Goal: Information Seeking & Learning: Check status

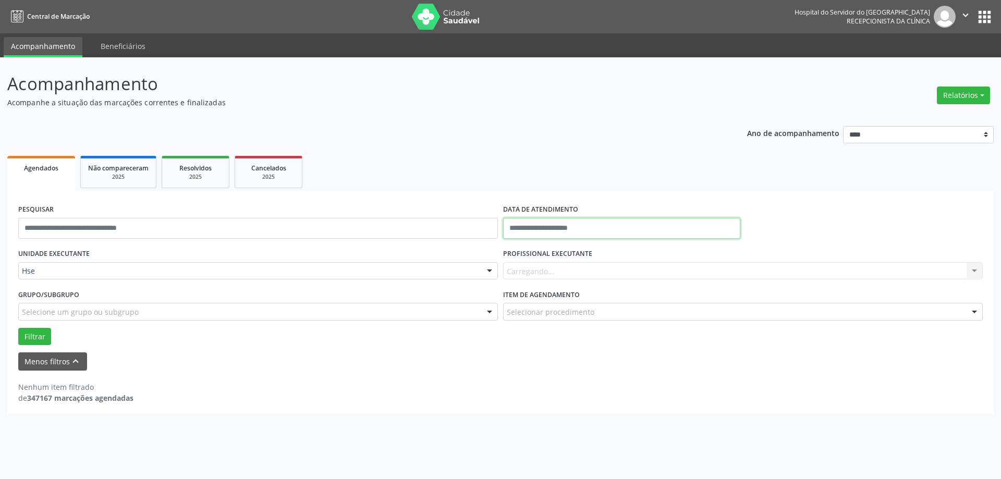
click at [559, 231] on input "text" at bounding box center [621, 228] width 237 height 21
click at [541, 346] on span "18" at bounding box center [534, 345] width 20 height 20
type input "**********"
click at [541, 346] on span "18" at bounding box center [534, 345] width 20 height 20
click at [567, 272] on div "Carregando... Nenhum resultado encontrado para: " " Não há nenhuma opção para s…" at bounding box center [743, 271] width 480 height 18
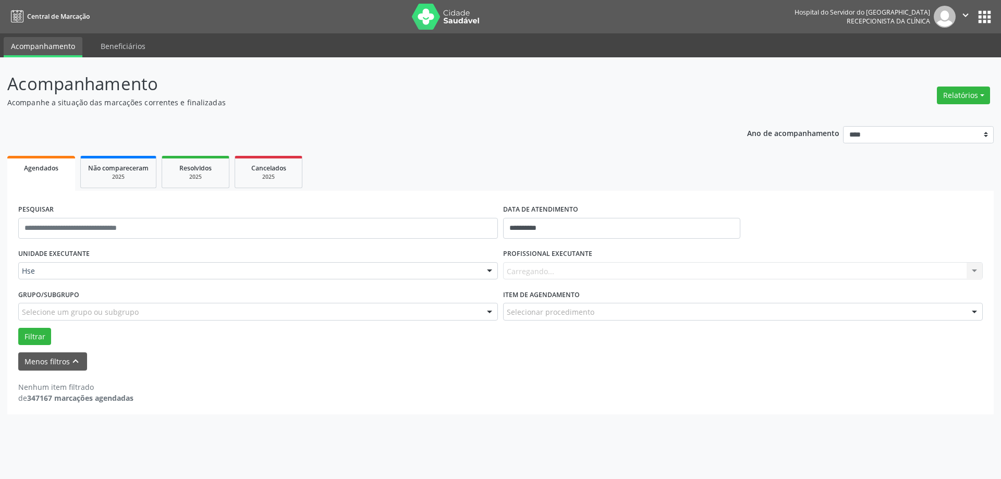
click at [566, 274] on div "Carregando... Nenhum resultado encontrado para: " " Não há nenhuma opção para s…" at bounding box center [743, 271] width 480 height 18
click at [558, 277] on div "Carregando... Nenhum resultado encontrado para: " " Não há nenhuma opção para s…" at bounding box center [743, 271] width 480 height 18
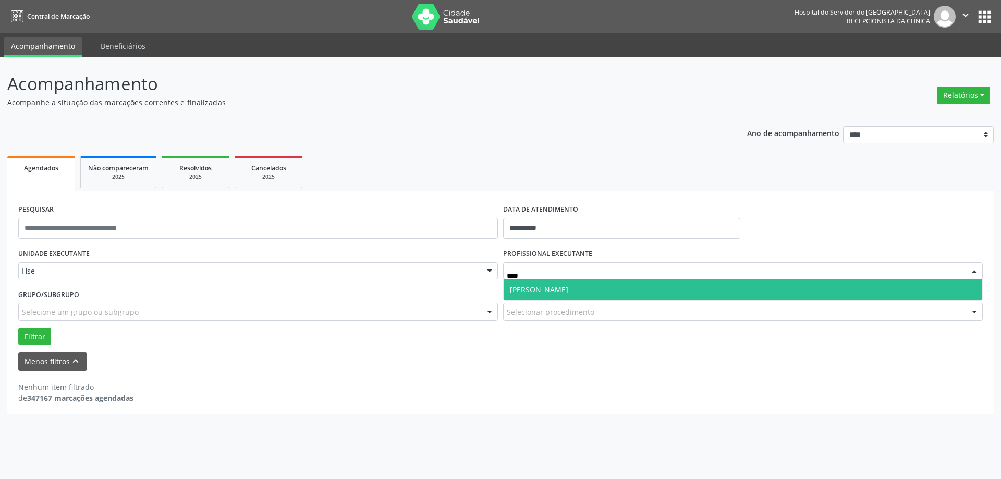
type input "*****"
click at [544, 289] on span "[PERSON_NAME]" at bounding box center [539, 290] width 58 height 10
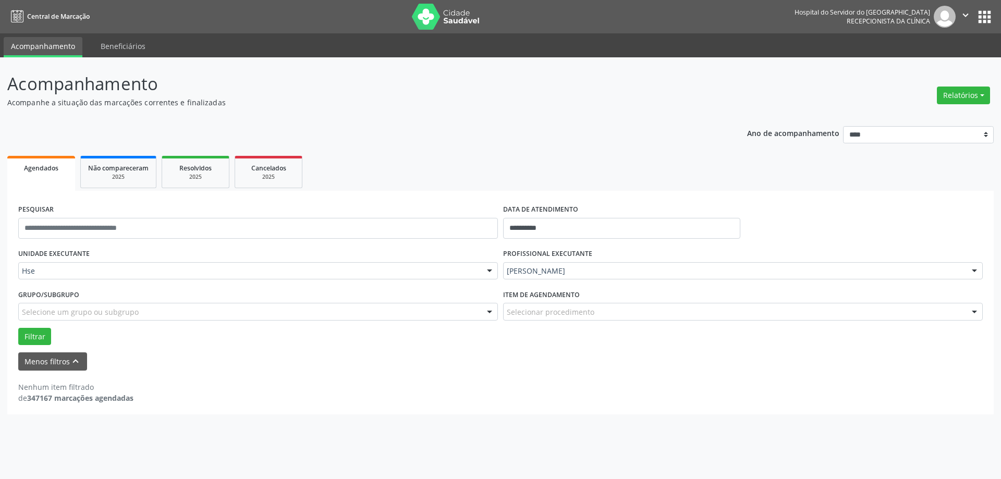
click at [537, 318] on div "Selecionar procedimento" at bounding box center [743, 312] width 480 height 18
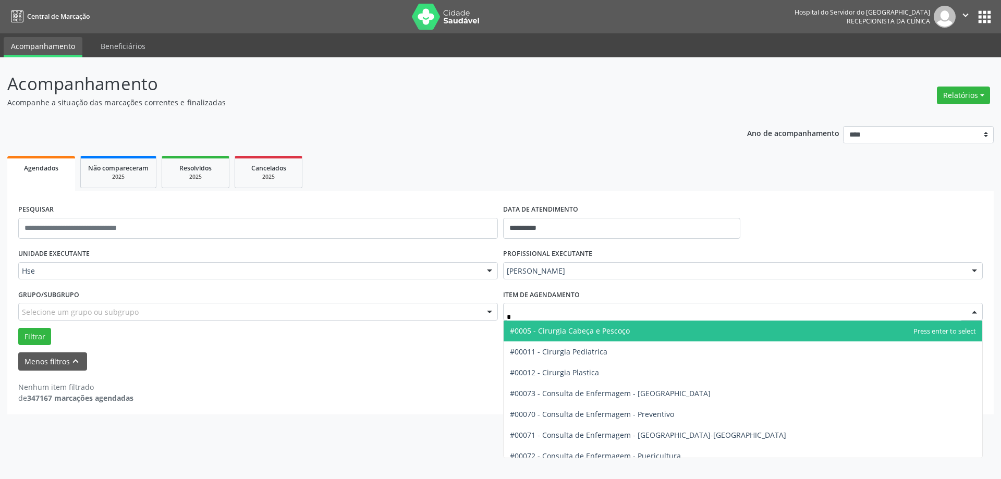
type input "**"
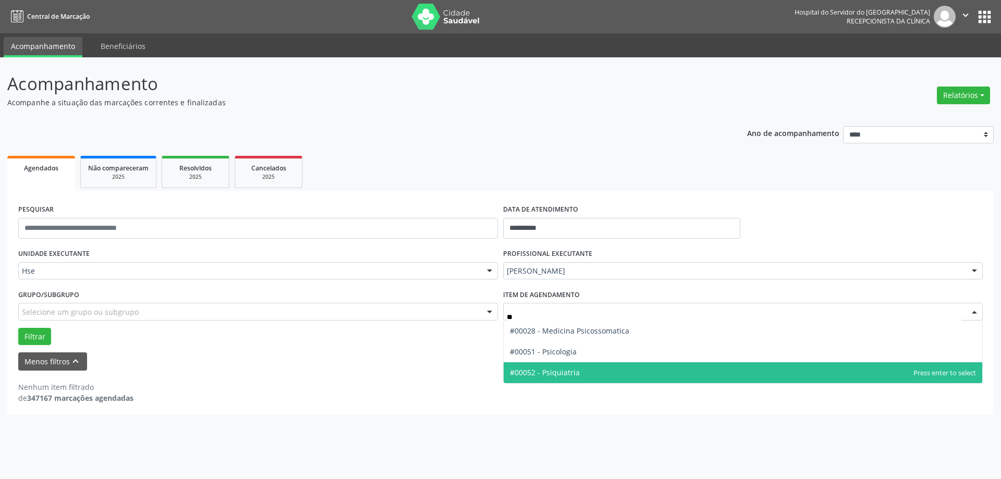
click at [560, 369] on span "#00052 - Psiquiatria" at bounding box center [545, 373] width 70 height 10
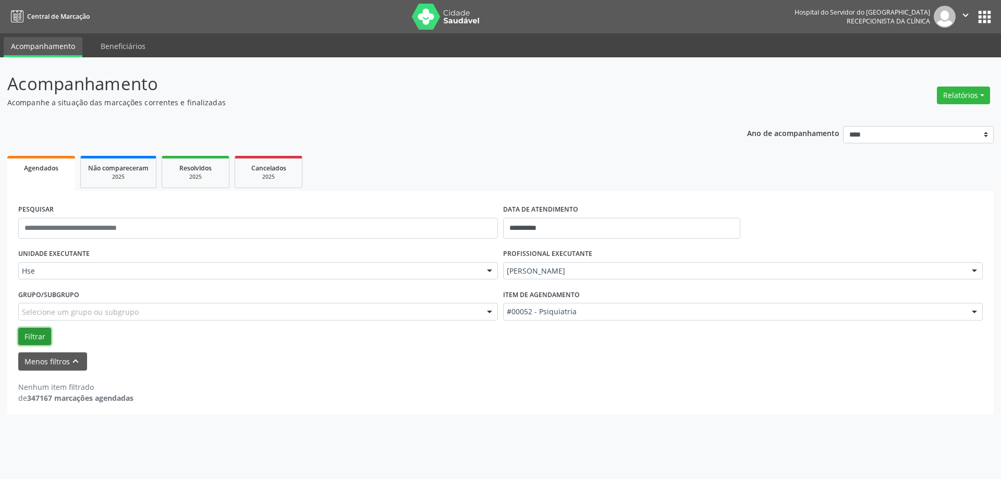
click at [43, 338] on button "Filtrar" at bounding box center [34, 337] width 33 height 18
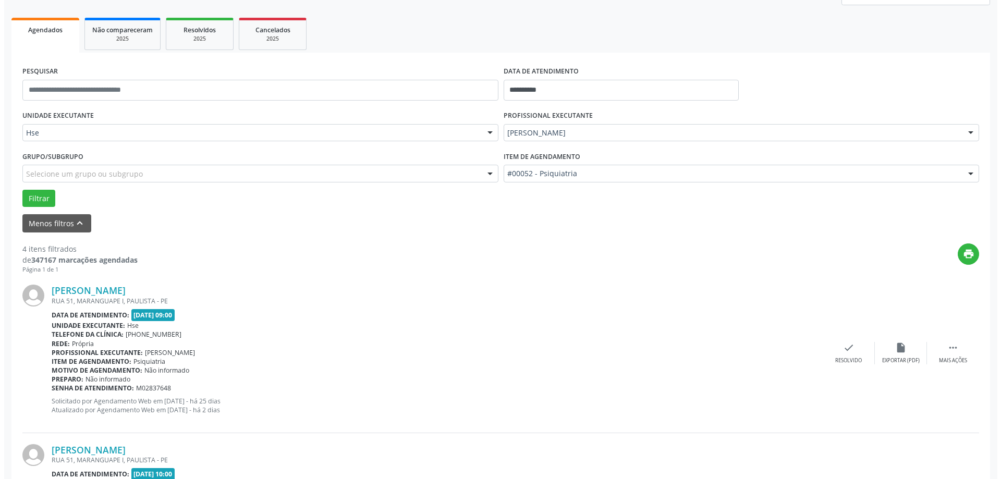
scroll to position [156, 0]
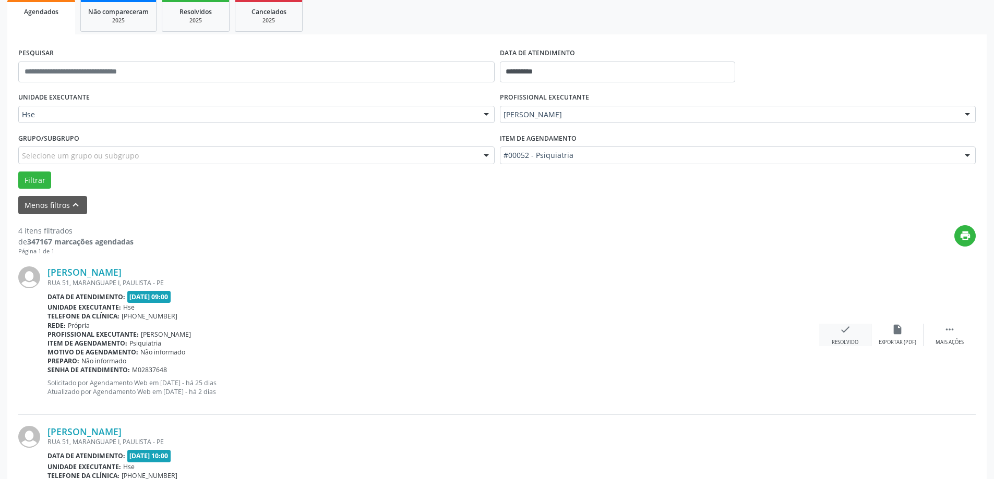
click at [842, 332] on icon "check" at bounding box center [844, 329] width 11 height 11
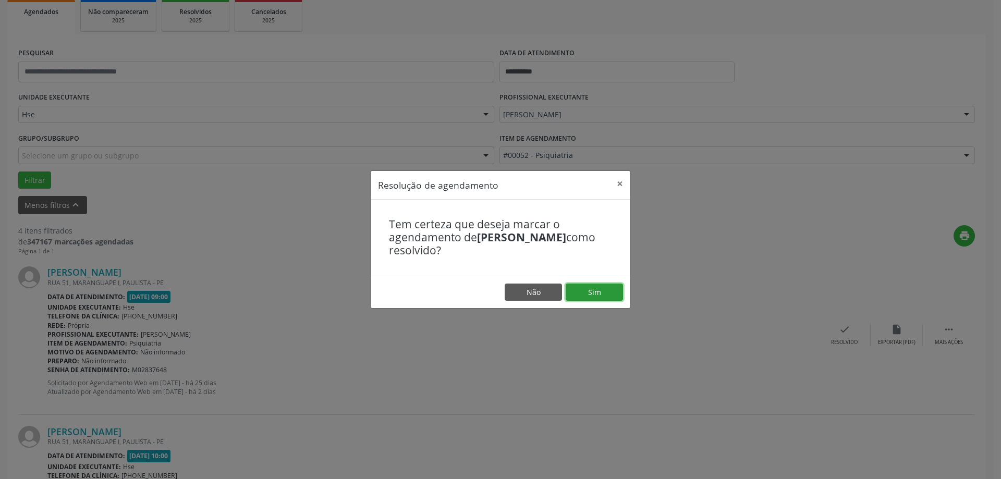
click at [584, 300] on button "Sim" at bounding box center [594, 293] width 57 height 18
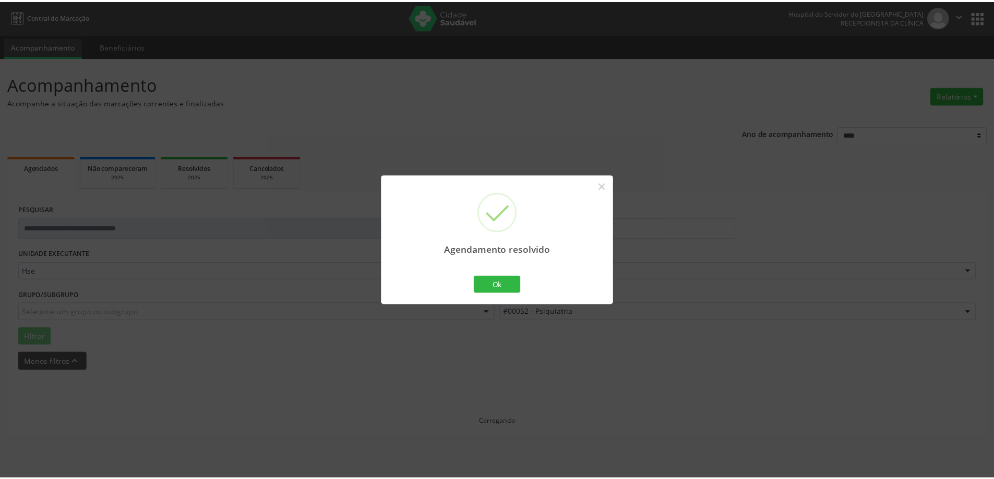
scroll to position [0, 0]
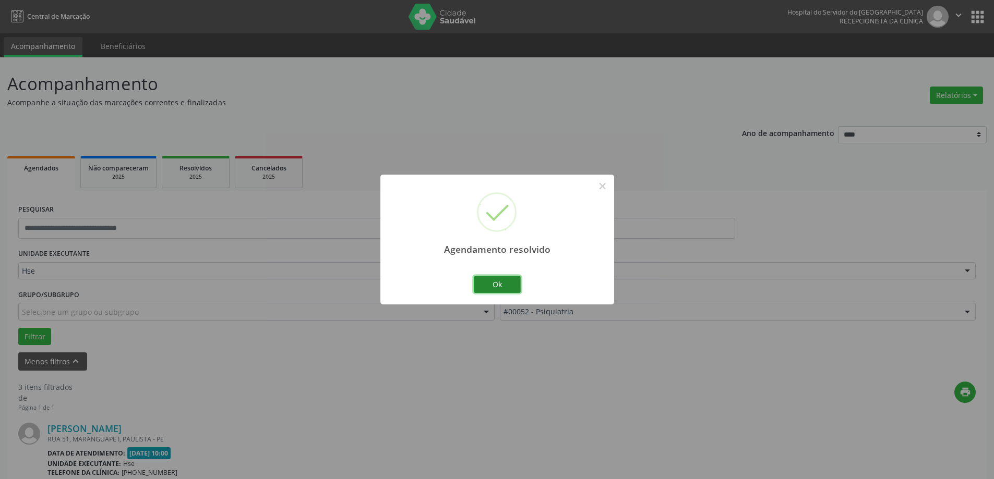
click at [510, 280] on button "Ok" at bounding box center [497, 285] width 47 height 18
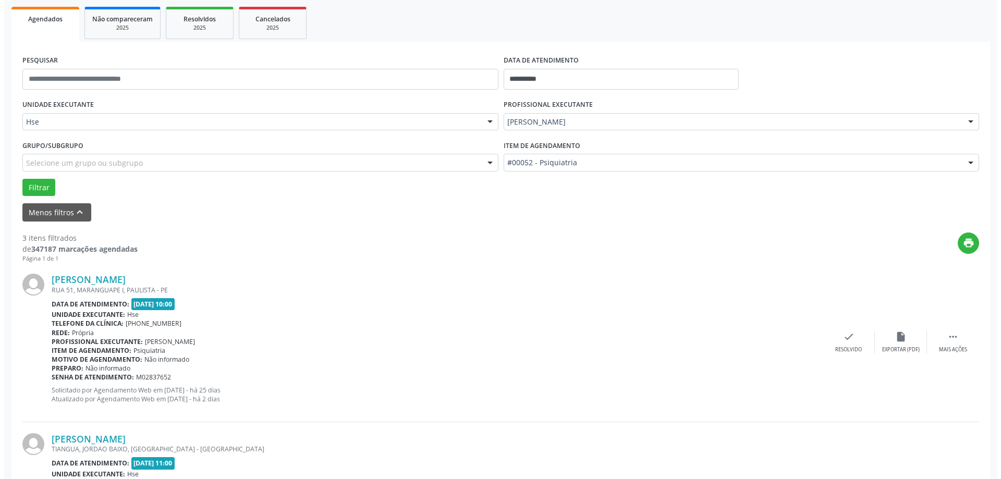
scroll to position [156, 0]
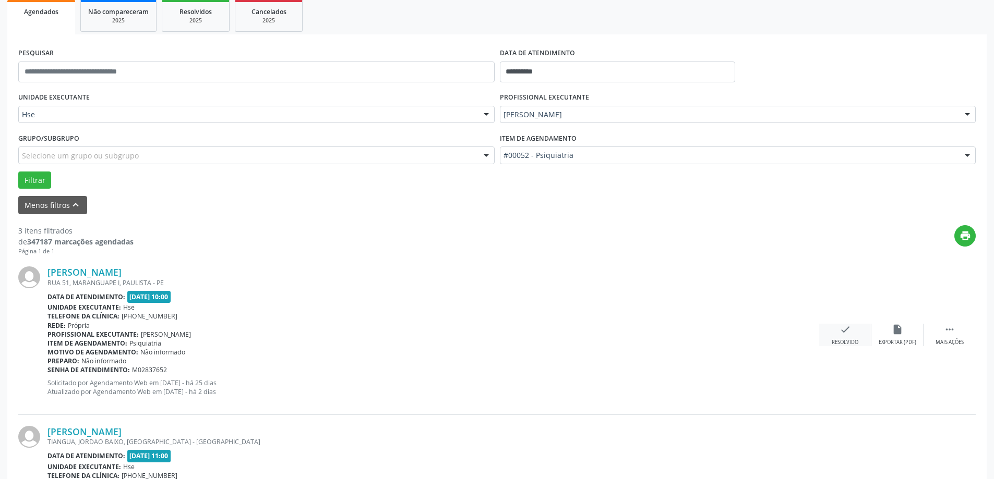
click at [826, 328] on div "check Resolvido" at bounding box center [845, 335] width 52 height 22
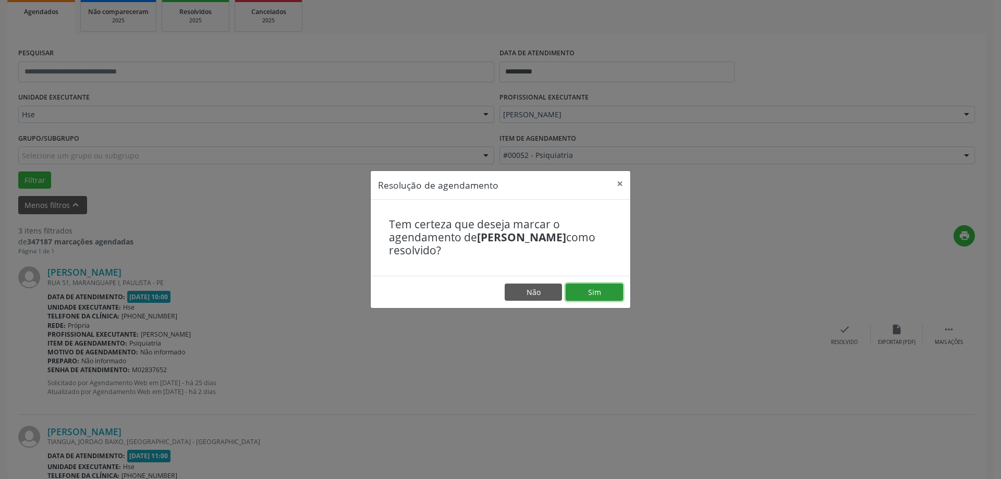
click at [616, 295] on button "Sim" at bounding box center [594, 293] width 57 height 18
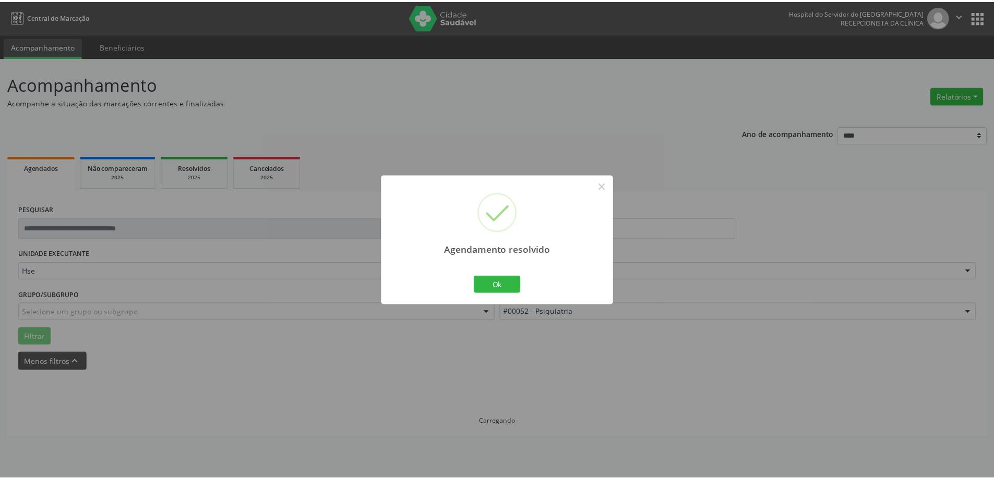
scroll to position [0, 0]
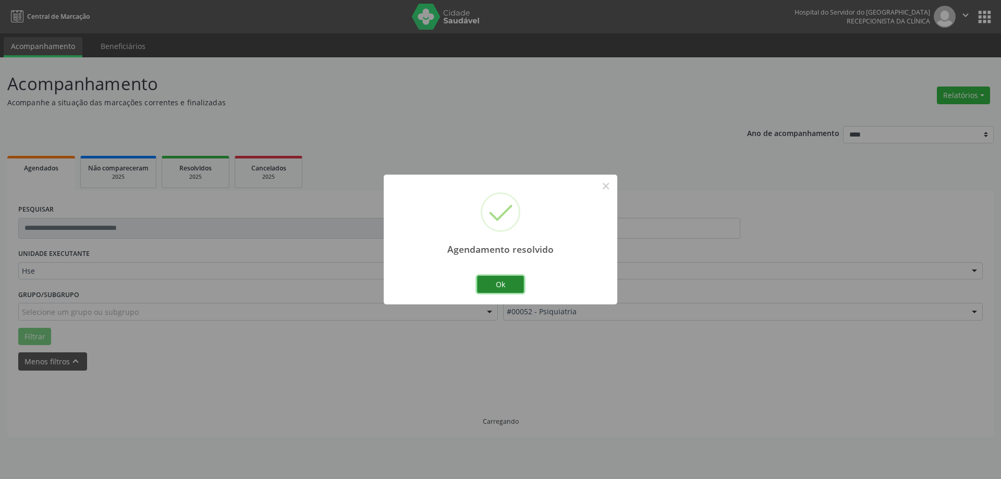
click at [512, 277] on button "Ok" at bounding box center [500, 285] width 47 height 18
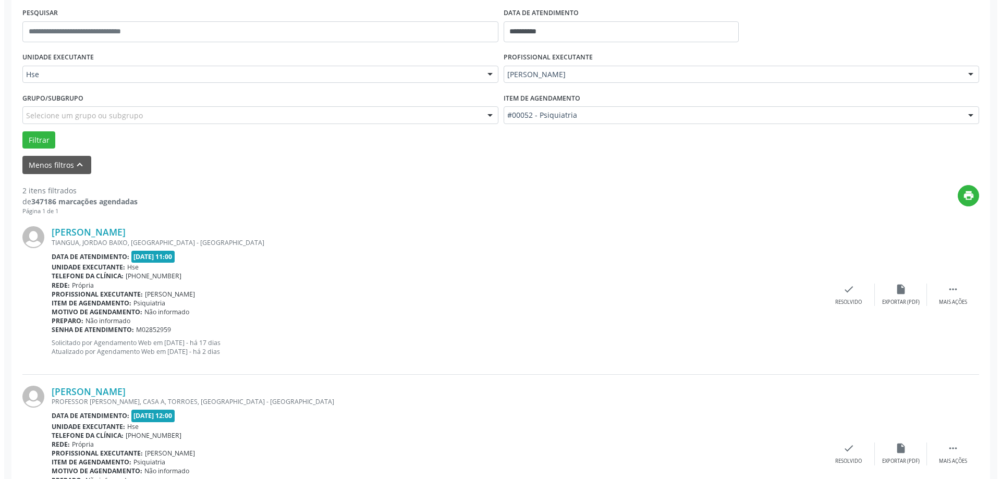
scroll to position [209, 0]
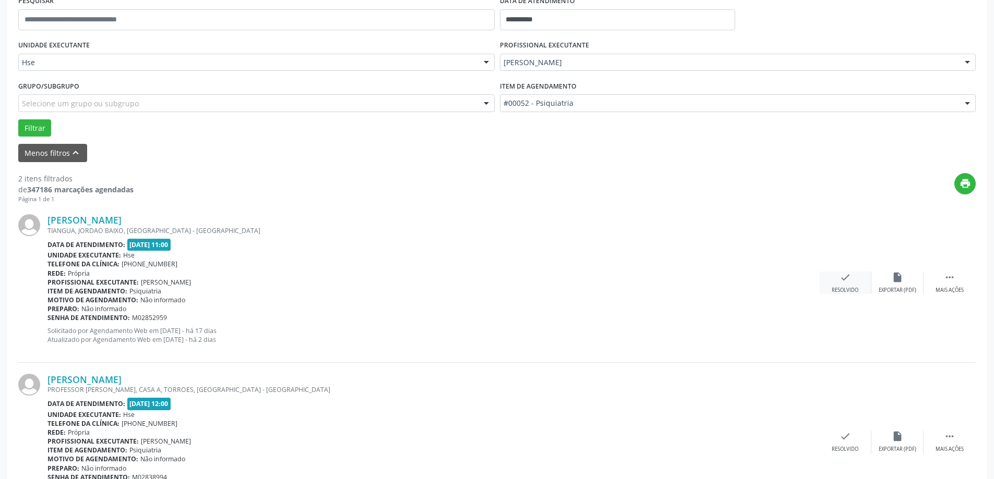
click at [842, 282] on icon "check" at bounding box center [844, 277] width 11 height 11
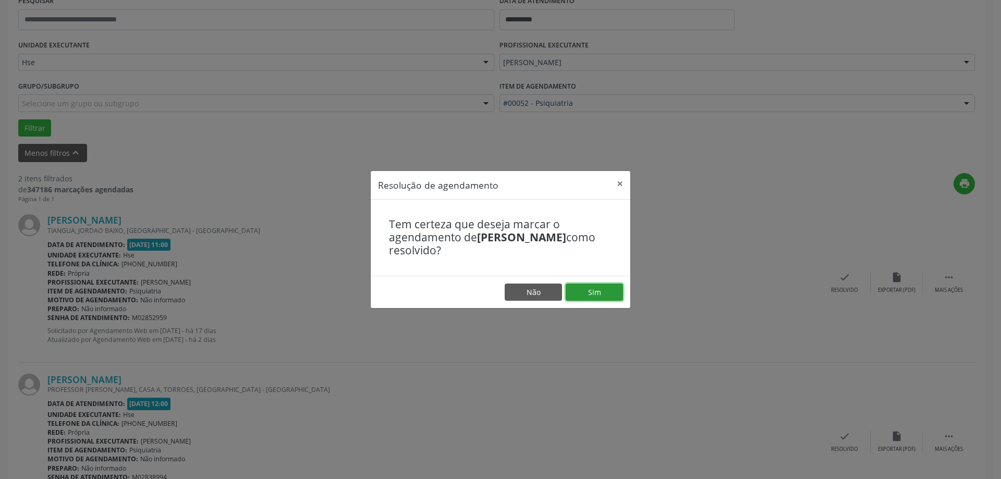
click at [604, 294] on button "Sim" at bounding box center [594, 293] width 57 height 18
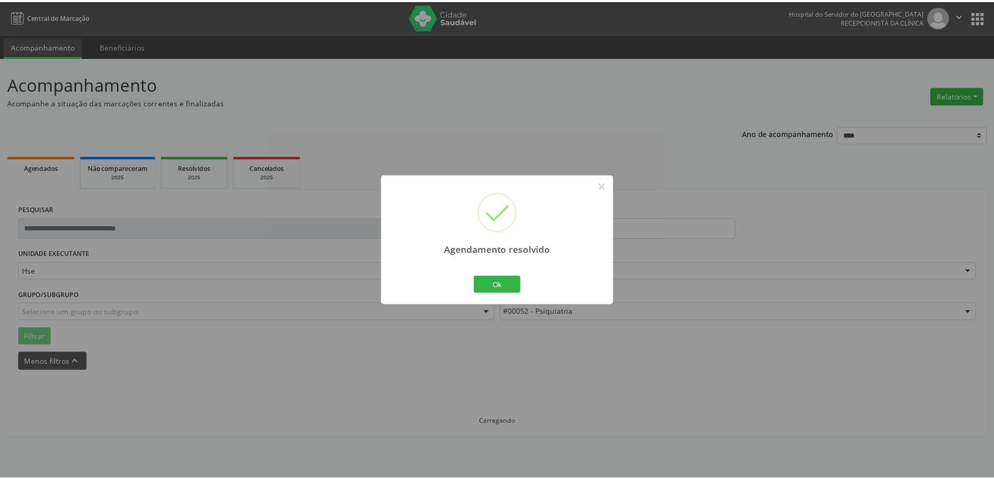
scroll to position [0, 0]
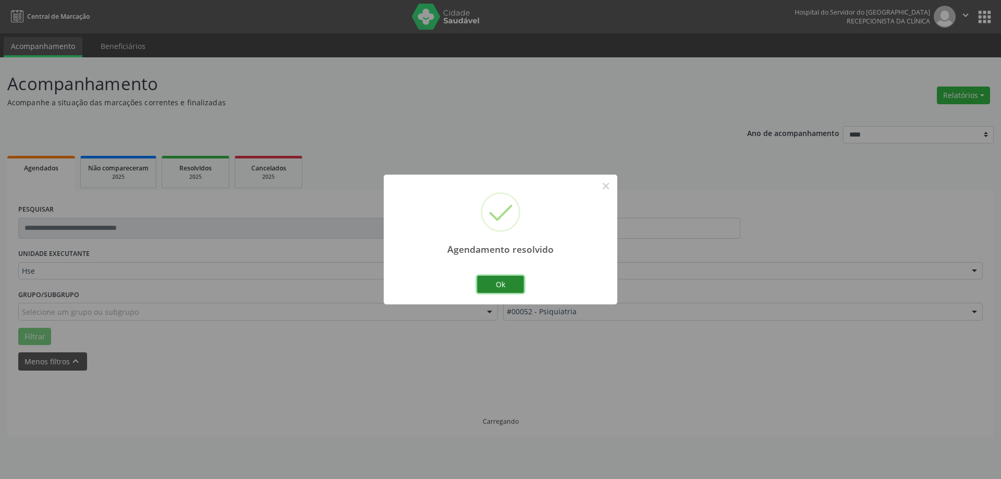
click at [515, 288] on button "Ok" at bounding box center [500, 285] width 47 height 18
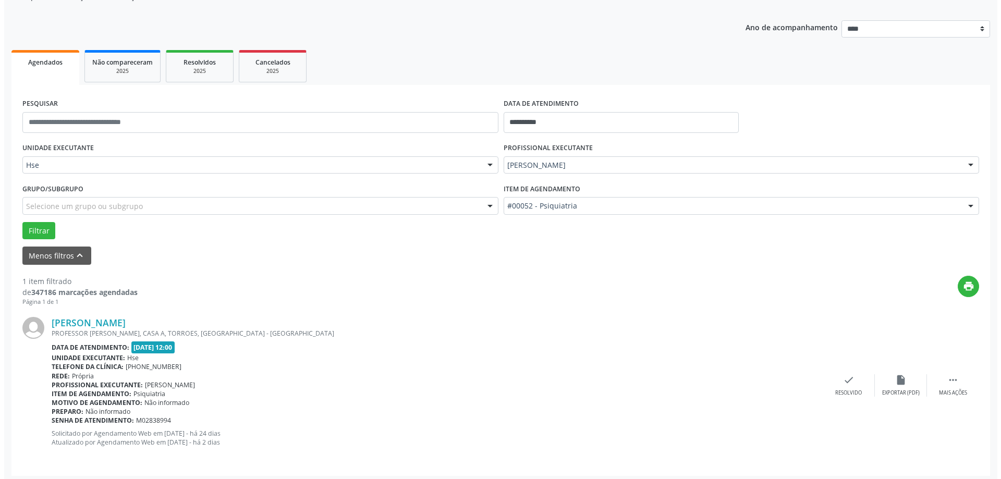
scroll to position [110, 0]
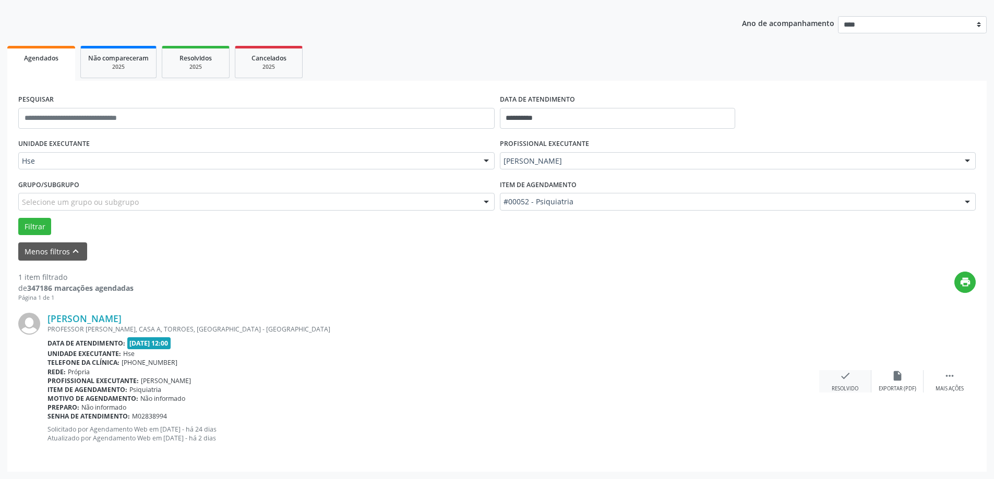
click at [833, 379] on div "check Resolvido" at bounding box center [845, 381] width 52 height 22
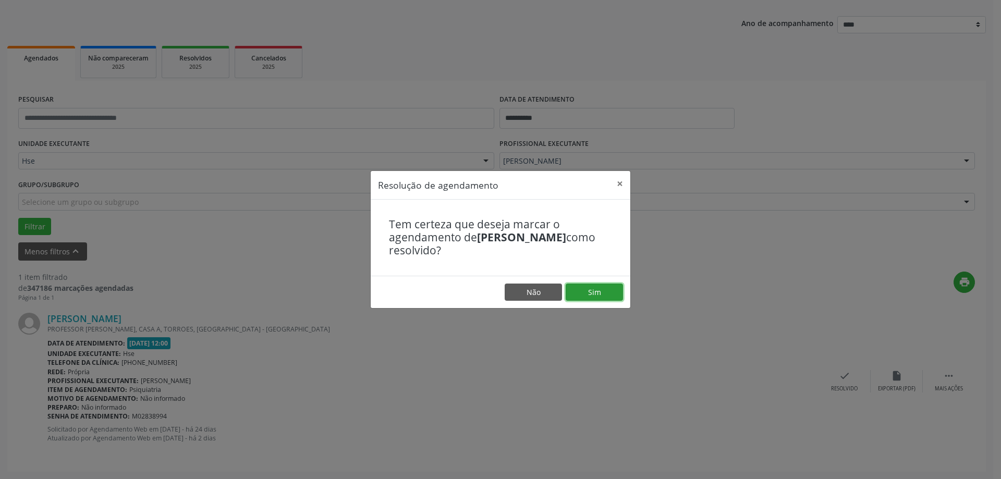
click at [590, 287] on button "Sim" at bounding box center [594, 293] width 57 height 18
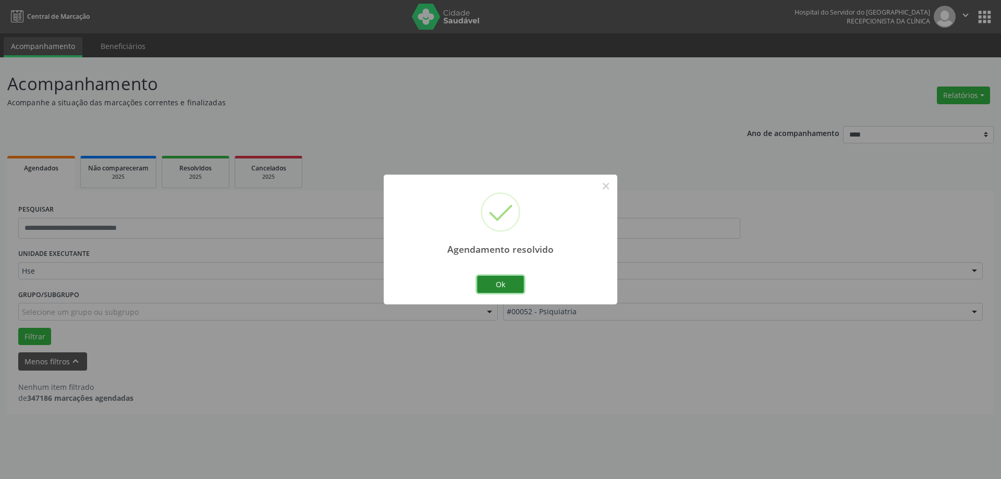
click at [487, 286] on button "Ok" at bounding box center [500, 285] width 47 height 18
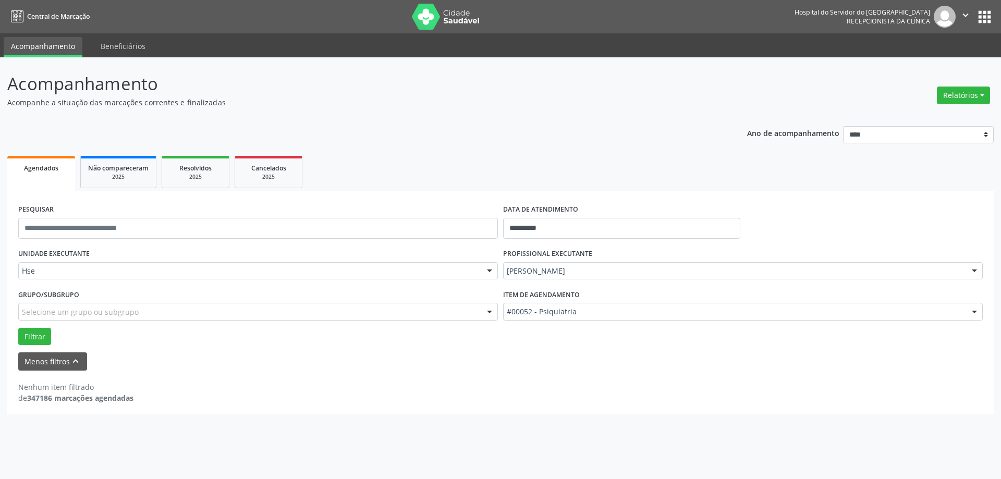
click at [504, 134] on div "**********" at bounding box center [500, 267] width 987 height 296
drag, startPoint x: 460, startPoint y: 223, endPoint x: 615, endPoint y: 140, distance: 176.0
drag, startPoint x: 615, startPoint y: 140, endPoint x: 951, endPoint y: 94, distance: 339.0
click at [951, 94] on button "Relatórios" at bounding box center [963, 96] width 53 height 18
click at [919, 117] on link "Agendamentos" at bounding box center [935, 118] width 112 height 15
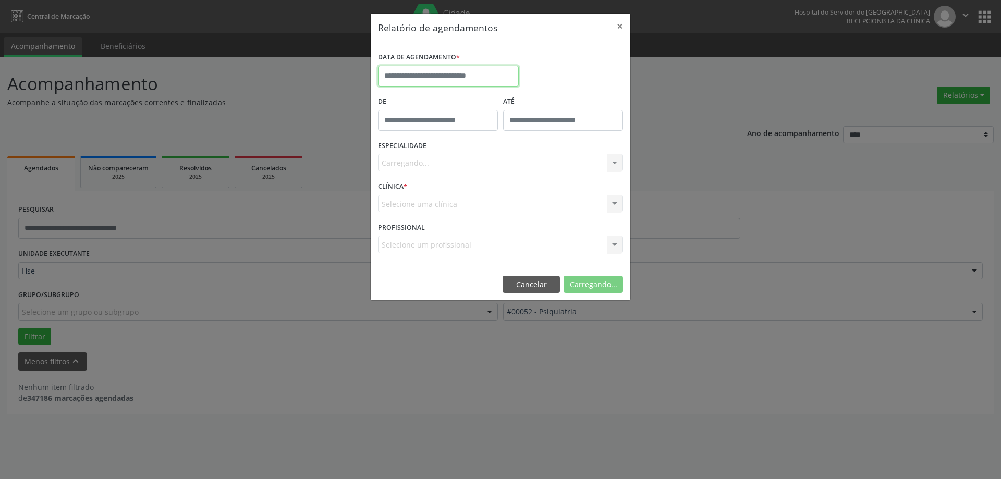
click at [458, 75] on input "text" at bounding box center [448, 76] width 141 height 21
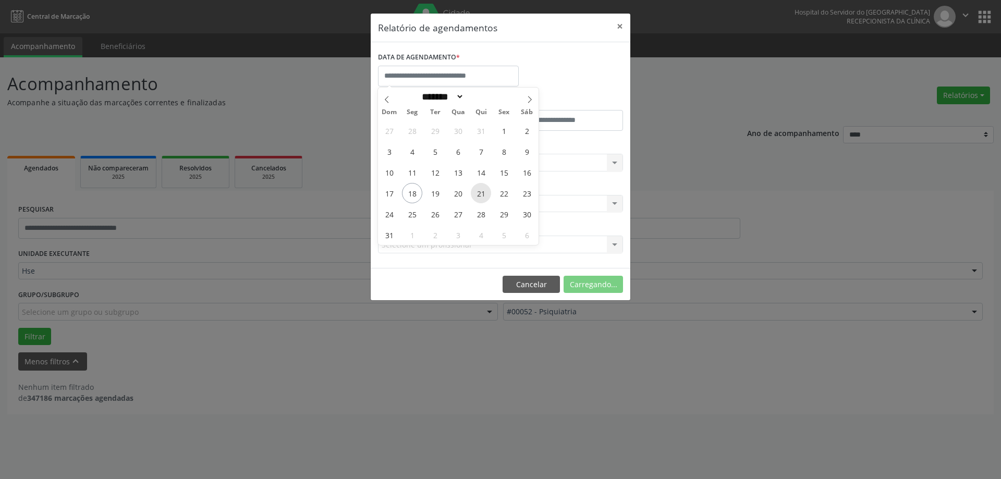
click at [477, 189] on span "21" at bounding box center [481, 193] width 20 height 20
type input "**********"
click at [485, 191] on span "21" at bounding box center [481, 193] width 20 height 20
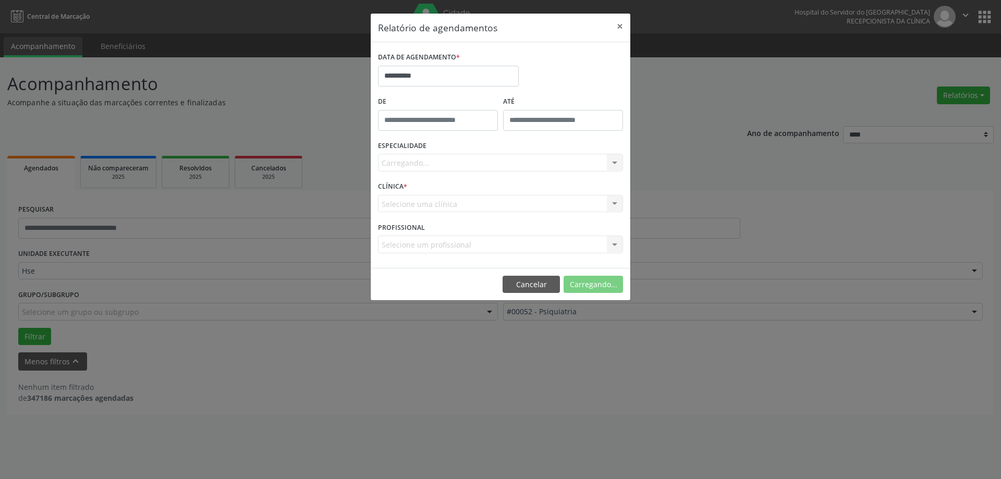
click at [466, 162] on div "Carregando... Nenhum resultado encontrado para: " " Não há nenhuma opção para s…" at bounding box center [500, 163] width 245 height 18
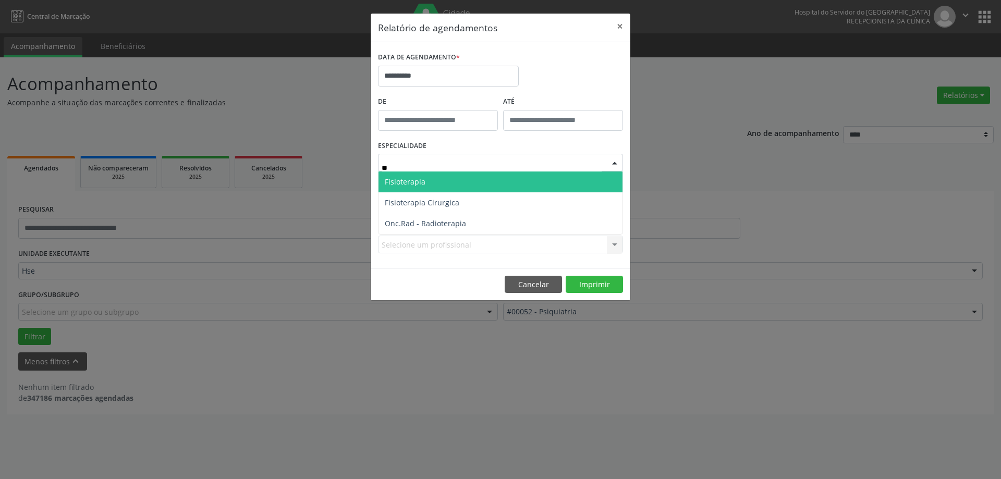
type input "*"
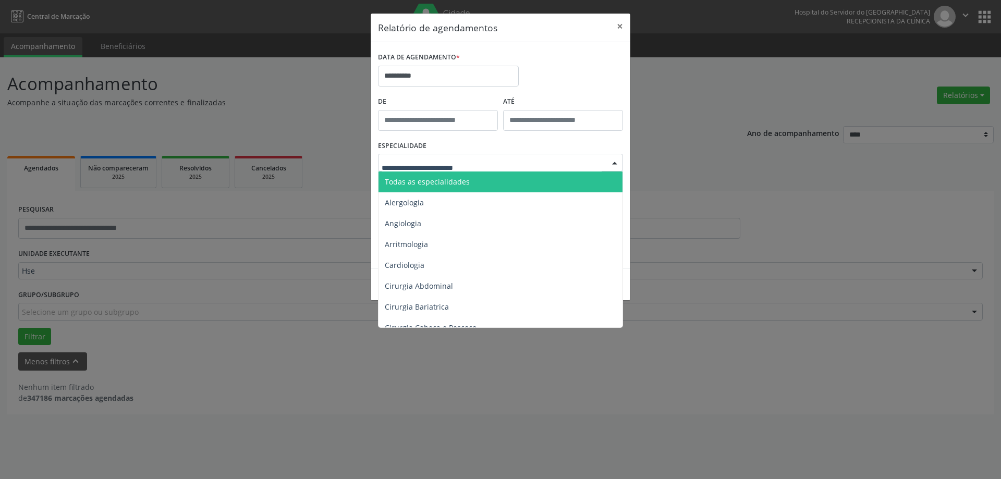
click at [432, 167] on input "text" at bounding box center [492, 168] width 220 height 21
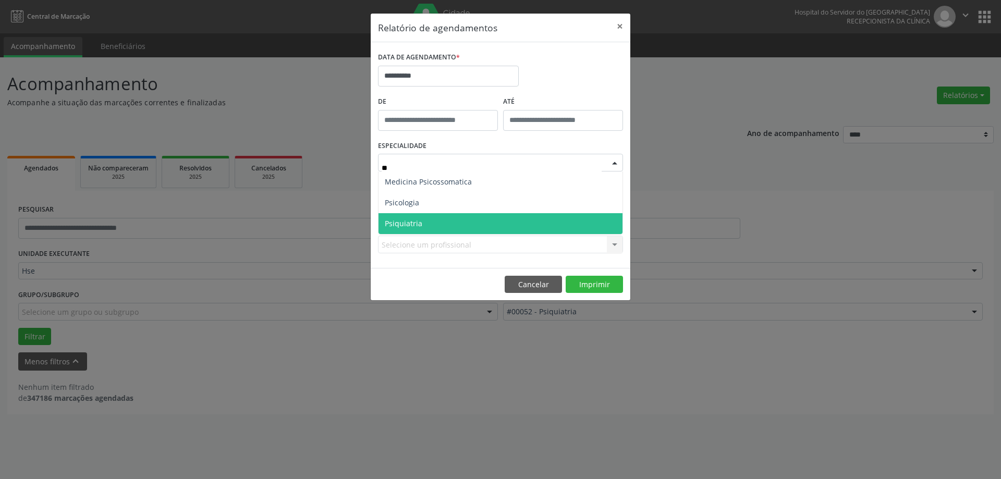
click at [495, 222] on span "Psiquiatria" at bounding box center [501, 223] width 244 height 21
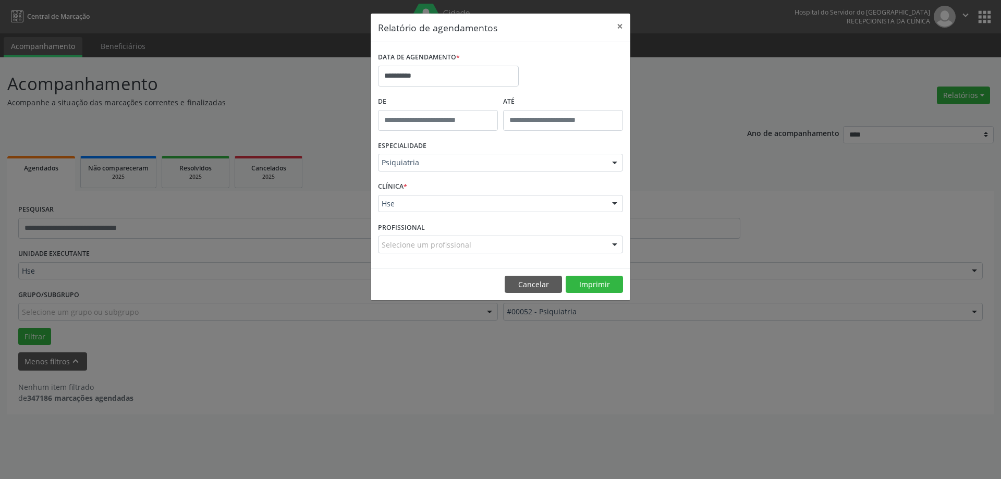
click at [500, 239] on div "Selecione um profissional" at bounding box center [500, 245] width 245 height 18
click at [483, 242] on input "text" at bounding box center [492, 249] width 220 height 21
click at [486, 240] on input "text" at bounding box center [492, 249] width 220 height 21
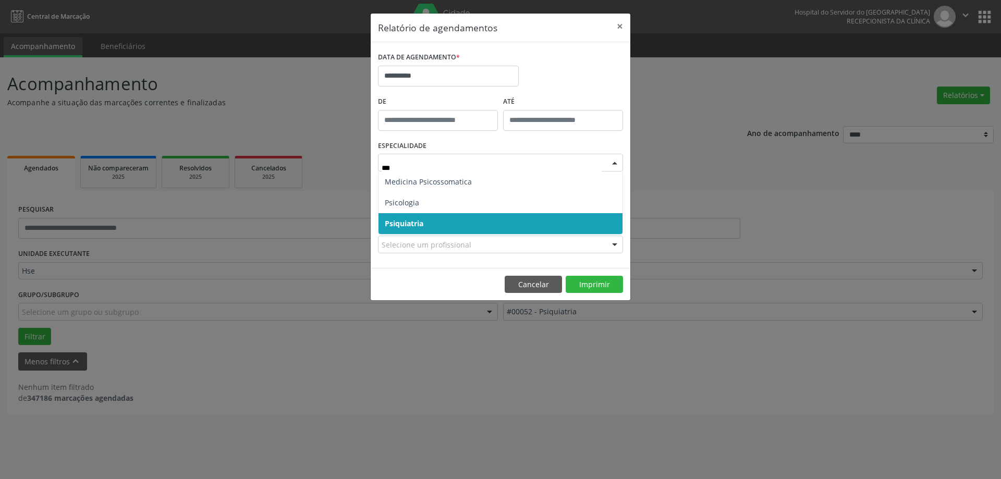
click at [575, 219] on span "Psiquiatria" at bounding box center [501, 223] width 244 height 21
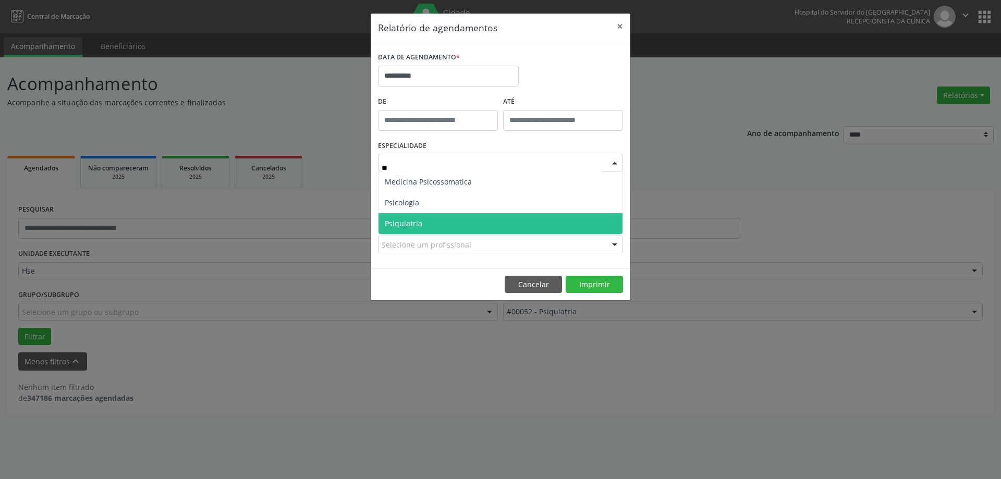
type input "***"
click at [441, 227] on span "Psiquiatria" at bounding box center [501, 223] width 244 height 21
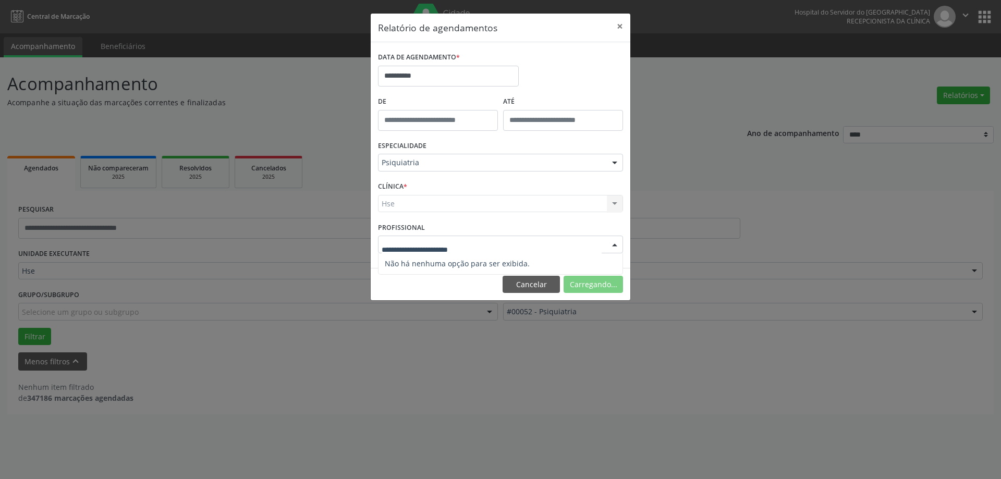
click at [452, 243] on input "text" at bounding box center [492, 249] width 220 height 21
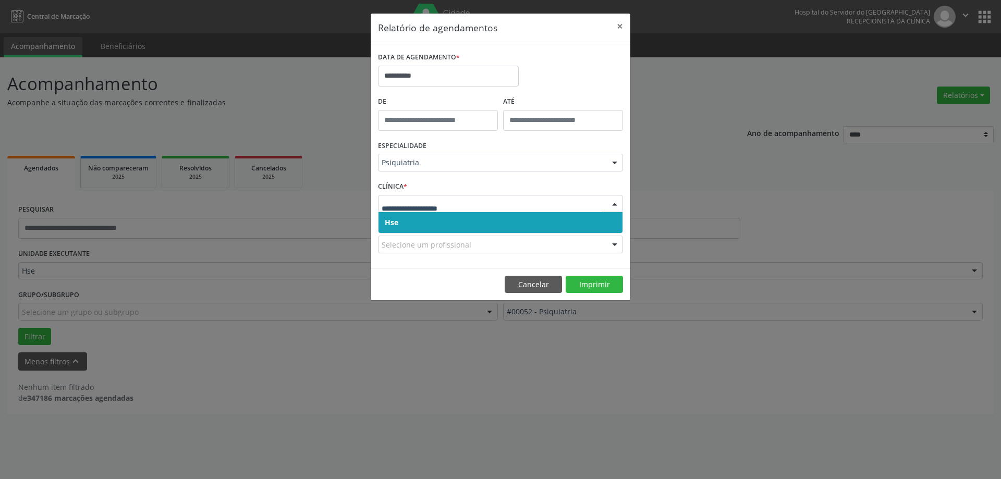
click at [511, 225] on span "Hse" at bounding box center [501, 222] width 244 height 21
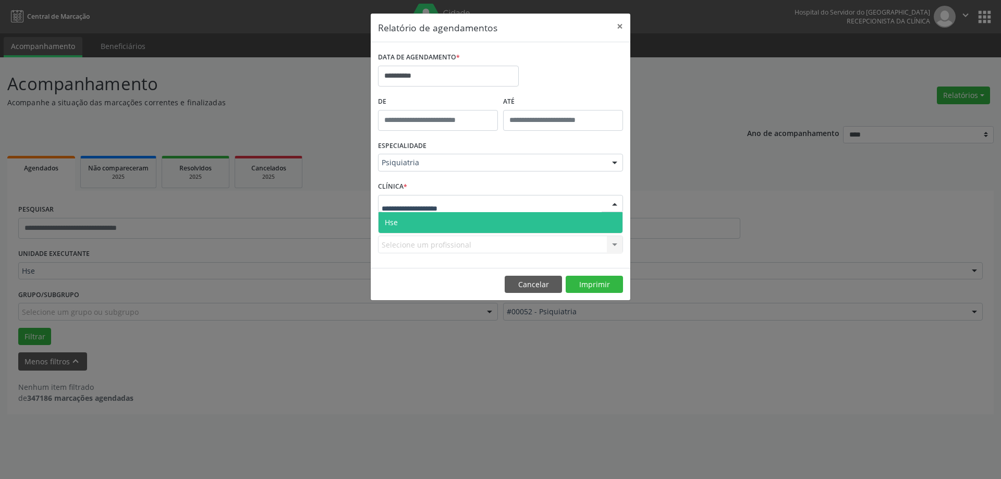
click at [511, 206] on div at bounding box center [500, 204] width 245 height 18
click at [511, 228] on span "Hse" at bounding box center [501, 222] width 244 height 21
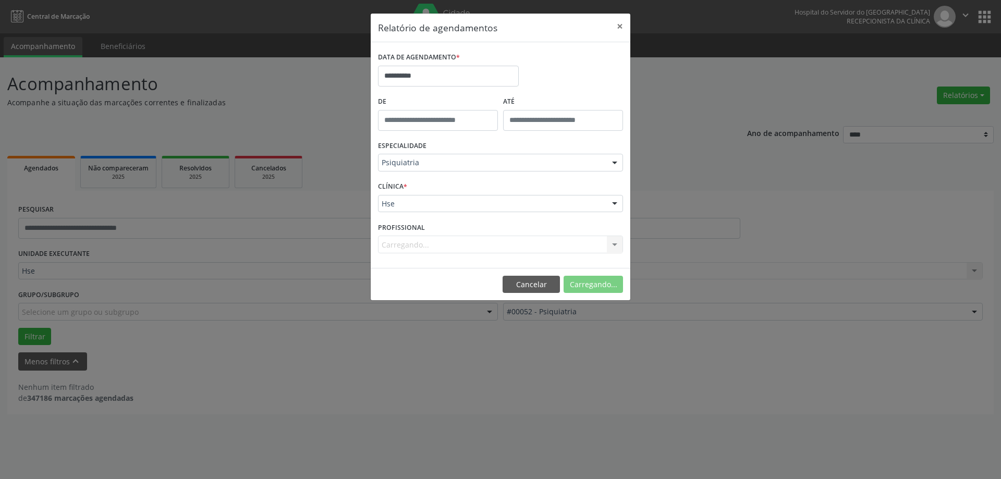
click at [512, 247] on div "Carregando... Nenhum resultado encontrado para: " " Não há nenhuma opção para s…" at bounding box center [500, 245] width 245 height 18
click at [523, 247] on div "Selecione um profissional" at bounding box center [500, 245] width 245 height 18
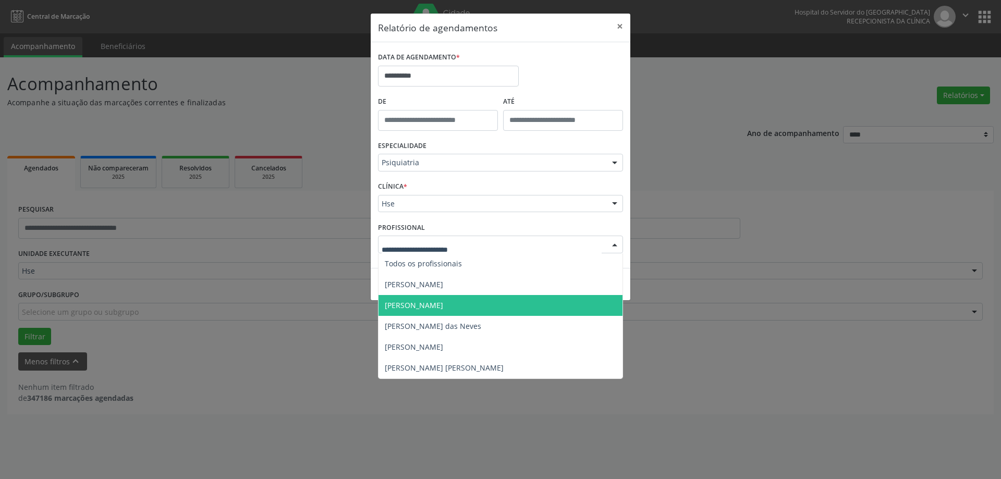
click at [474, 304] on span "[PERSON_NAME]" at bounding box center [501, 305] width 244 height 21
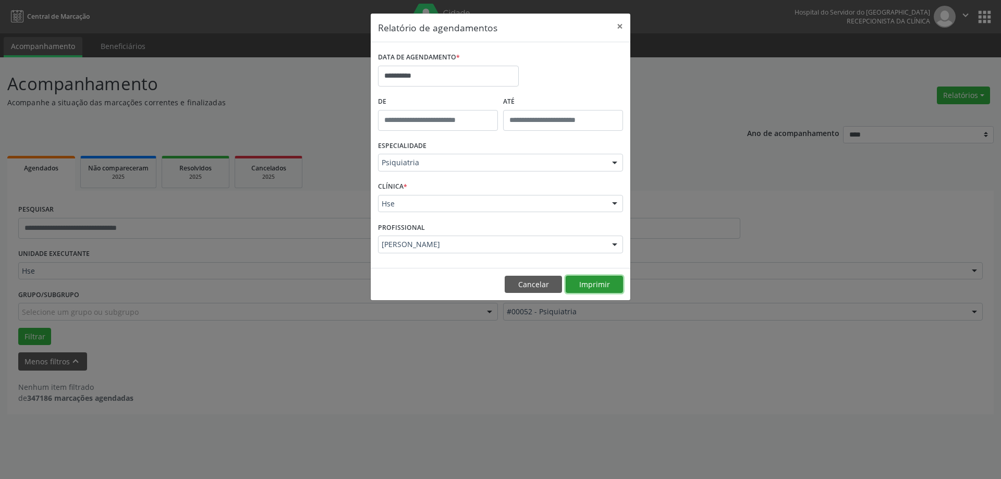
click at [591, 280] on button "Imprimir" at bounding box center [594, 285] width 57 height 18
click at [616, 22] on button "×" at bounding box center [620, 27] width 21 height 26
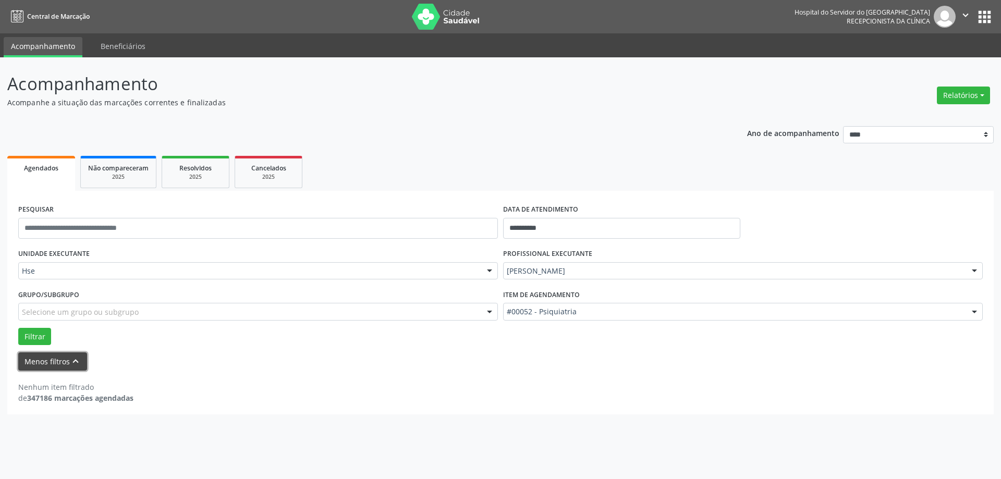
click at [57, 359] on button "Menos filtros keyboard_arrow_up" at bounding box center [52, 362] width 69 height 18
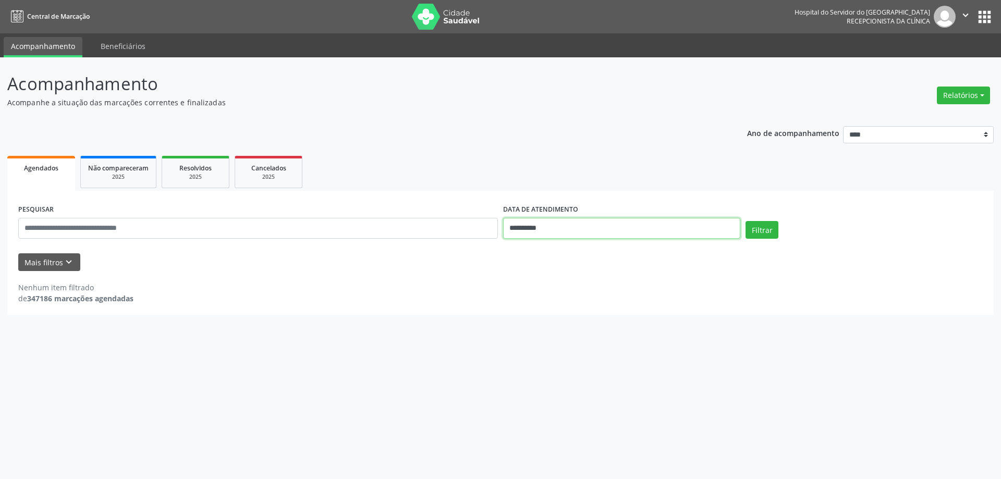
click at [587, 229] on input "**********" at bounding box center [621, 228] width 237 height 21
click at [526, 346] on span "18" at bounding box center [534, 345] width 20 height 20
type input "**********"
click at [165, 231] on input "text" at bounding box center [258, 228] width 480 height 21
click at [746, 221] on button "Filtrar" at bounding box center [762, 230] width 33 height 18
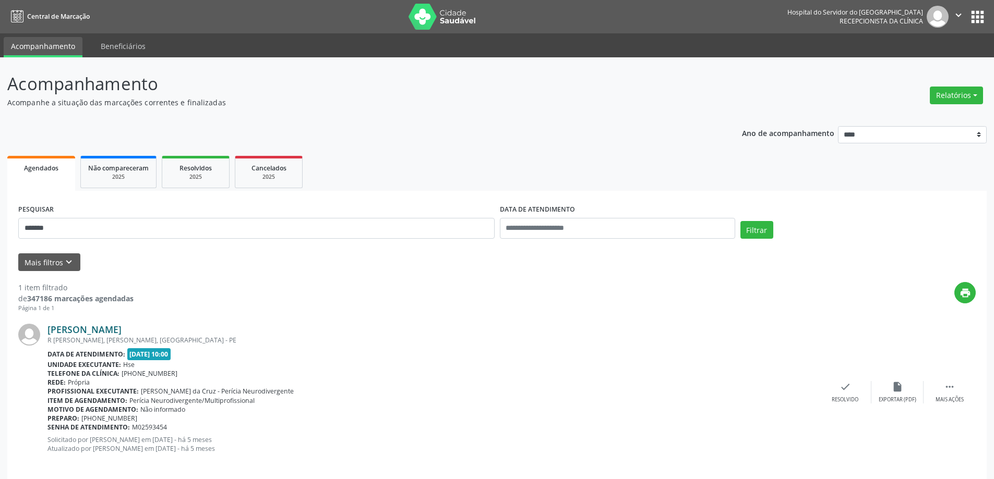
click at [117, 331] on link "Jehtro Gibson dos Santos Silva" at bounding box center [84, 329] width 74 height 11
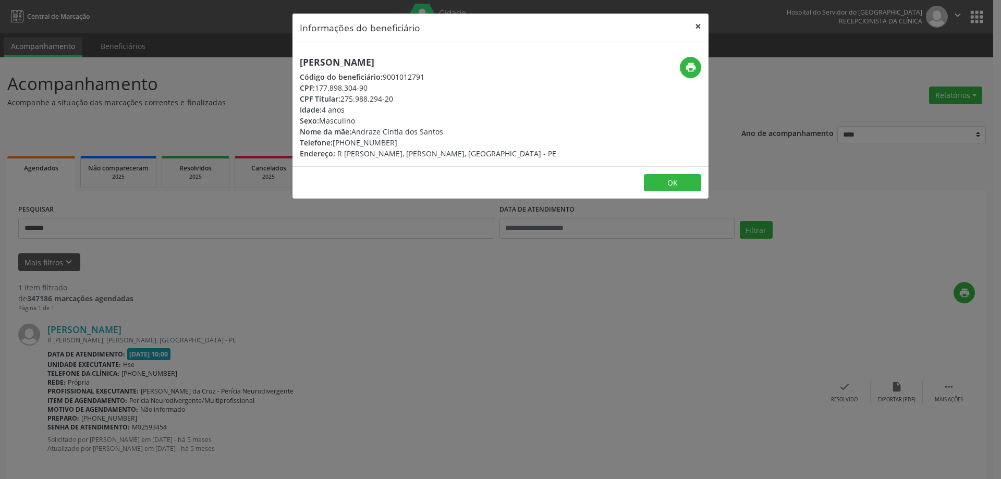
click at [697, 28] on button "×" at bounding box center [698, 27] width 21 height 26
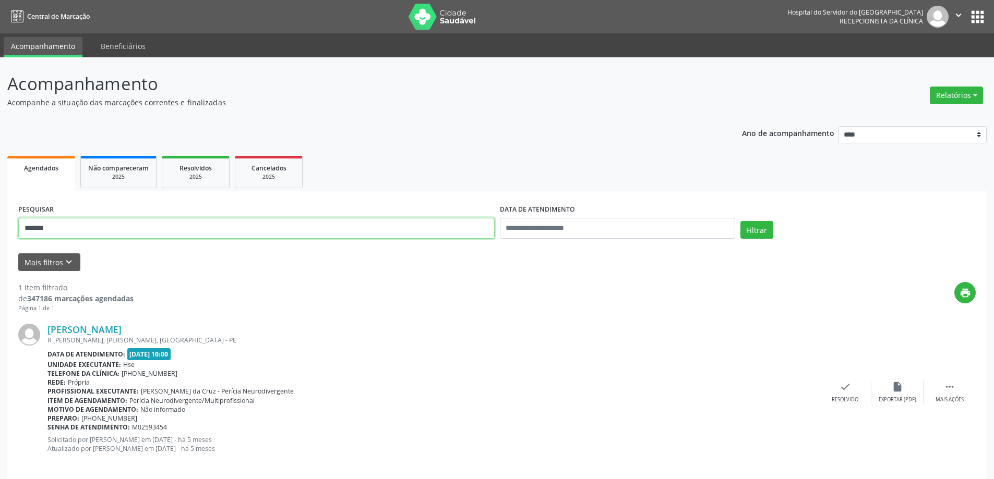
drag, startPoint x: 89, startPoint y: 225, endPoint x: 18, endPoint y: 231, distance: 70.6
click at [18, 231] on input "******" at bounding box center [256, 228] width 476 height 21
click at [740, 221] on button "Filtrar" at bounding box center [756, 230] width 33 height 18
click at [118, 329] on link "Vinicius Araujo Barreto da Silva" at bounding box center [84, 329] width 74 height 11
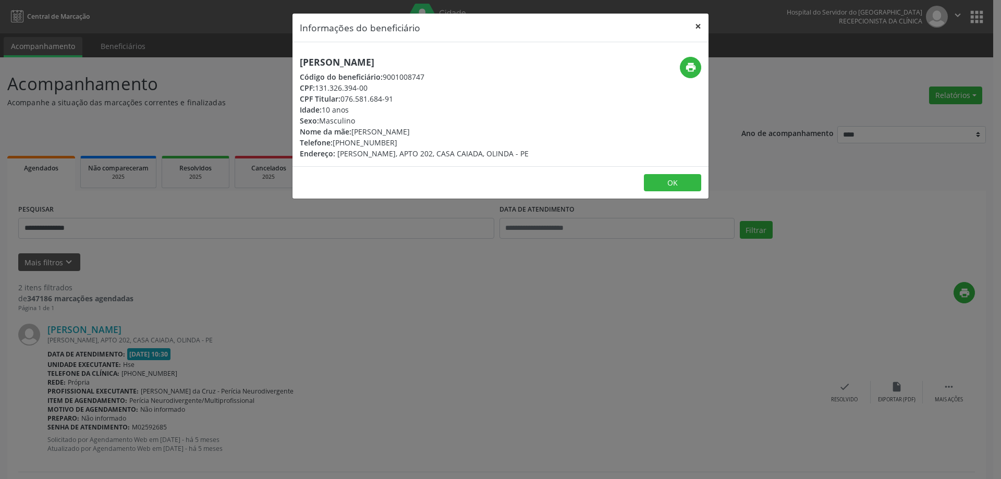
click at [700, 25] on button "×" at bounding box center [698, 27] width 21 height 26
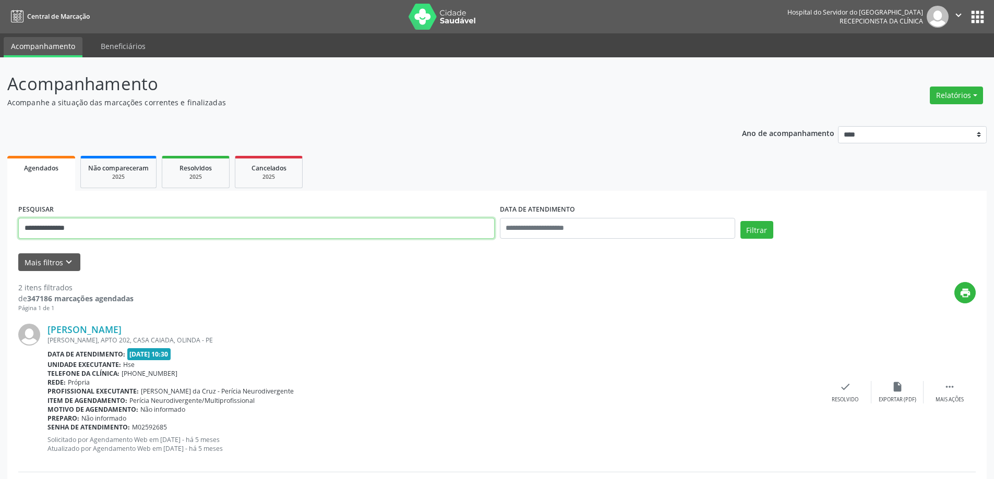
drag, startPoint x: 110, startPoint y: 234, endPoint x: 4, endPoint y: 237, distance: 105.9
click at [4, 237] on div "**********" at bounding box center [497, 353] width 994 height 592
click at [137, 226] on input "*******" at bounding box center [256, 228] width 476 height 21
click at [740, 221] on button "Filtrar" at bounding box center [756, 230] width 33 height 18
click at [86, 329] on link "Nycolas Bryan de Lima" at bounding box center [103, 329] width 112 height 11
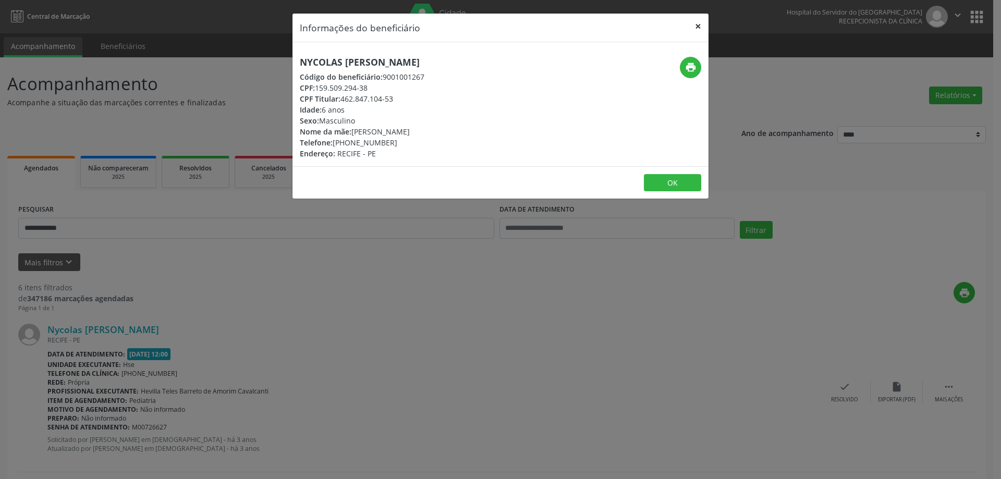
click at [698, 29] on button "×" at bounding box center [698, 27] width 21 height 26
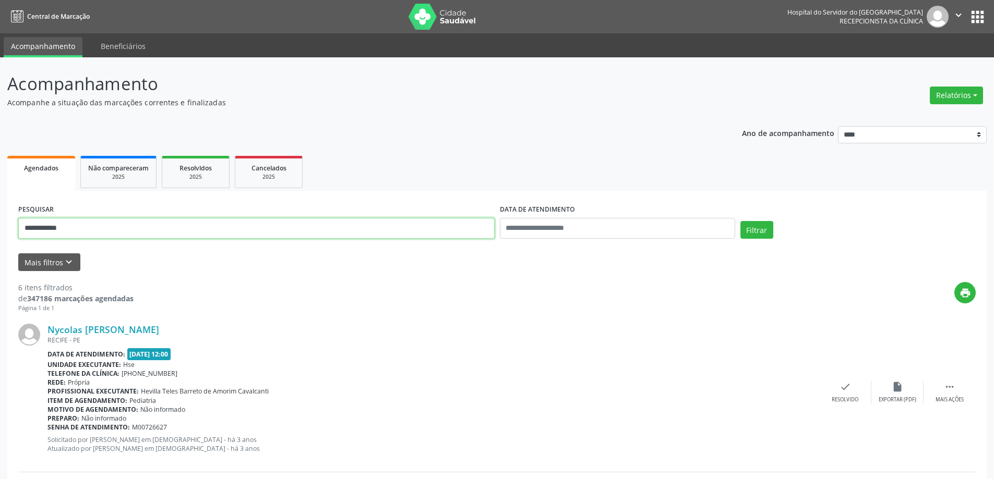
drag, startPoint x: 120, startPoint y: 226, endPoint x: 27, endPoint y: 232, distance: 93.0
click at [27, 232] on input "**********" at bounding box center [256, 228] width 476 height 21
type input "*"
click at [740, 221] on button "Filtrar" at bounding box center [756, 230] width 33 height 18
click at [106, 325] on link "Sara Stefany Lourenço Ramos" at bounding box center [84, 329] width 74 height 11
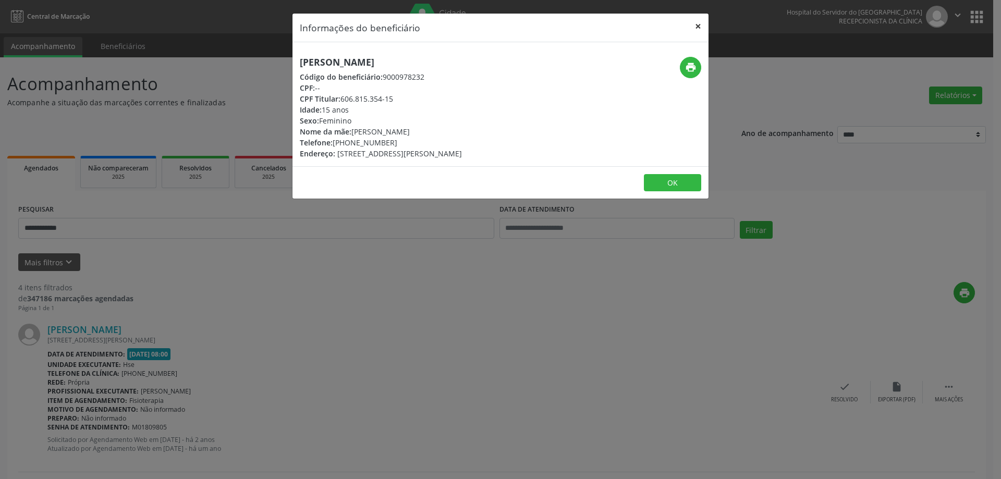
click at [695, 20] on button "×" at bounding box center [698, 27] width 21 height 26
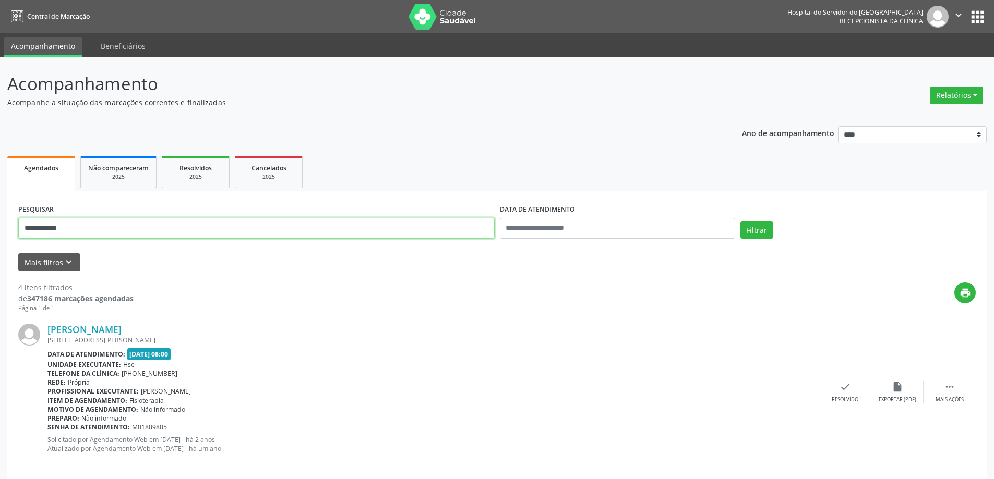
drag, startPoint x: 92, startPoint y: 223, endPoint x: 0, endPoint y: 224, distance: 91.8
click at [740, 221] on button "Filtrar" at bounding box center [756, 230] width 33 height 18
click at [122, 329] on link "Julio Gael Ferreira de Lima Silva" at bounding box center [84, 329] width 74 height 11
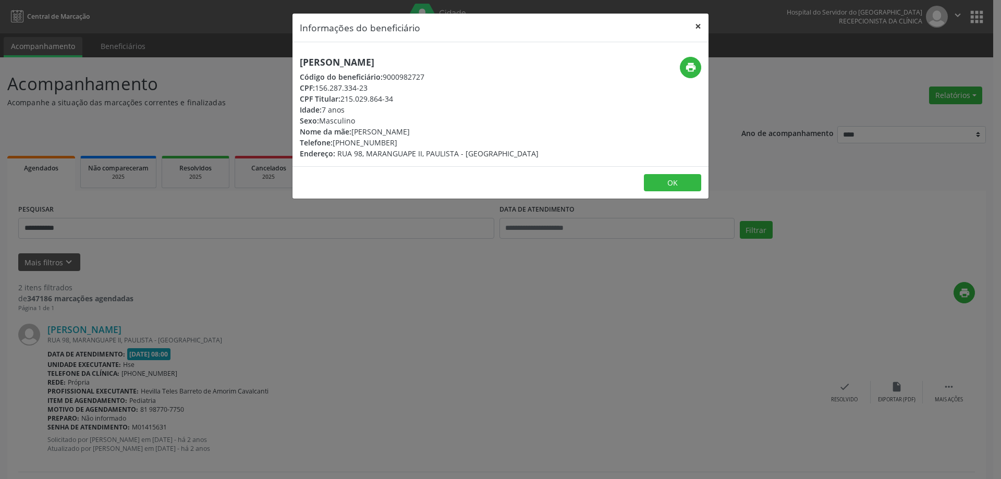
click at [703, 25] on button "×" at bounding box center [698, 27] width 21 height 26
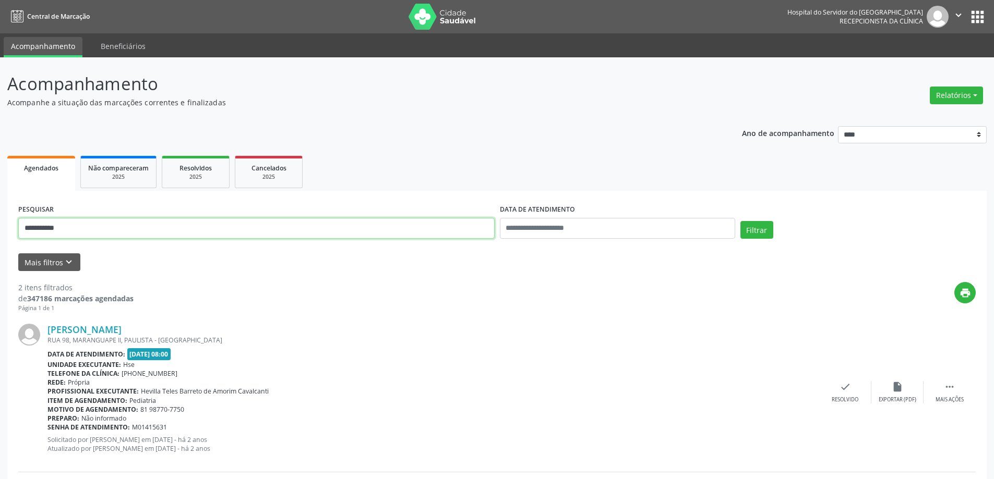
drag, startPoint x: 47, startPoint y: 226, endPoint x: 9, endPoint y: 226, distance: 37.6
click at [9, 226] on div "**********" at bounding box center [496, 412] width 979 height 442
click at [740, 221] on button "Filtrar" at bounding box center [756, 230] width 33 height 18
click at [91, 334] on link "Davi Jhony Medeiros da Hora" at bounding box center [103, 329] width 112 height 11
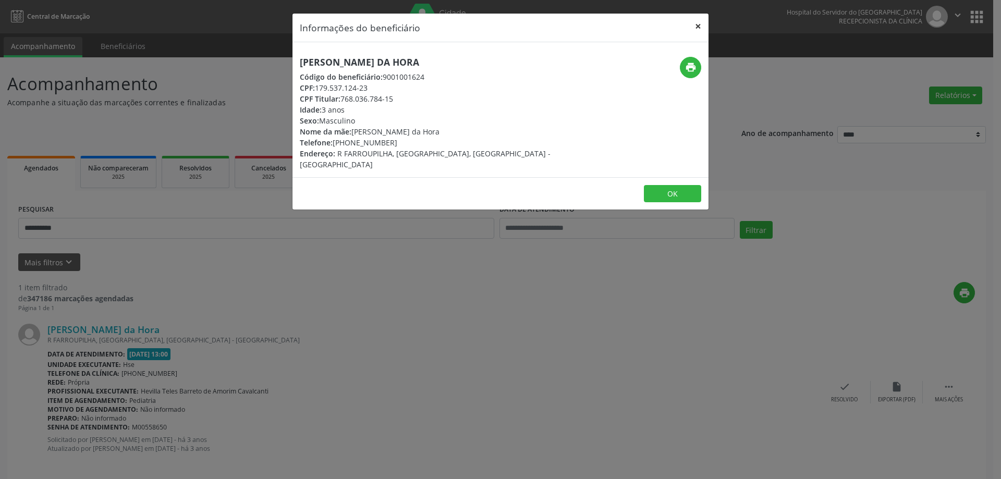
drag, startPoint x: 697, startPoint y: 27, endPoint x: 685, endPoint y: 30, distance: 12.0
click at [696, 27] on button "×" at bounding box center [698, 27] width 21 height 26
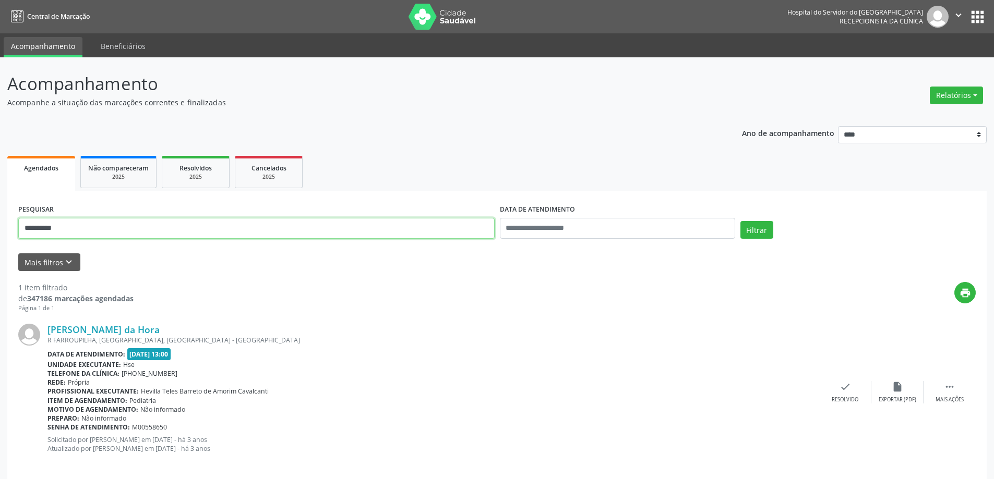
click at [107, 235] on input "**********" at bounding box center [256, 228] width 476 height 21
drag, startPoint x: 106, startPoint y: 232, endPoint x: 0, endPoint y: 232, distance: 106.4
click at [0, 232] on div "**********" at bounding box center [497, 273] width 994 height 433
click at [740, 221] on button "Filtrar" at bounding box center [756, 230] width 33 height 18
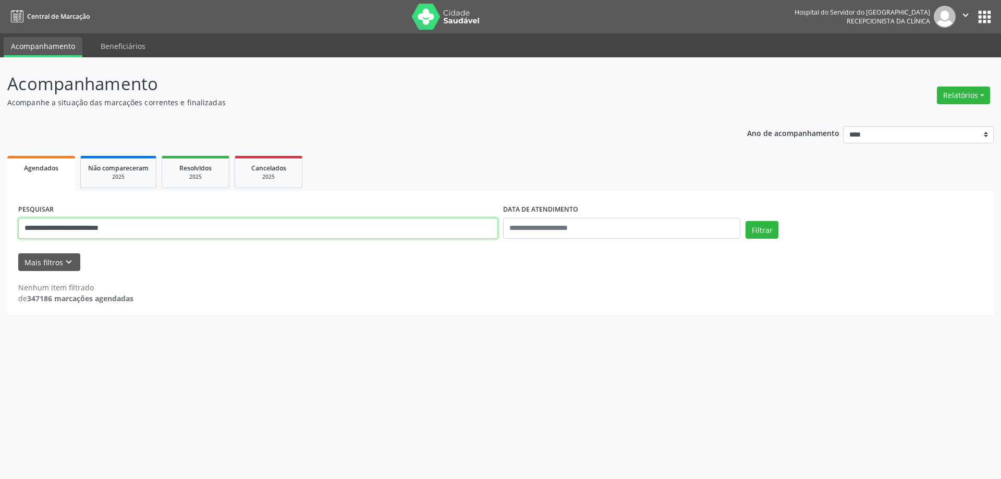
click at [157, 231] on input "**********" at bounding box center [258, 228] width 480 height 21
type input "**********"
click at [746, 221] on button "Filtrar" at bounding box center [762, 230] width 33 height 18
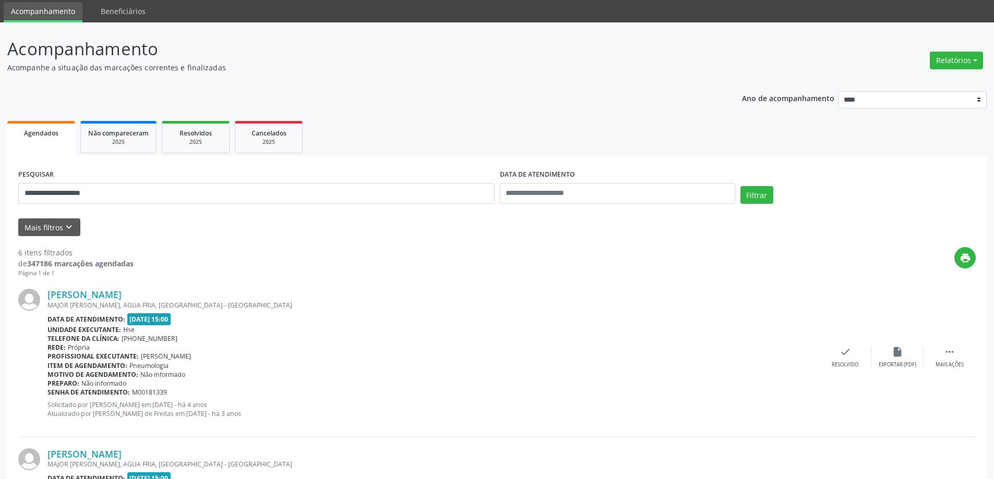
scroll to position [52, 0]
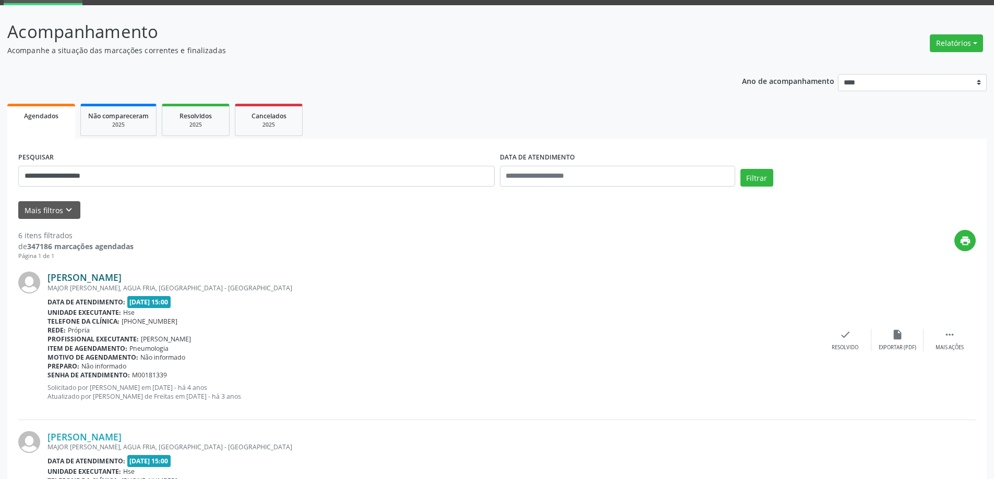
click at [105, 280] on link "Pedro Henrique Soares da Silva" at bounding box center [84, 277] width 74 height 11
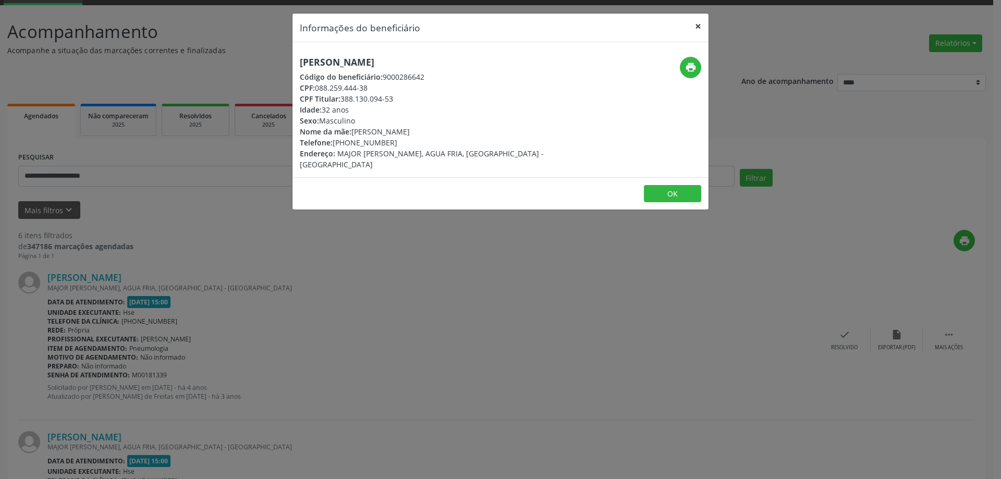
click at [692, 25] on button "×" at bounding box center [698, 27] width 21 height 26
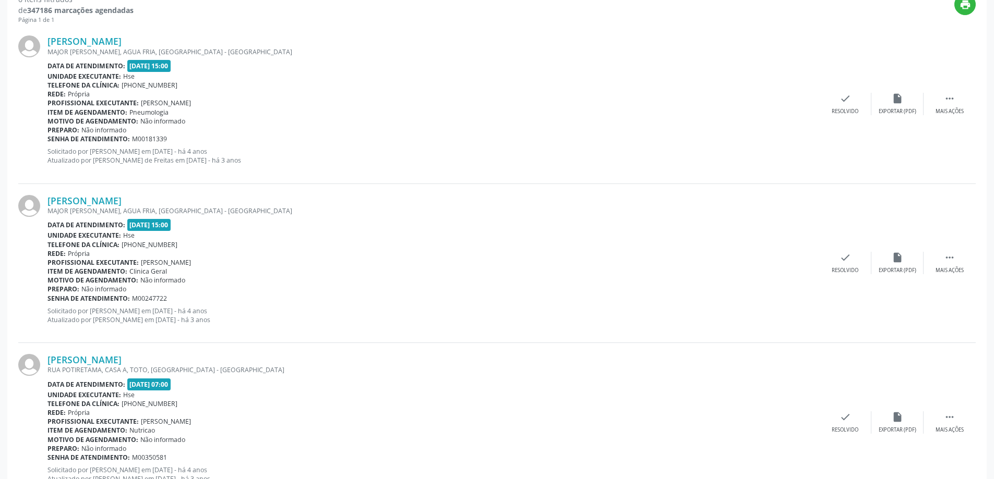
scroll to position [365, 0]
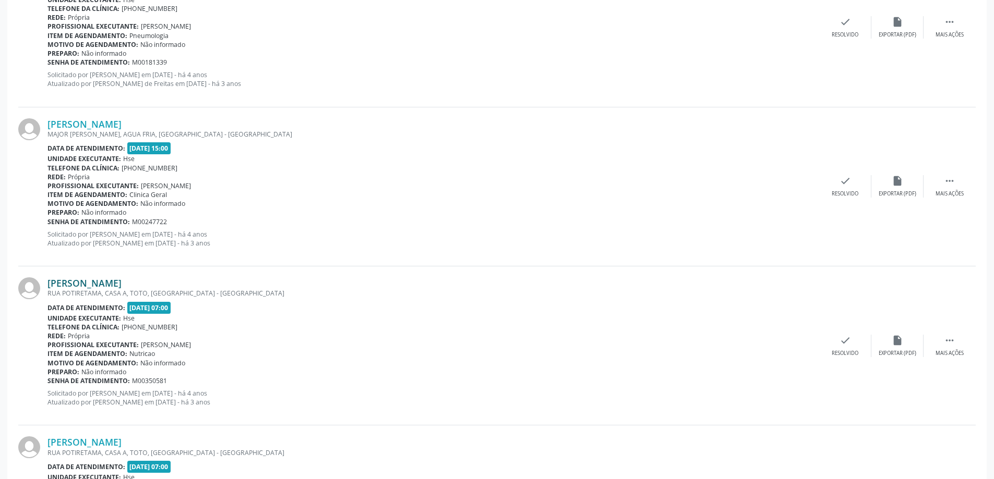
click at [122, 283] on link "Pedro Henrique Soares dos Santos" at bounding box center [84, 282] width 74 height 11
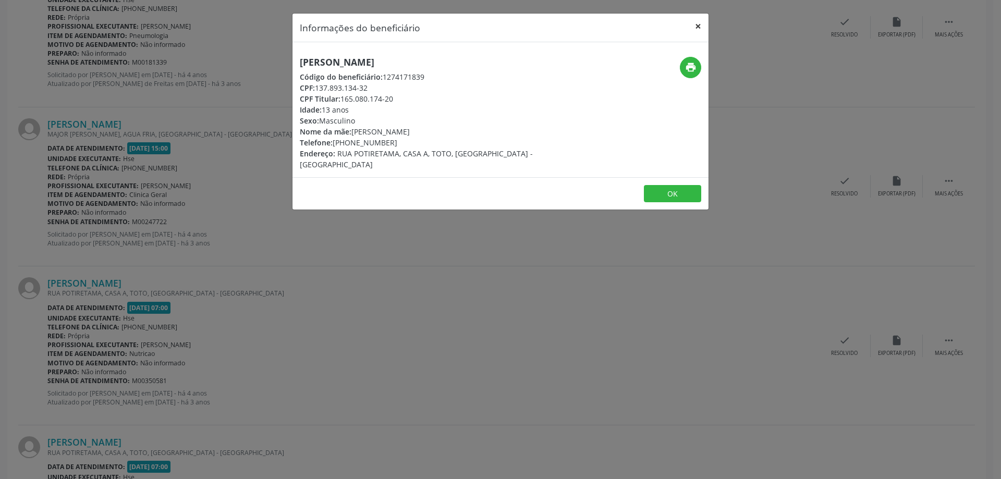
click at [703, 27] on button "×" at bounding box center [698, 27] width 21 height 26
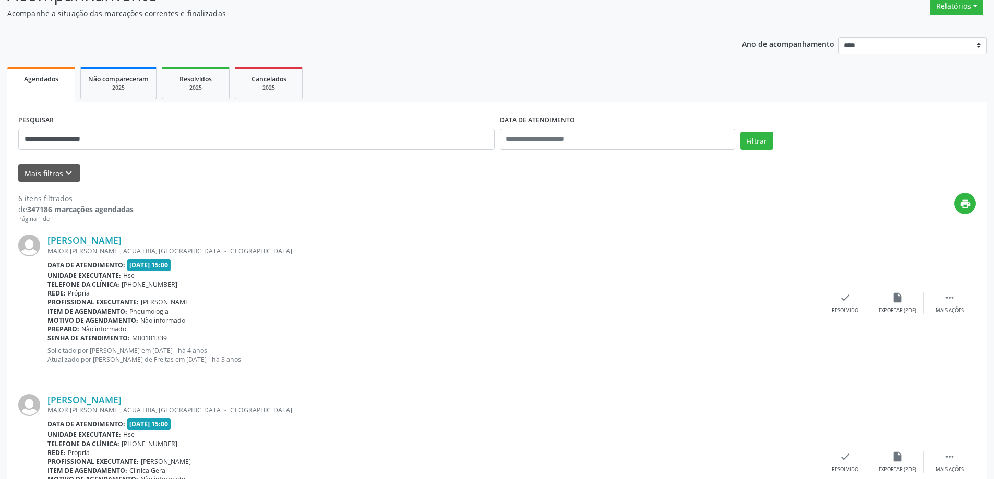
scroll to position [0, 0]
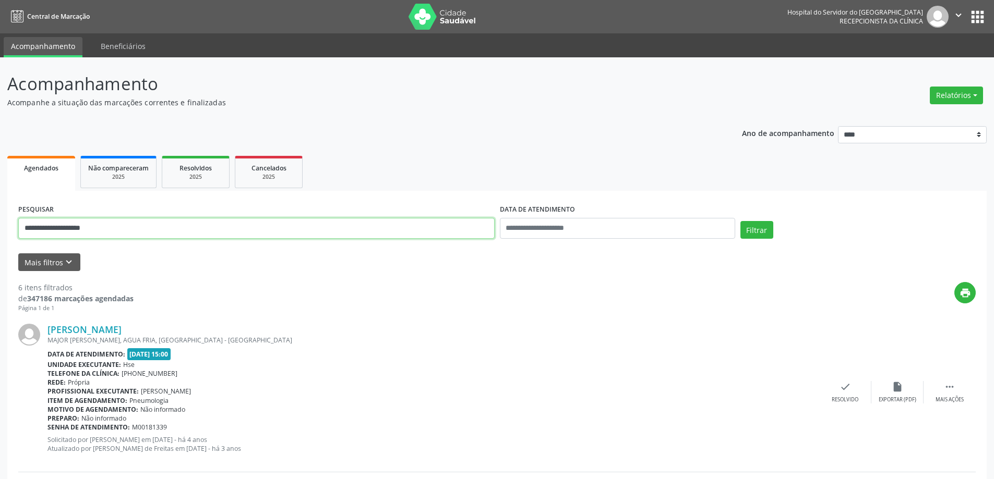
drag, startPoint x: 137, startPoint y: 232, endPoint x: 2, endPoint y: 239, distance: 135.3
click at [740, 221] on button "Filtrar" at bounding box center [756, 230] width 33 height 18
click at [122, 335] on link "Mateus Luiz Prisco da Silva" at bounding box center [84, 329] width 74 height 11
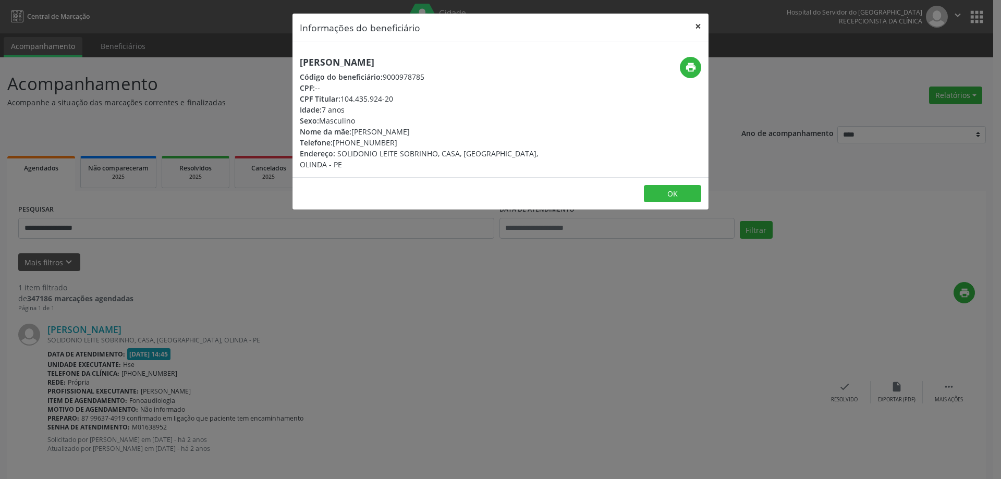
click at [698, 26] on button "×" at bounding box center [698, 27] width 21 height 26
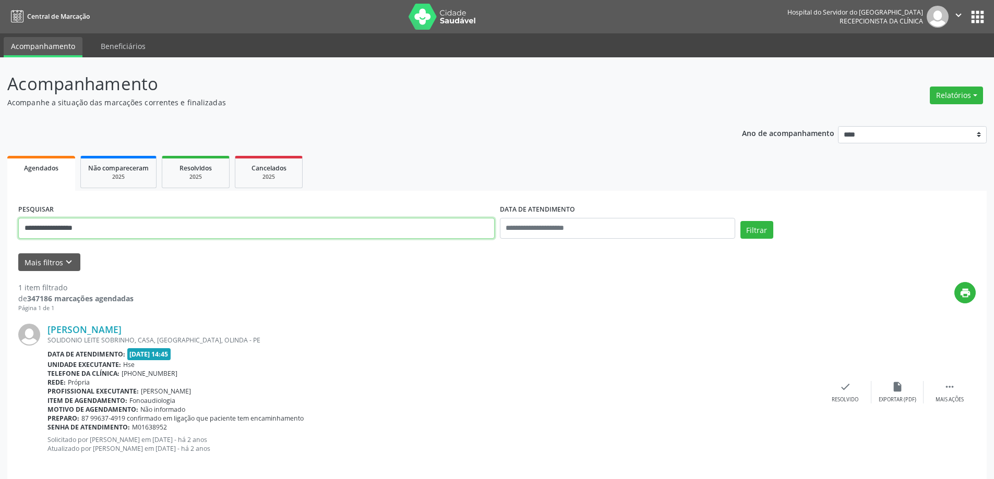
drag, startPoint x: 116, startPoint y: 226, endPoint x: 0, endPoint y: 239, distance: 116.5
click at [0, 239] on div "**********" at bounding box center [497, 273] width 994 height 433
type input "**********"
click at [740, 221] on button "Filtrar" at bounding box center [756, 230] width 33 height 18
click at [122, 331] on link "Geovanna Maciel Cysneiros Cavalcanti" at bounding box center [84, 329] width 74 height 11
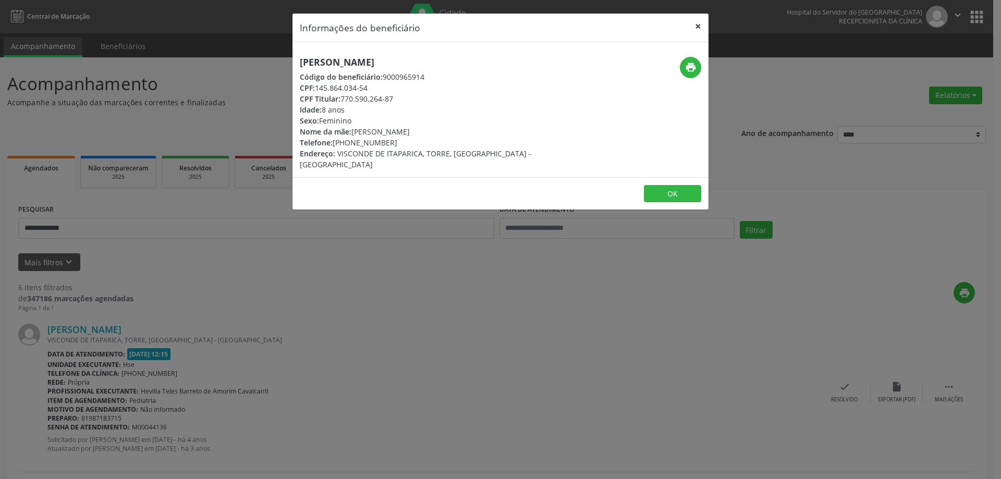
click at [697, 27] on button "×" at bounding box center [698, 27] width 21 height 26
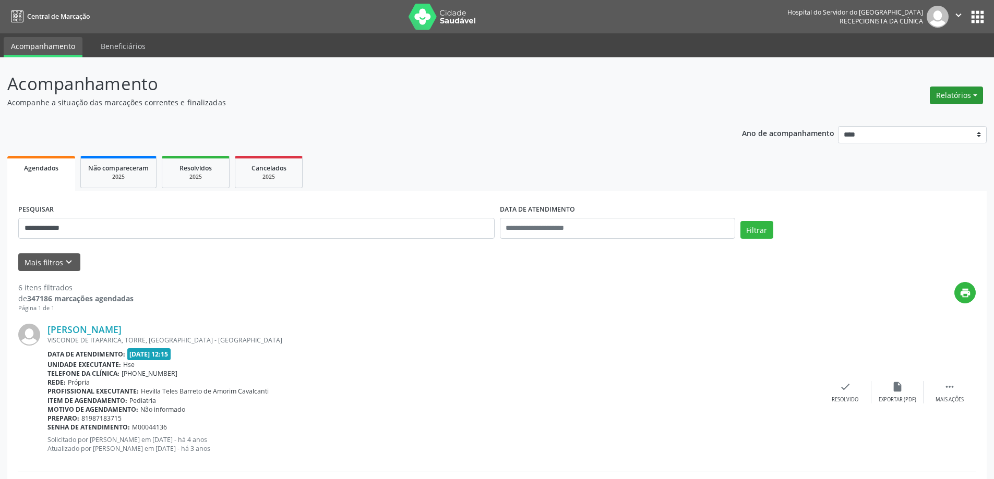
click at [960, 96] on button "Relatórios" at bounding box center [955, 96] width 53 height 18
click at [917, 120] on link "Agendamentos" at bounding box center [927, 118] width 112 height 15
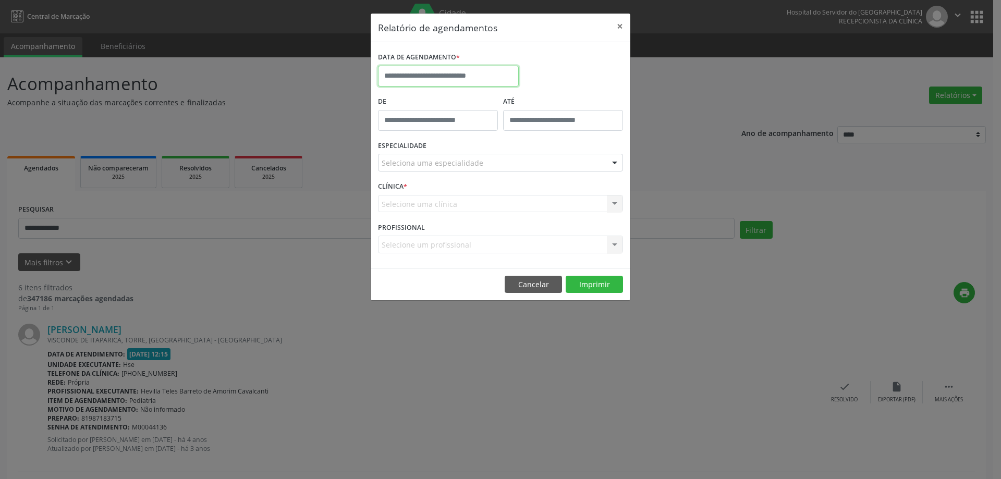
drag, startPoint x: 452, startPoint y: 75, endPoint x: 483, endPoint y: 83, distance: 32.5
click at [452, 75] on input "text" at bounding box center [448, 76] width 141 height 21
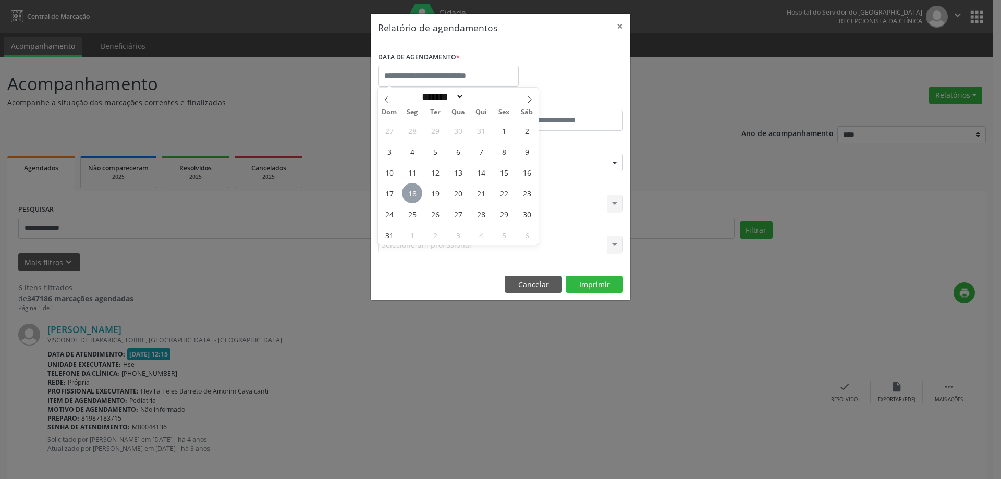
click at [409, 199] on span "18" at bounding box center [412, 193] width 20 height 20
type input "**********"
click at [409, 199] on span "18" at bounding box center [412, 193] width 20 height 20
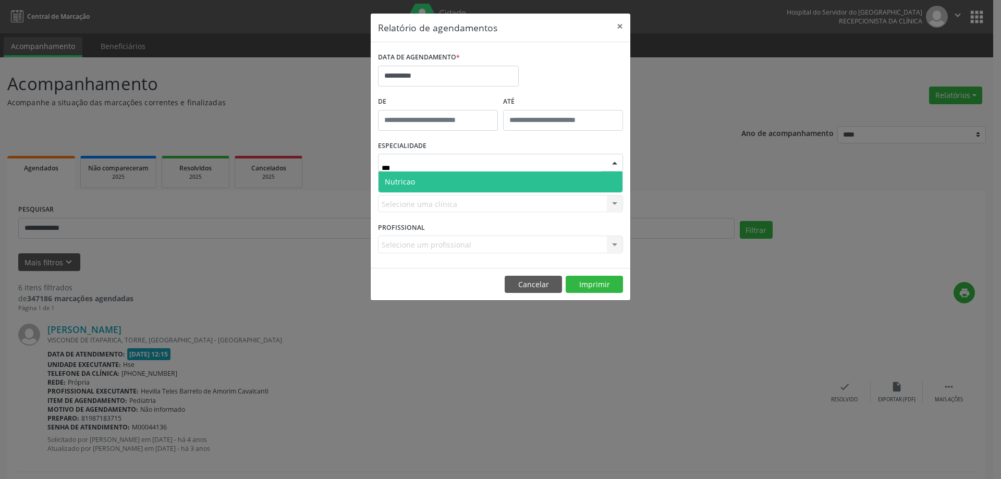
type input "****"
click at [438, 182] on span "Nutricao" at bounding box center [501, 182] width 244 height 21
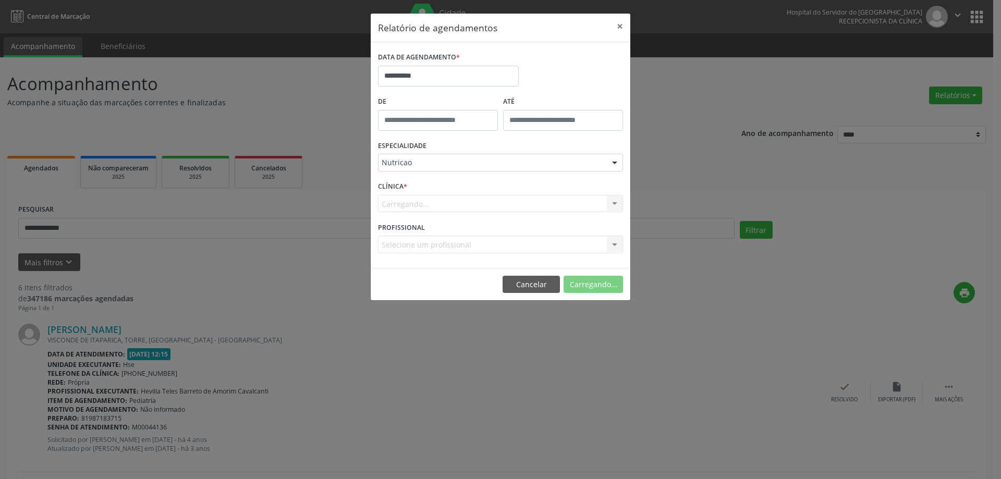
click at [427, 204] on div "Carregando... Hse Nenhum resultado encontrado para: " " Não há nenhuma opção pa…" at bounding box center [500, 204] width 245 height 18
click at [448, 205] on div "Carregando... Hse Nenhum resultado encontrado para: " " Não há nenhuma opção pa…" at bounding box center [500, 204] width 245 height 18
click at [444, 203] on div "Carregando... Hse Nenhum resultado encontrado para: " " Não há nenhuma opção pa…" at bounding box center [500, 204] width 245 height 18
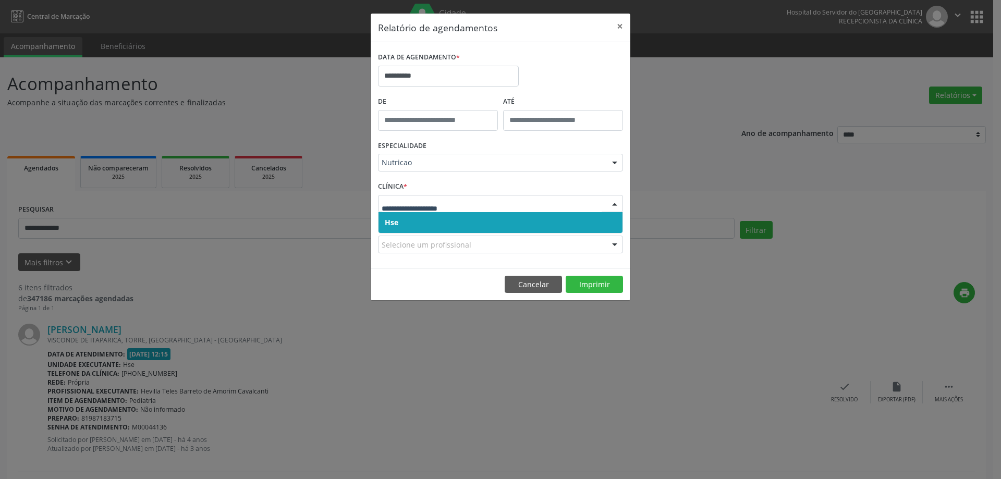
click at [437, 222] on span "Hse" at bounding box center [501, 222] width 244 height 21
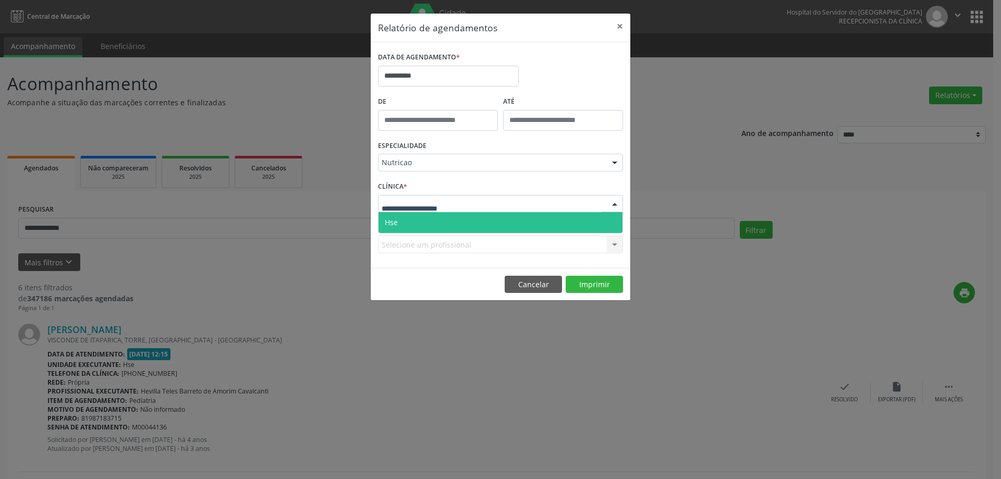
click at [439, 224] on span "Hse" at bounding box center [501, 222] width 244 height 21
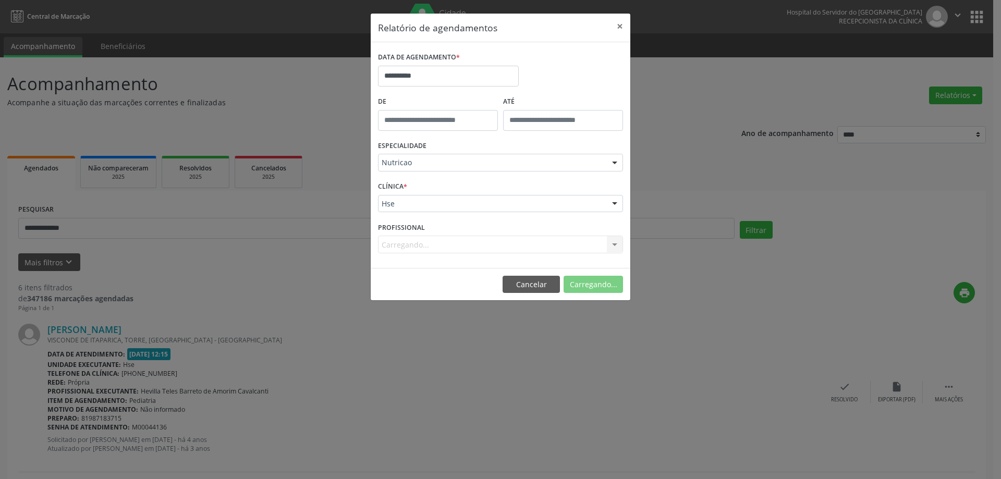
click at [427, 245] on div "Carregando... Todos os profissionais Carla Oliveira da Silva Braga Josany de So…" at bounding box center [500, 245] width 245 height 18
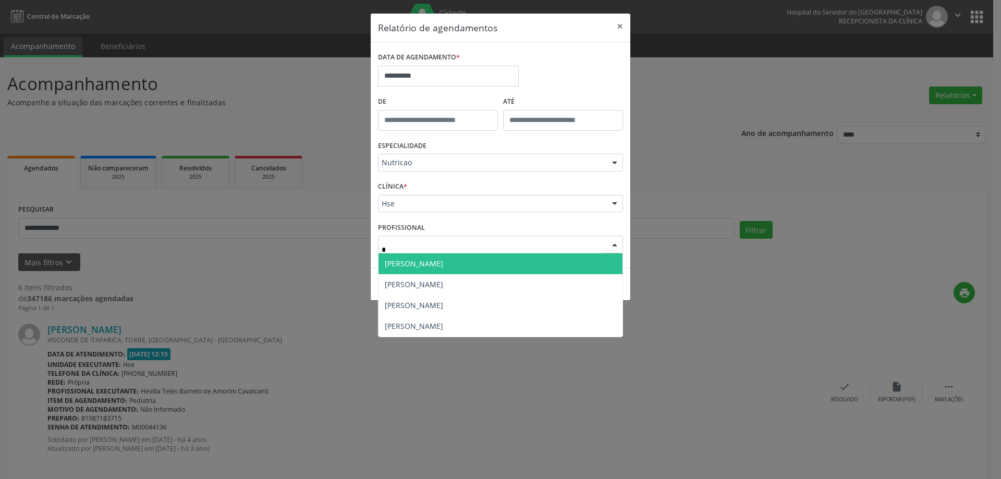
type input "**"
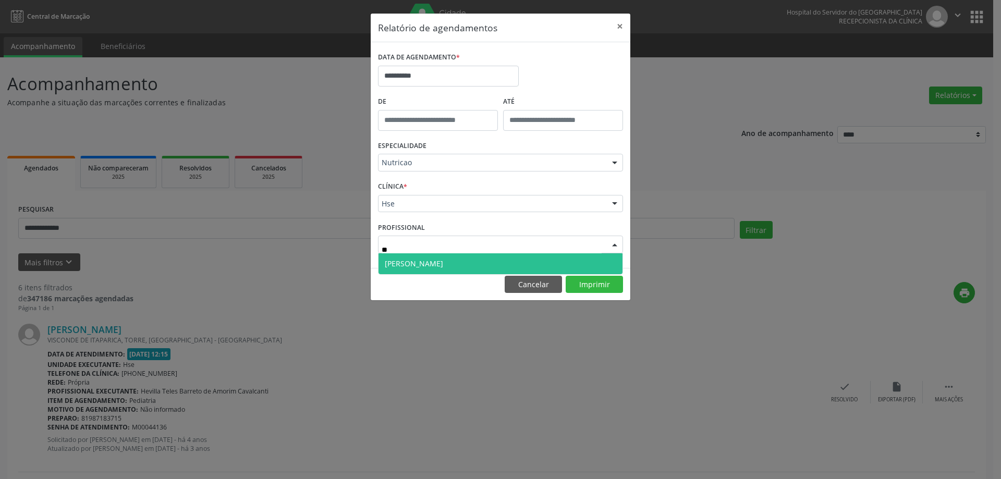
click at [443, 259] on span "[PERSON_NAME]" at bounding box center [414, 264] width 58 height 10
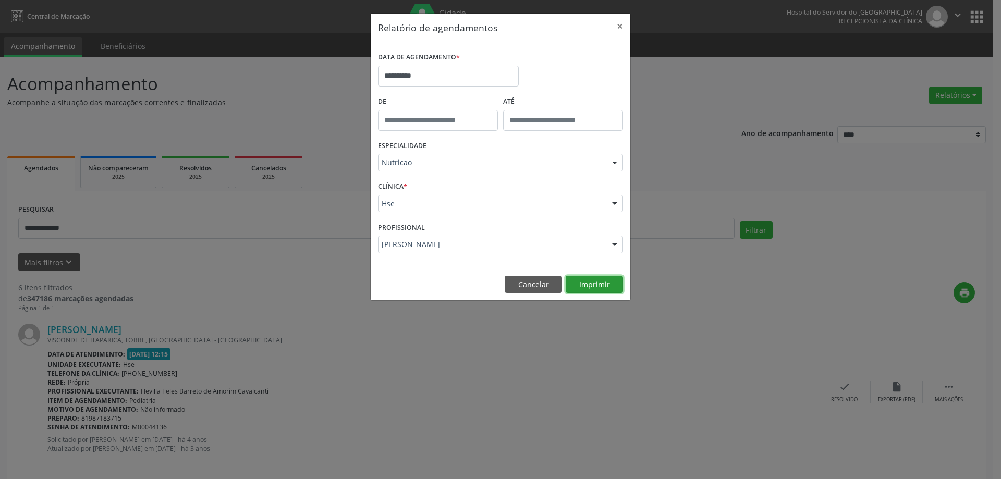
click at [573, 276] on button "Imprimir" at bounding box center [594, 285] width 57 height 18
click at [618, 27] on button "×" at bounding box center [620, 27] width 21 height 26
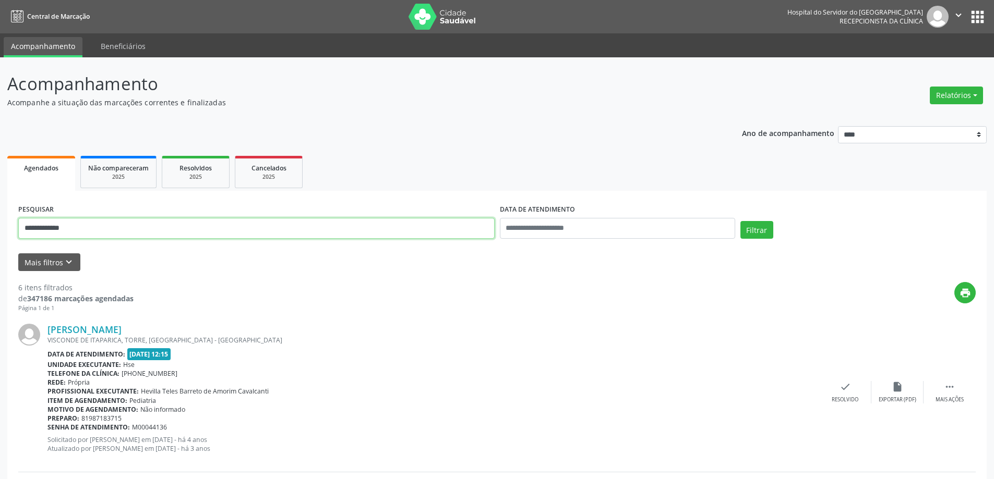
drag, startPoint x: 99, startPoint y: 224, endPoint x: 102, endPoint y: 244, distance: 19.5
click at [102, 244] on div "**********" at bounding box center [256, 224] width 481 height 44
drag, startPoint x: 95, startPoint y: 228, endPoint x: 0, endPoint y: 246, distance: 97.2
type input "**********"
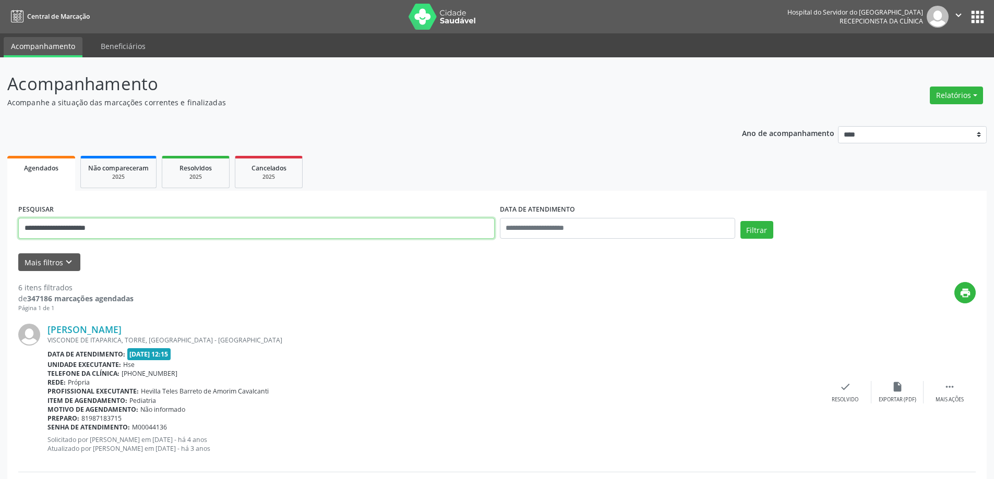
click at [740, 221] on button "Filtrar" at bounding box center [756, 230] width 33 height 18
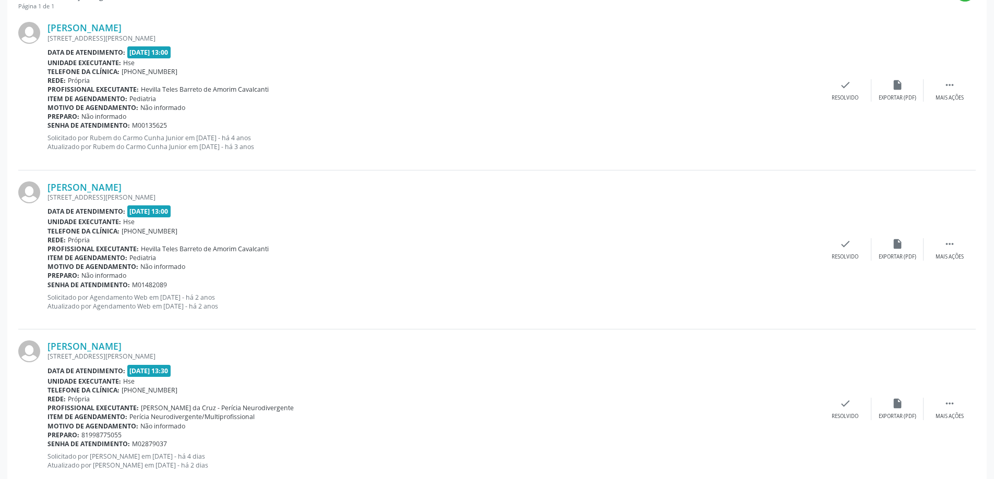
scroll to position [329, 0]
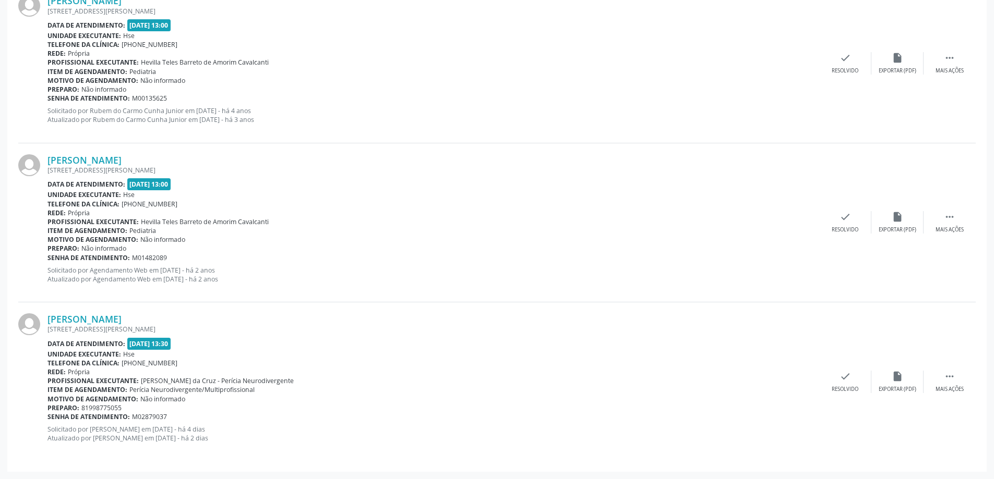
click at [62, 393] on b "Item de agendamento:" at bounding box center [87, 389] width 80 height 9
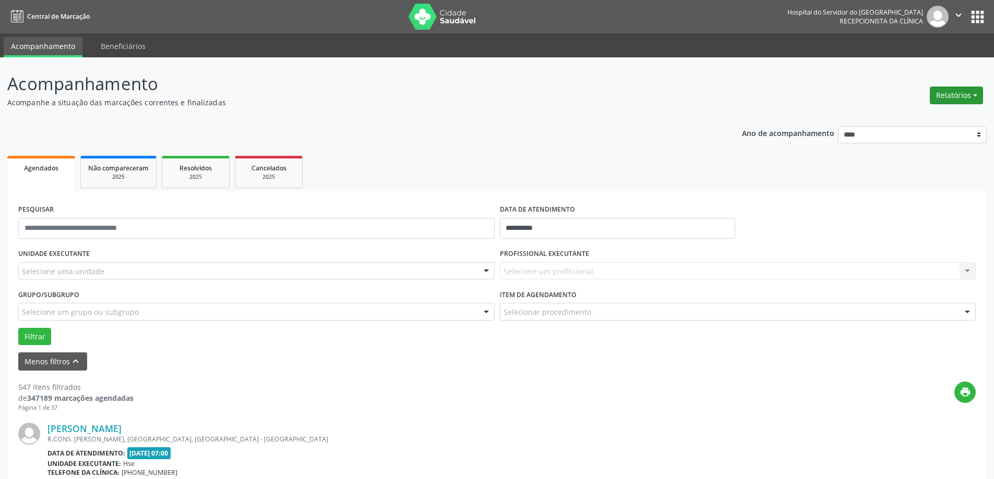
click at [970, 99] on button "Relatórios" at bounding box center [955, 96] width 53 height 18
click at [937, 124] on link "Agendamentos" at bounding box center [927, 118] width 112 height 15
select select "*"
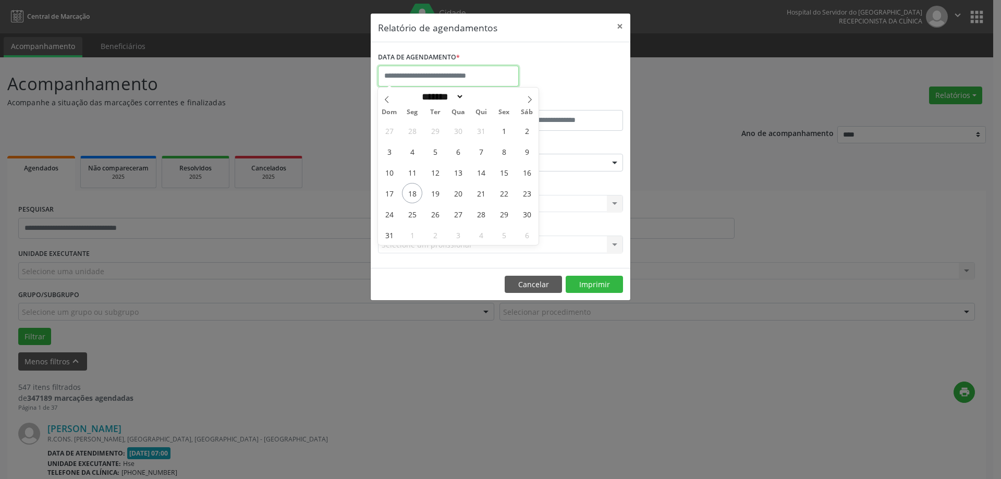
click at [426, 66] on input "text" at bounding box center [448, 76] width 141 height 21
click at [417, 193] on span "18" at bounding box center [412, 193] width 20 height 20
type input "**********"
click at [435, 192] on span "19" at bounding box center [435, 193] width 20 height 20
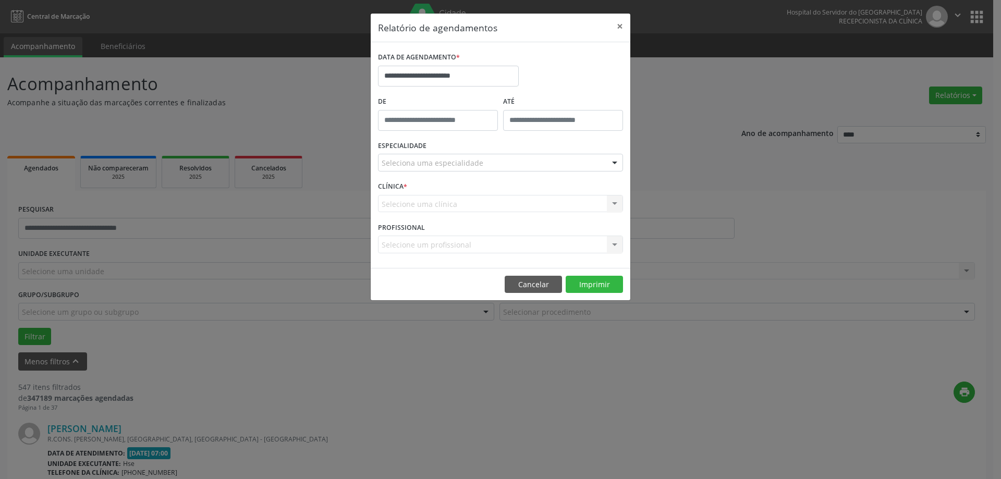
drag, startPoint x: 422, startPoint y: 58, endPoint x: 440, endPoint y: 78, distance: 27.3
click at [424, 59] on label "DATA DE AGENDAMENTO *" at bounding box center [419, 58] width 82 height 16
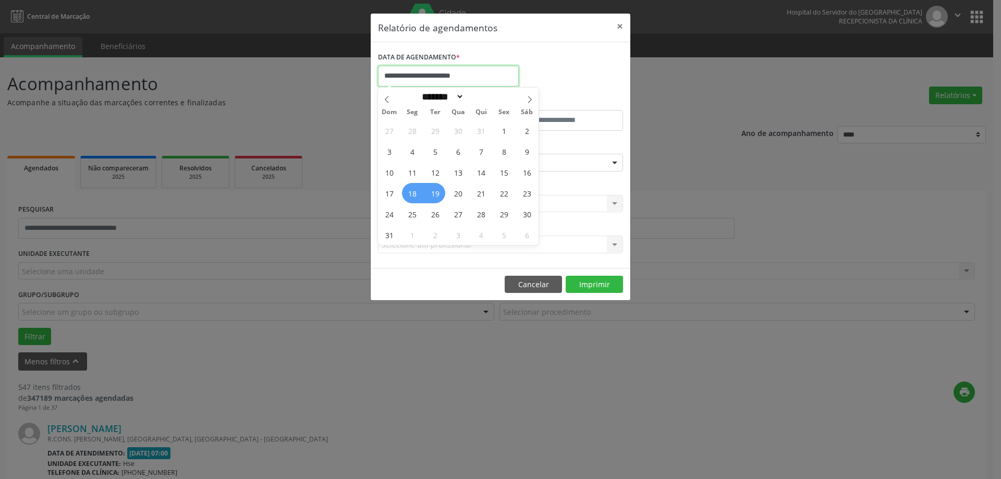
click at [441, 78] on input "**********" at bounding box center [448, 76] width 141 height 21
click at [444, 195] on span "19" at bounding box center [435, 193] width 20 height 20
type input "**********"
click at [441, 196] on span "19" at bounding box center [435, 193] width 20 height 20
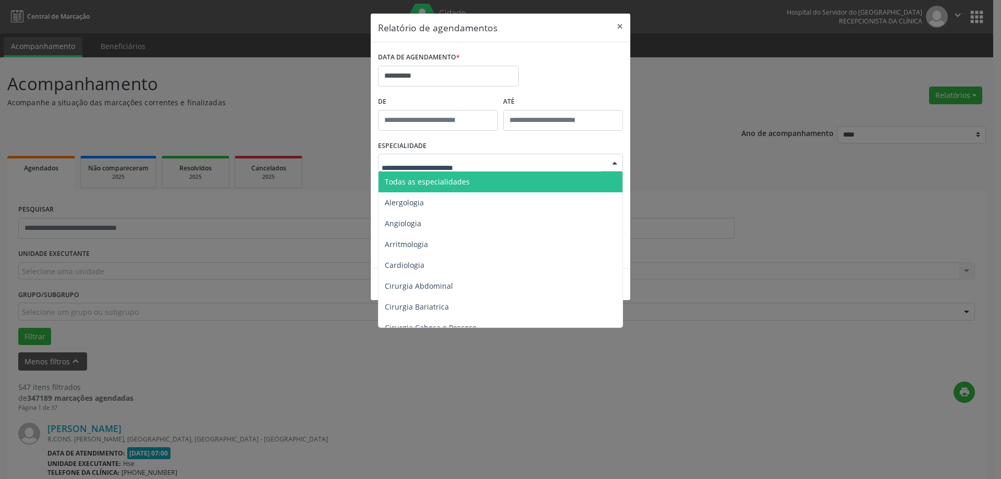
click at [442, 186] on span "Todas as especialidades" at bounding box center [427, 182] width 85 height 10
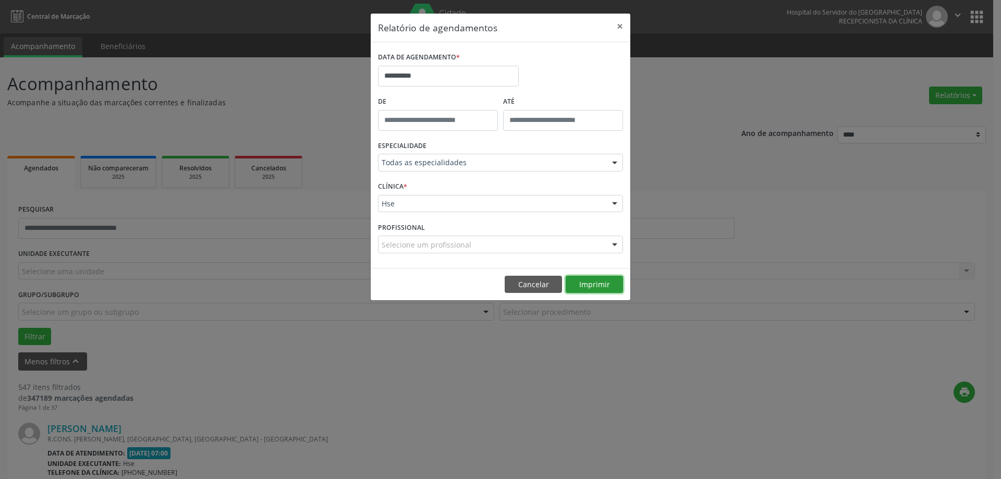
click at [585, 286] on button "Imprimir" at bounding box center [594, 285] width 57 height 18
click at [618, 24] on button "×" at bounding box center [620, 27] width 21 height 26
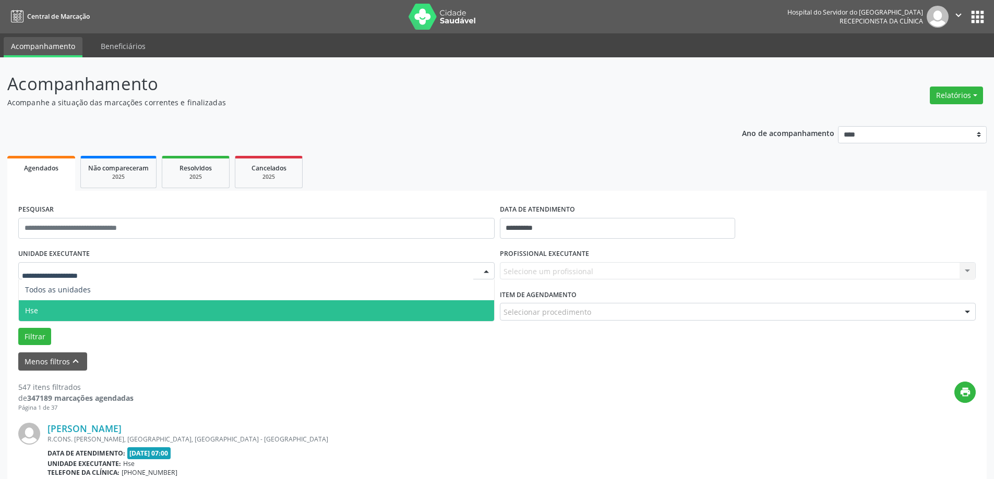
click at [66, 307] on span "Hse" at bounding box center [256, 310] width 475 height 21
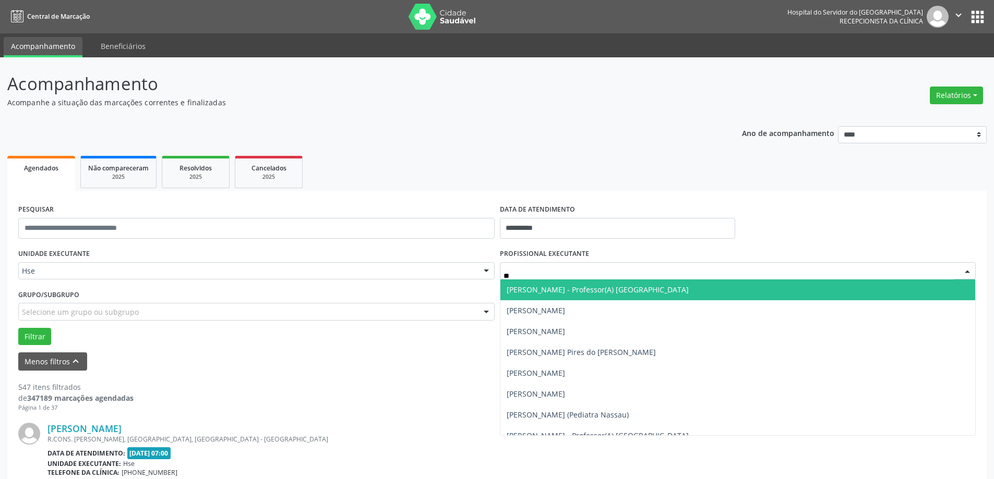
type input "***"
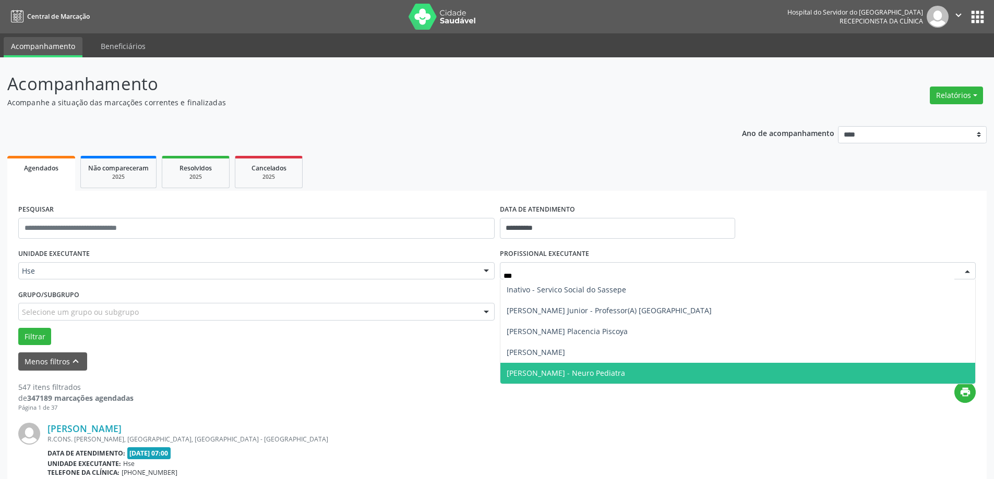
click at [574, 367] on span "[PERSON_NAME] - Neuro Pediatra" at bounding box center [737, 373] width 475 height 21
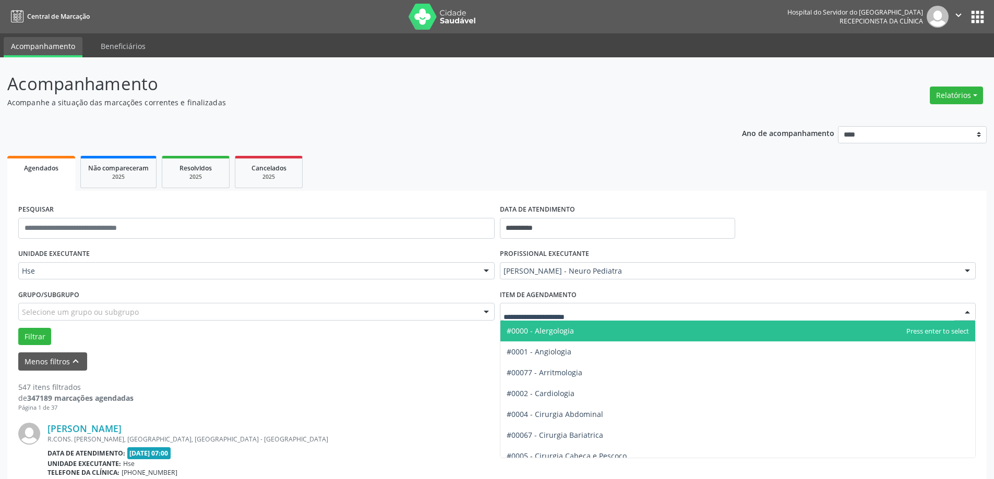
click at [613, 313] on div at bounding box center [738, 312] width 476 height 18
type input "****"
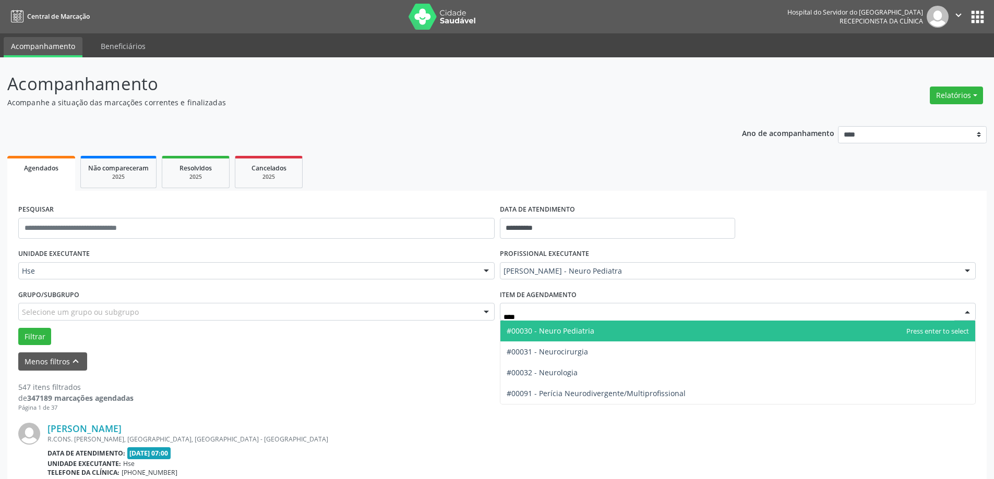
click at [602, 329] on span "#00030 - Neuro Pediatria" at bounding box center [737, 331] width 475 height 21
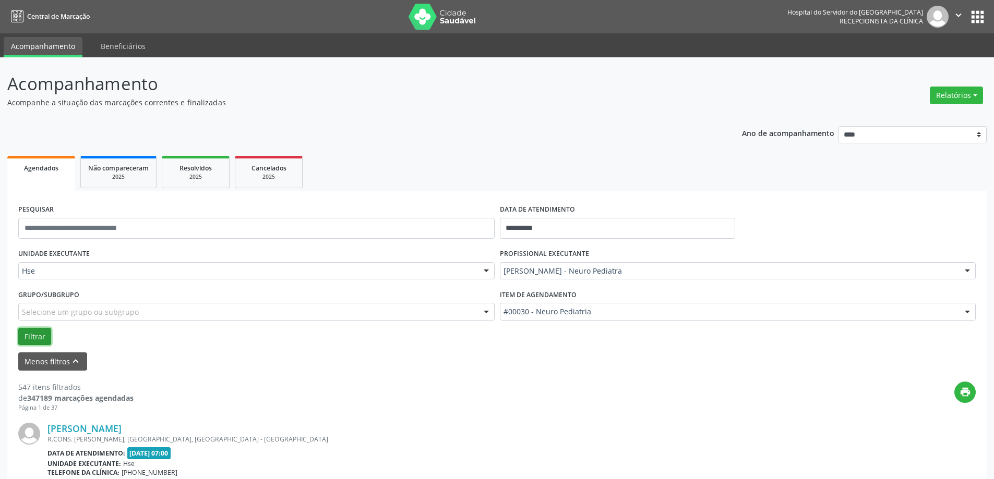
click at [29, 328] on button "Filtrar" at bounding box center [34, 337] width 33 height 18
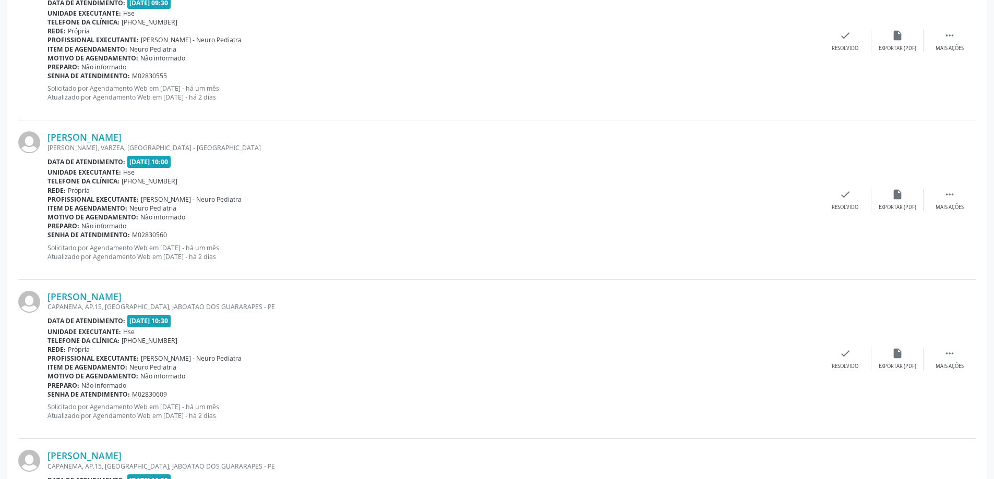
scroll to position [1095, 0]
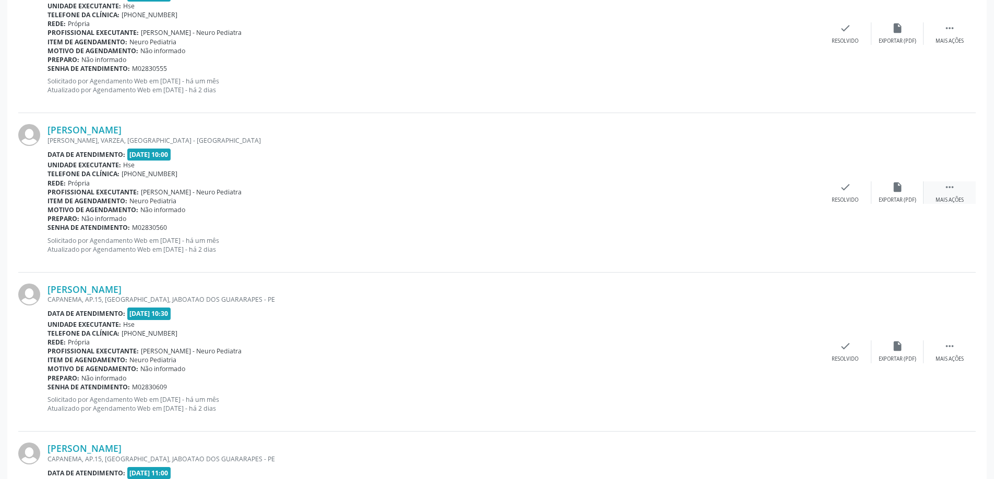
click at [946, 186] on icon "" at bounding box center [949, 187] width 11 height 11
click at [905, 203] on div "Não compareceu" at bounding box center [897, 200] width 44 height 7
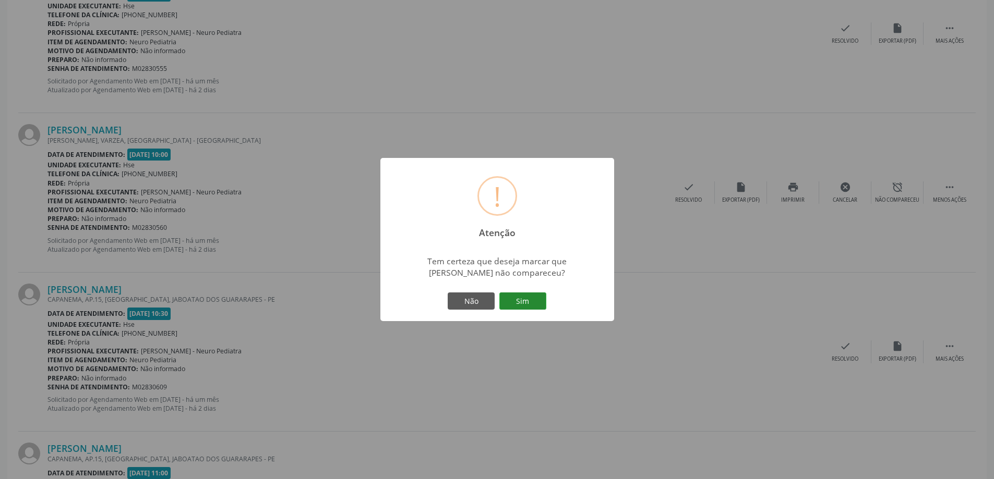
click at [524, 298] on button "Sim" at bounding box center [522, 302] width 47 height 18
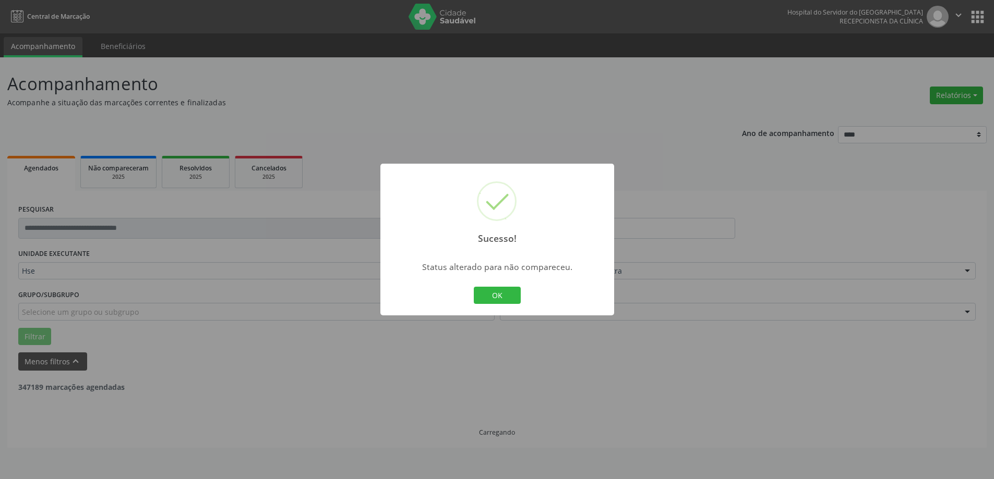
scroll to position [0, 0]
click at [499, 296] on button "OK" at bounding box center [500, 296] width 47 height 18
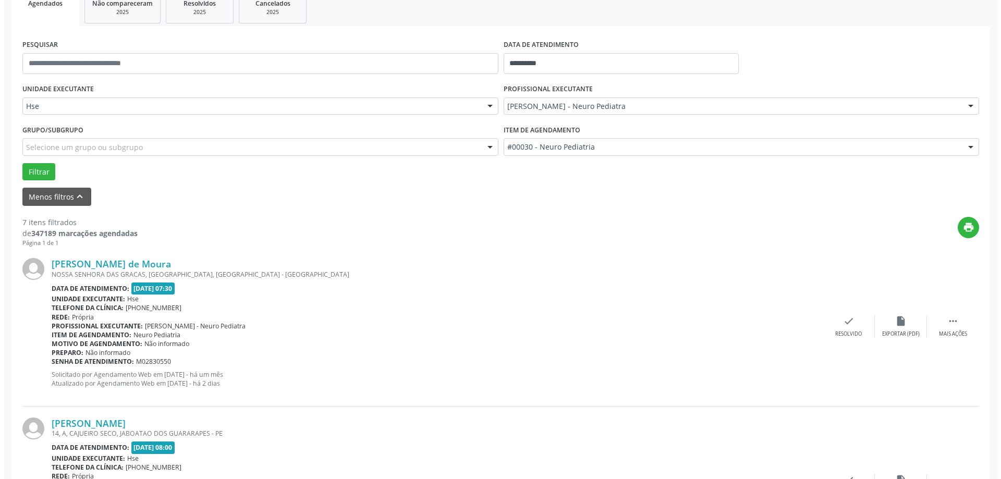
scroll to position [209, 0]
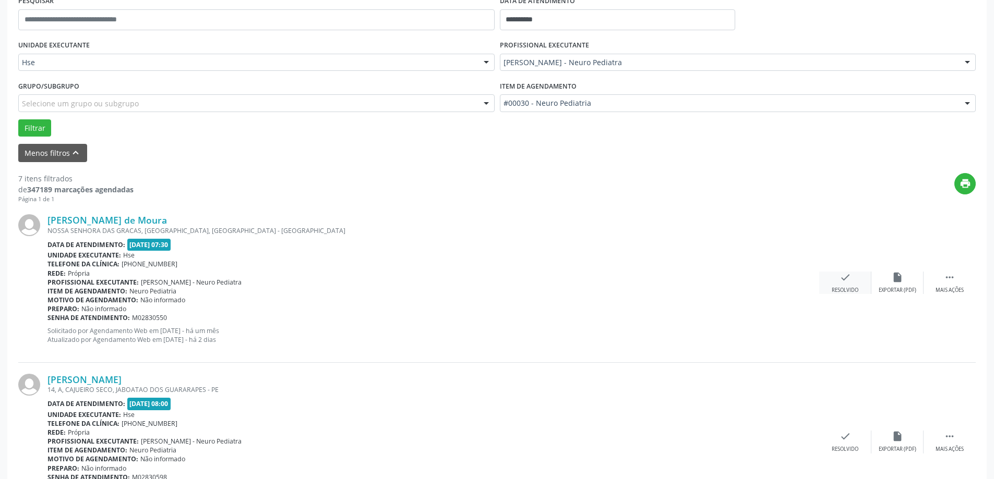
click at [849, 282] on icon "check" at bounding box center [844, 277] width 11 height 11
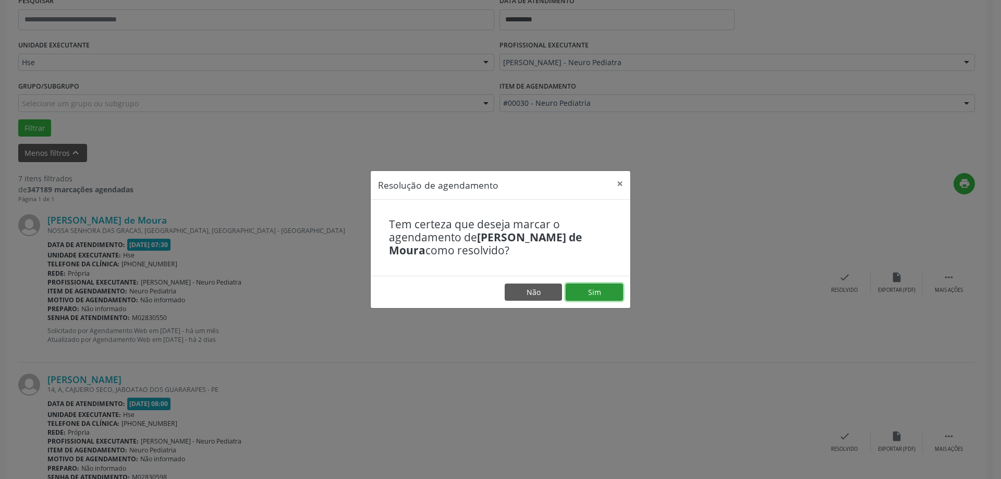
click at [576, 294] on button "Sim" at bounding box center [594, 293] width 57 height 18
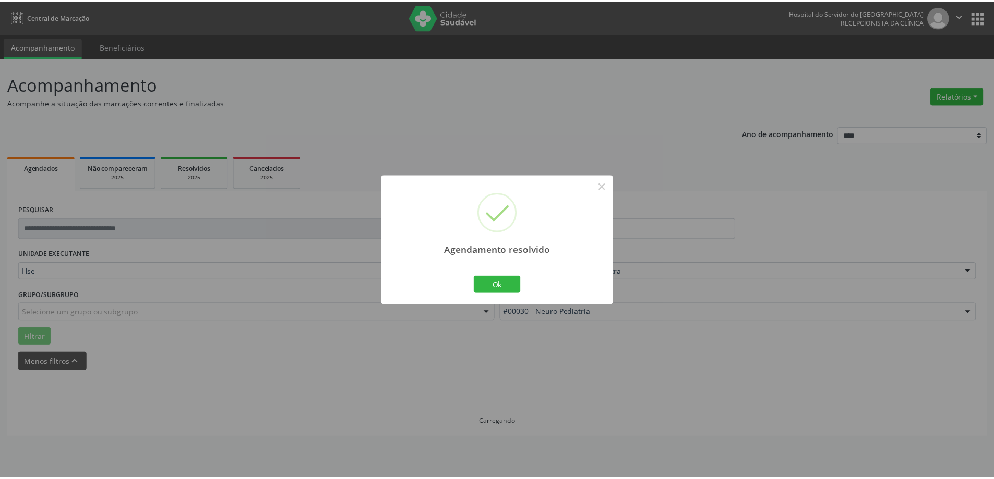
scroll to position [0, 0]
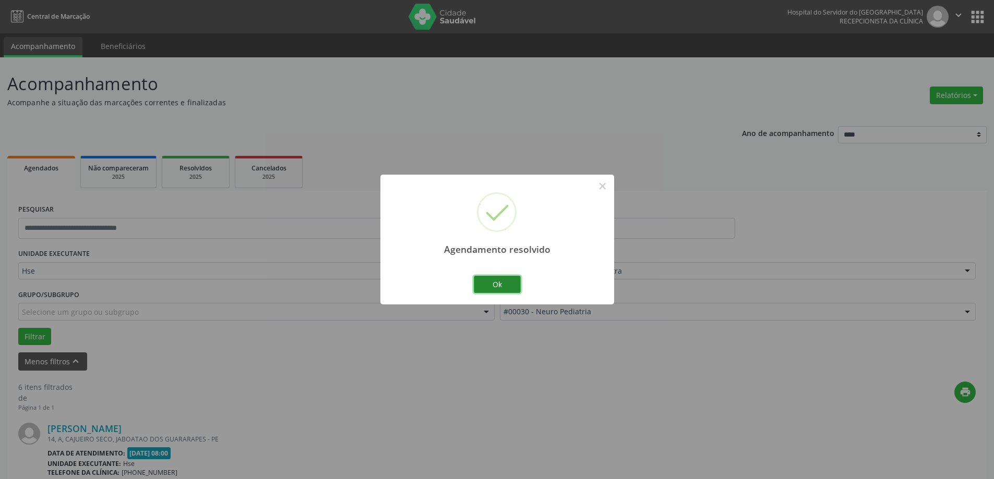
click at [503, 288] on button "Ok" at bounding box center [497, 285] width 47 height 18
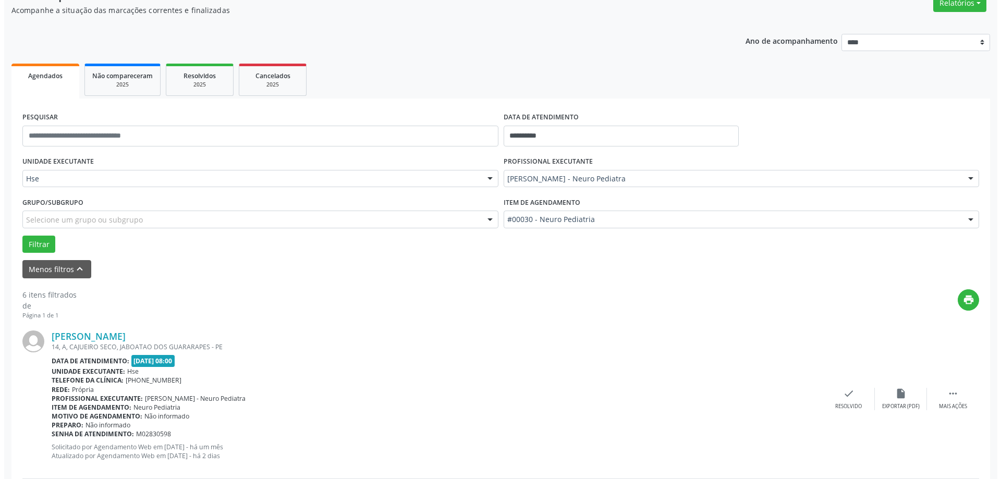
scroll to position [209, 0]
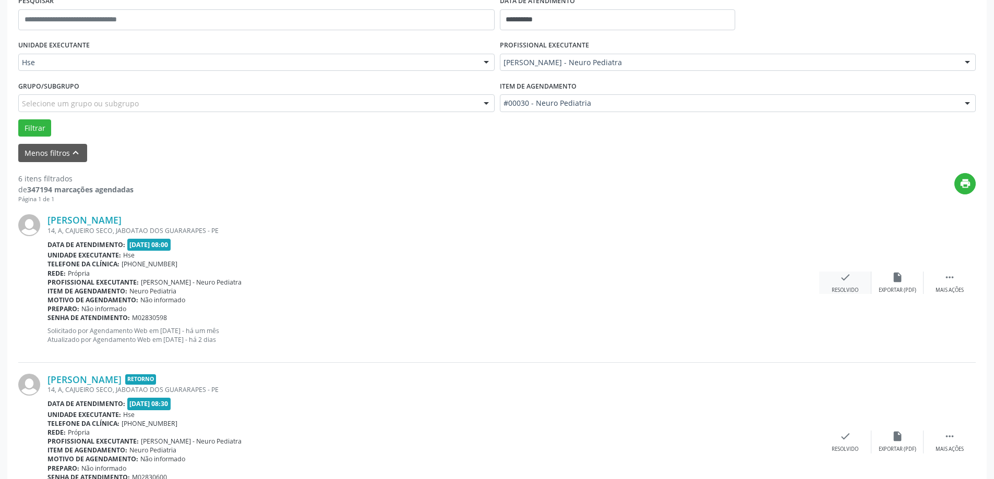
click at [845, 291] on div "Resolvido" at bounding box center [844, 290] width 27 height 7
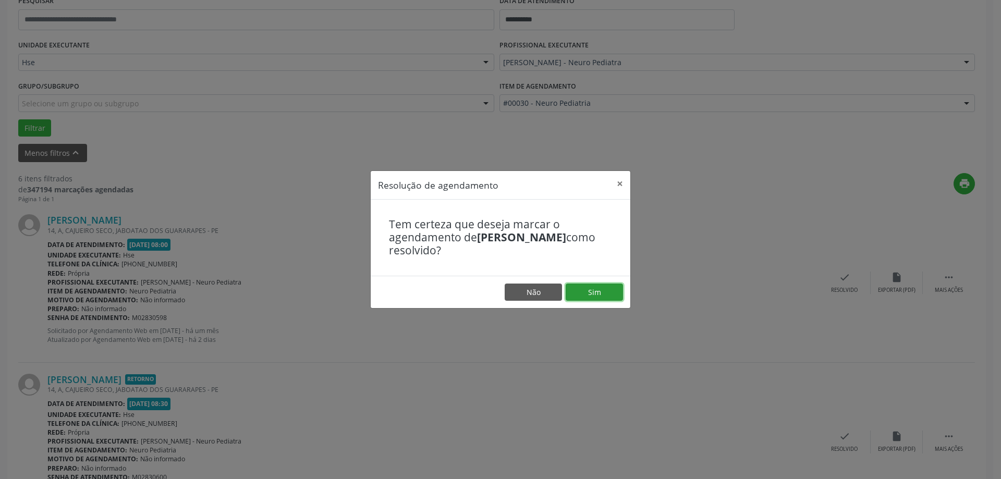
click at [571, 291] on button "Sim" at bounding box center [594, 293] width 57 height 18
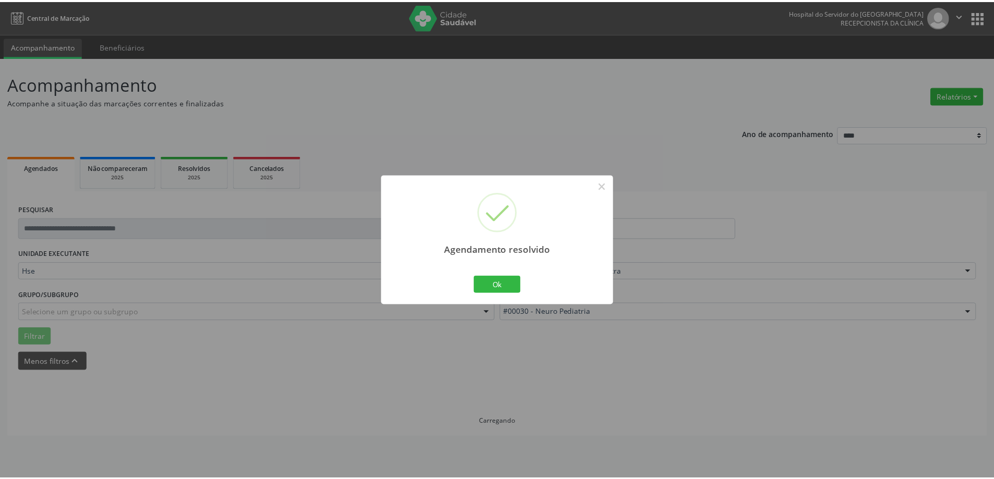
scroll to position [0, 0]
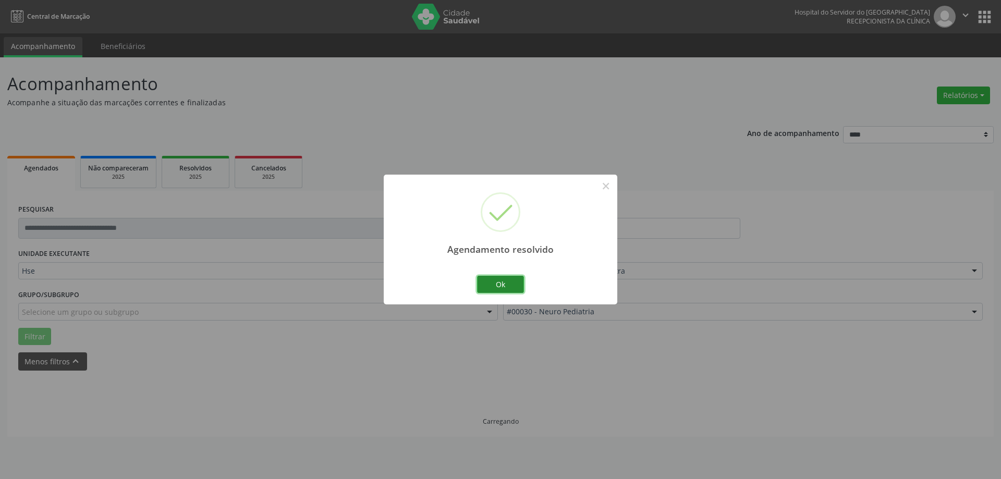
click at [502, 293] on button "Ok" at bounding box center [500, 285] width 47 height 18
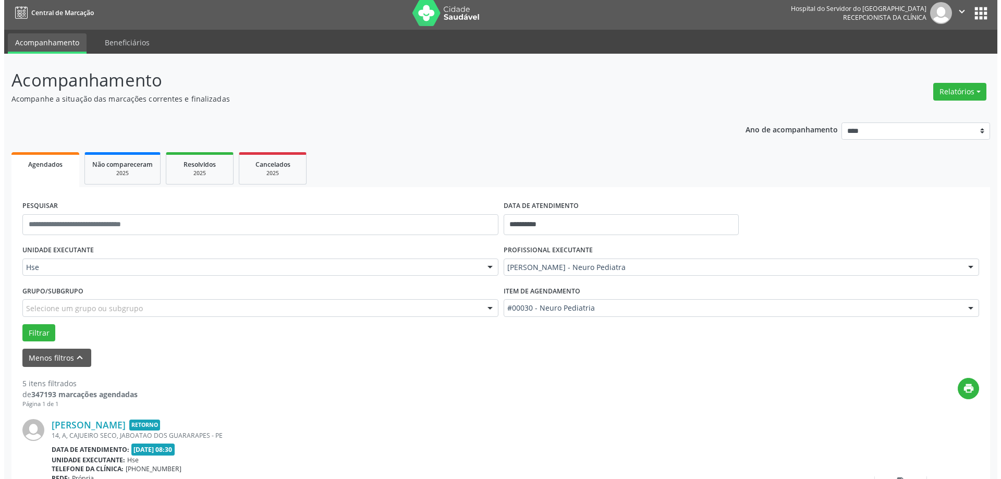
scroll to position [209, 0]
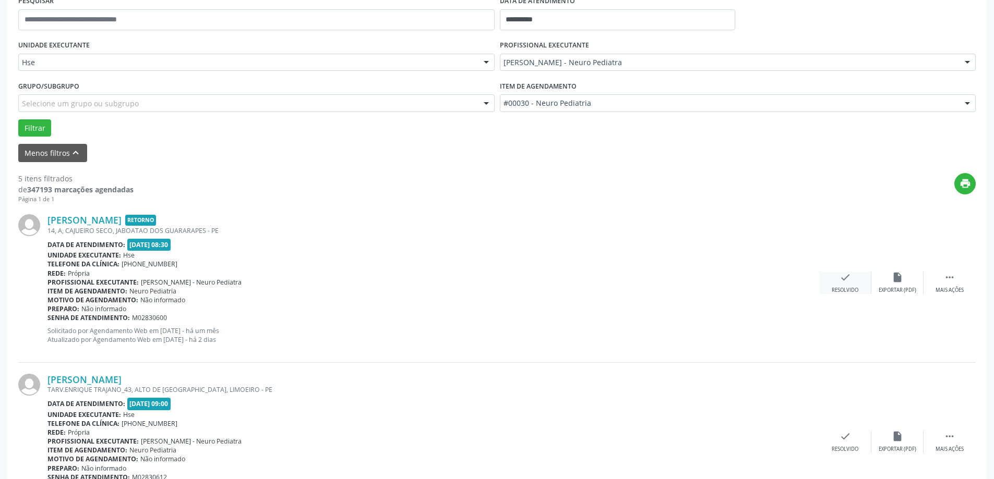
click at [849, 280] on icon "check" at bounding box center [844, 277] width 11 height 11
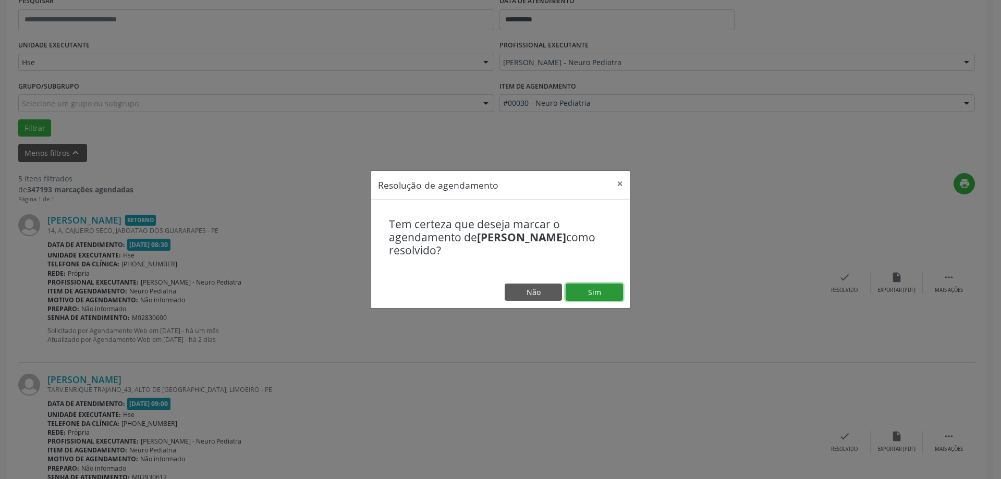
click at [606, 294] on button "Sim" at bounding box center [594, 293] width 57 height 18
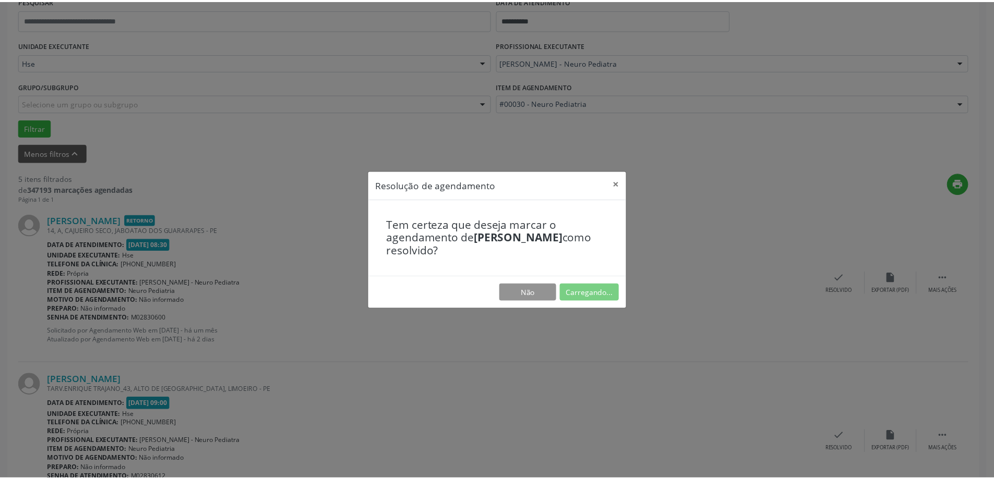
scroll to position [0, 0]
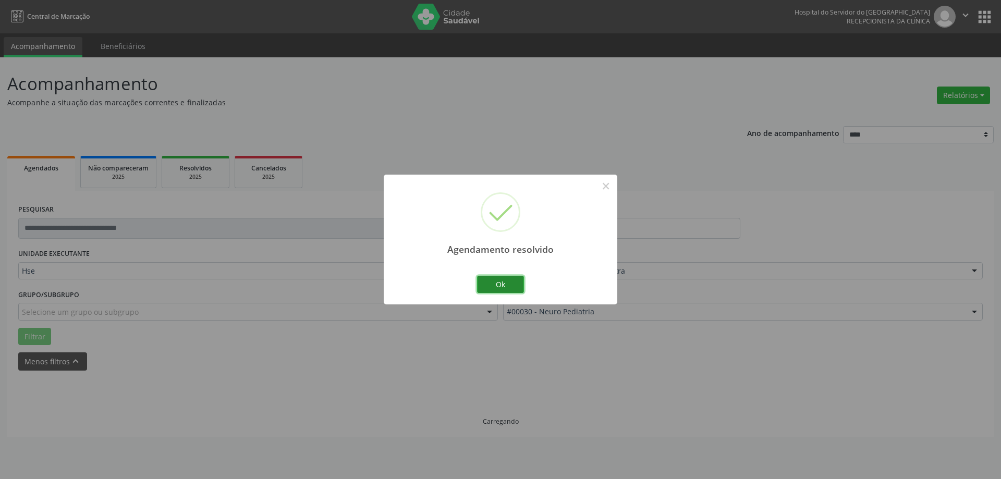
click at [516, 286] on button "Ok" at bounding box center [500, 285] width 47 height 18
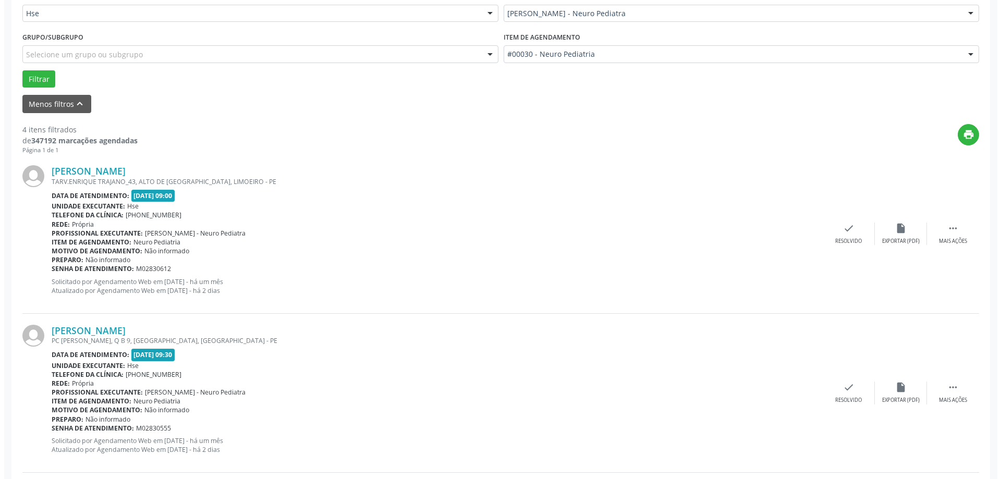
scroll to position [365, 0]
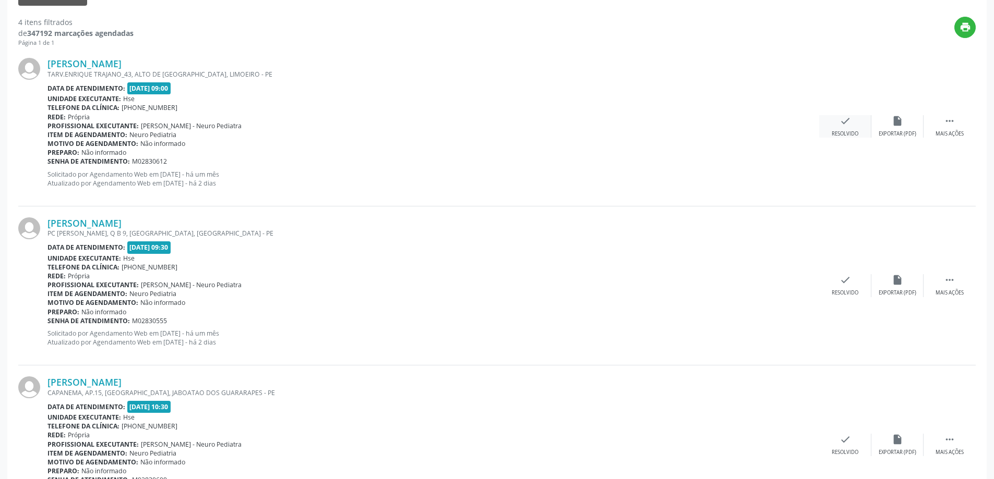
click at [850, 128] on div "check Resolvido" at bounding box center [845, 126] width 52 height 22
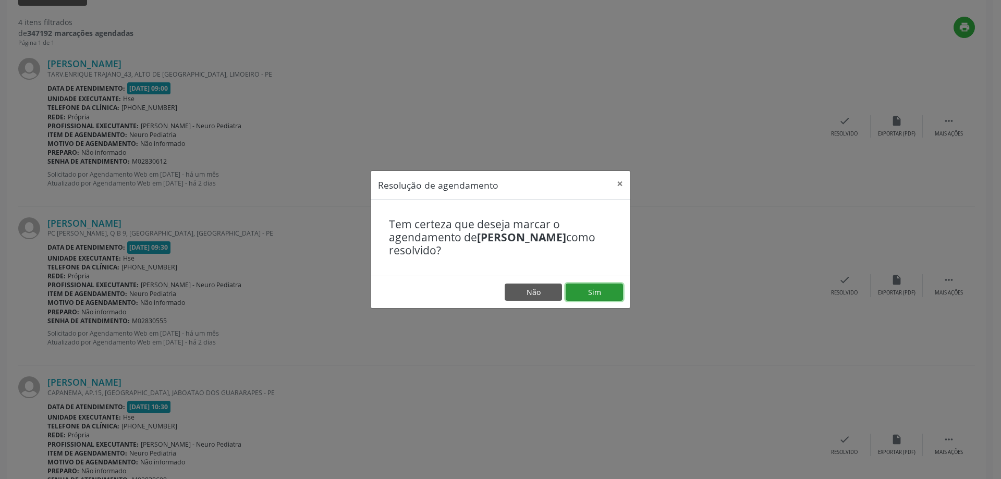
click at [594, 294] on button "Sim" at bounding box center [594, 293] width 57 height 18
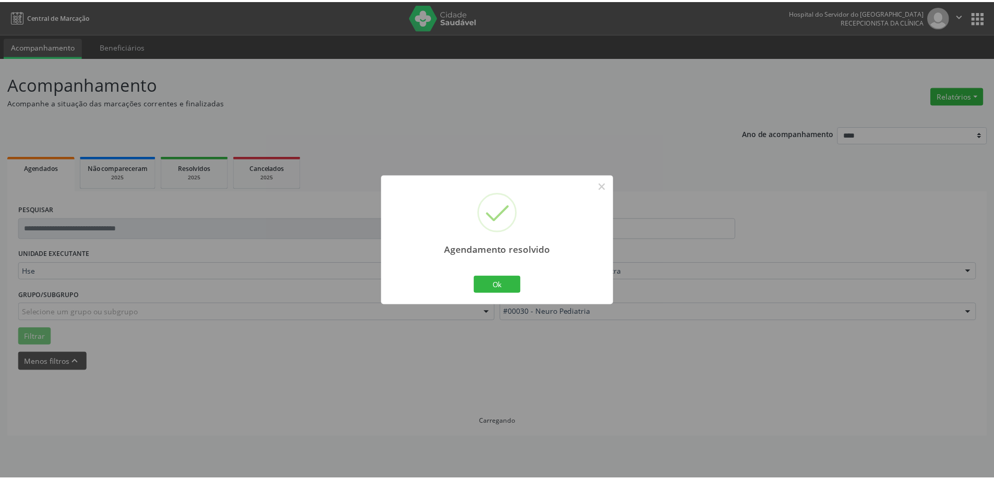
scroll to position [0, 0]
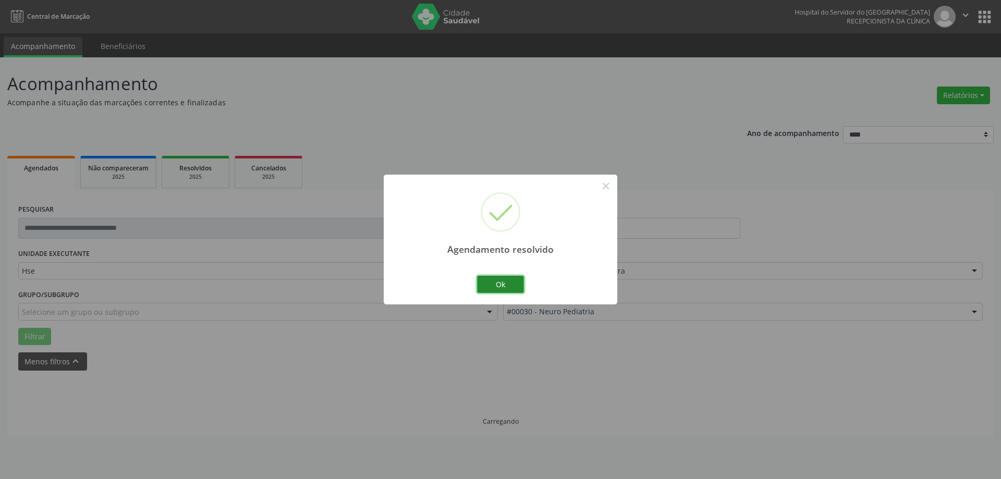
click at [513, 292] on button "Ok" at bounding box center [500, 285] width 47 height 18
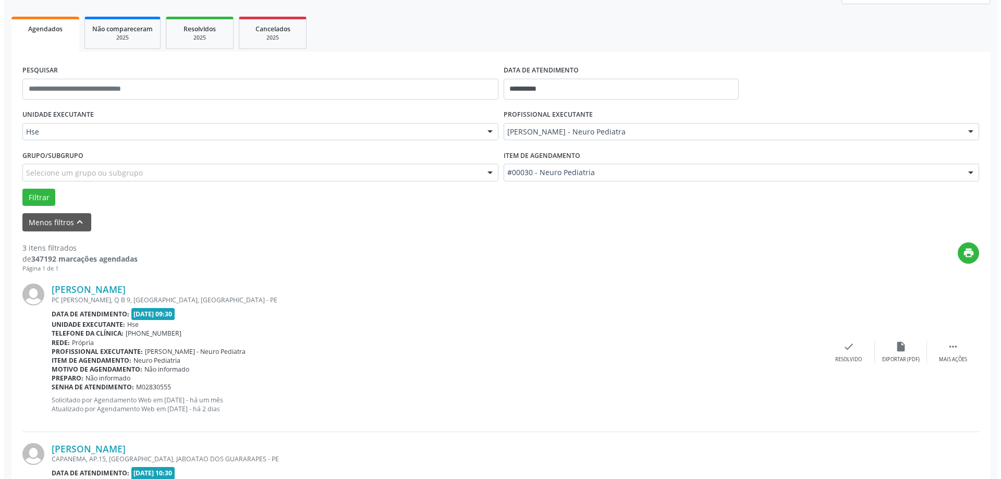
scroll to position [261, 0]
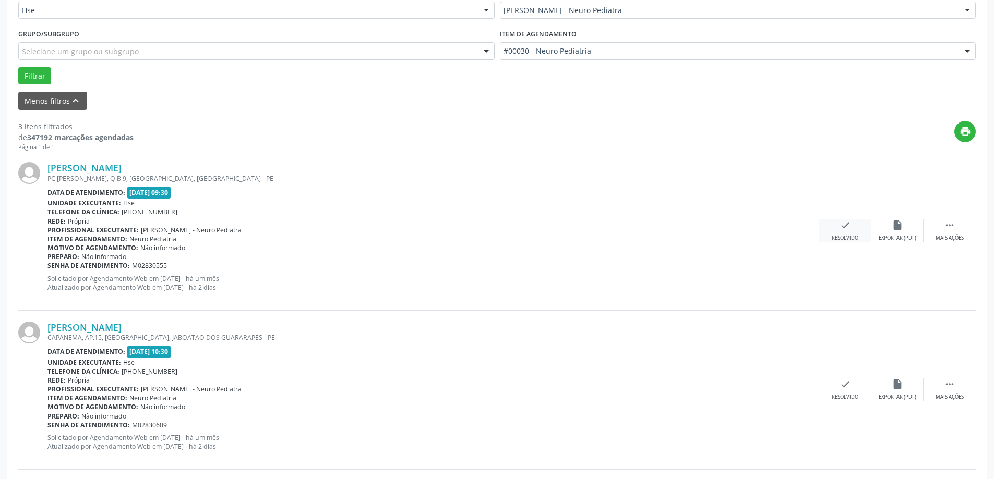
click at [845, 224] on icon "check" at bounding box center [844, 225] width 11 height 11
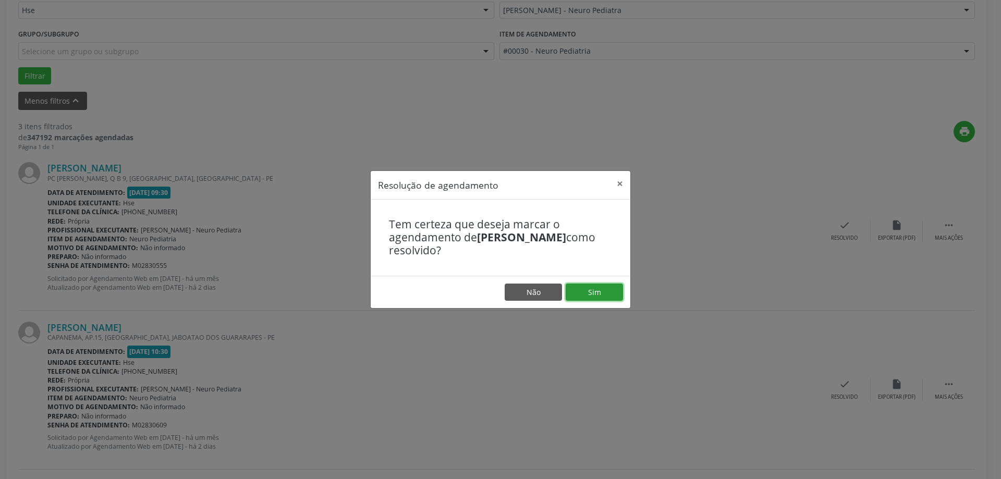
click at [597, 289] on button "Sim" at bounding box center [594, 293] width 57 height 18
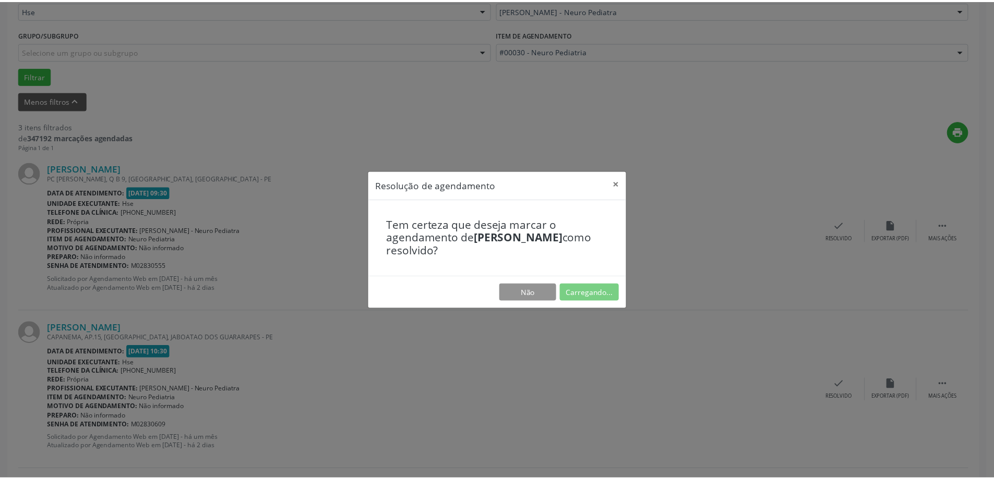
scroll to position [0, 0]
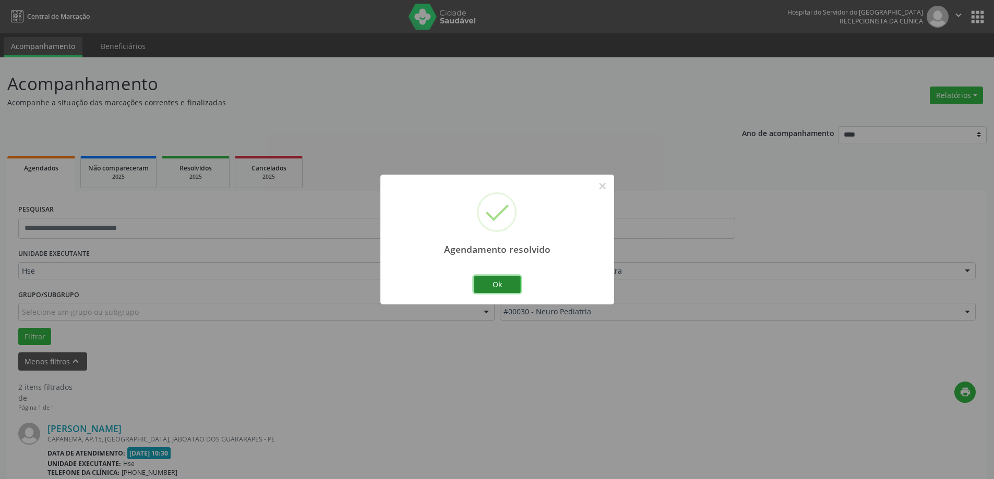
click at [495, 284] on button "Ok" at bounding box center [497, 285] width 47 height 18
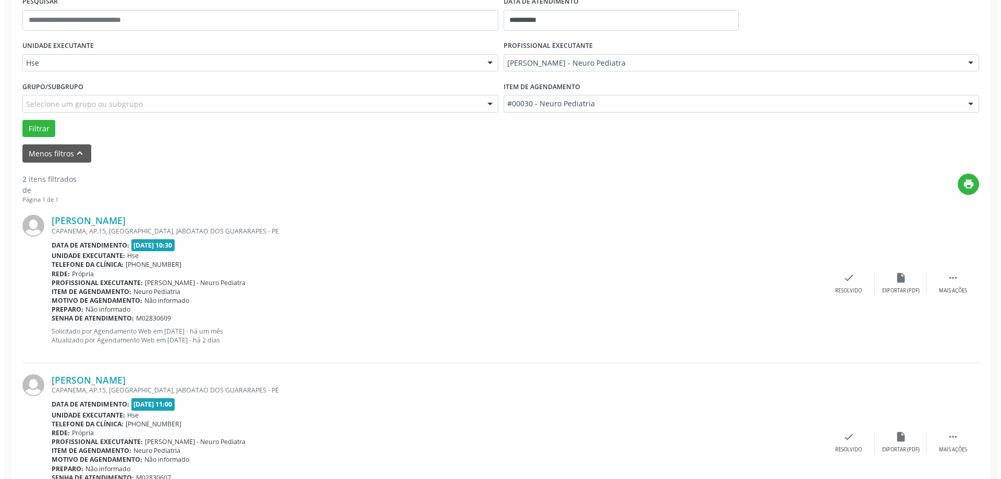
scroll to position [209, 0]
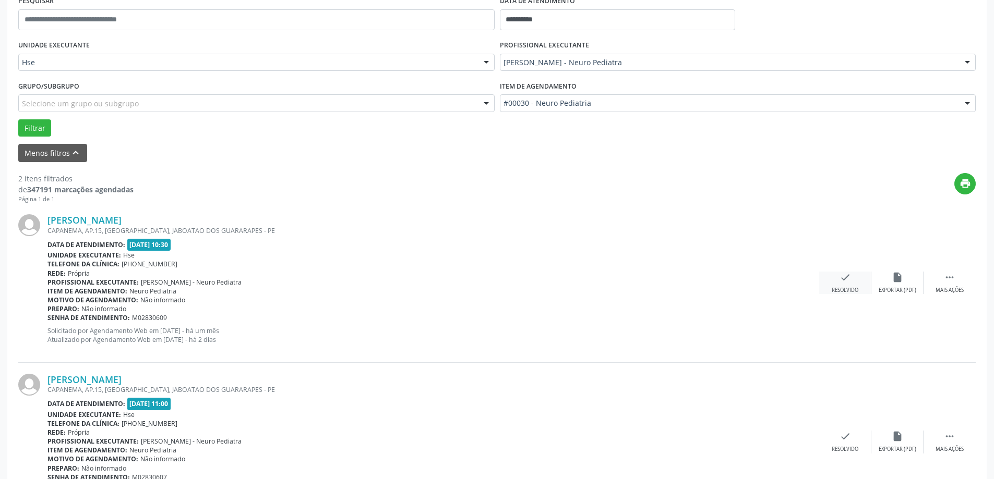
click at [852, 280] on div "check Resolvido" at bounding box center [845, 283] width 52 height 22
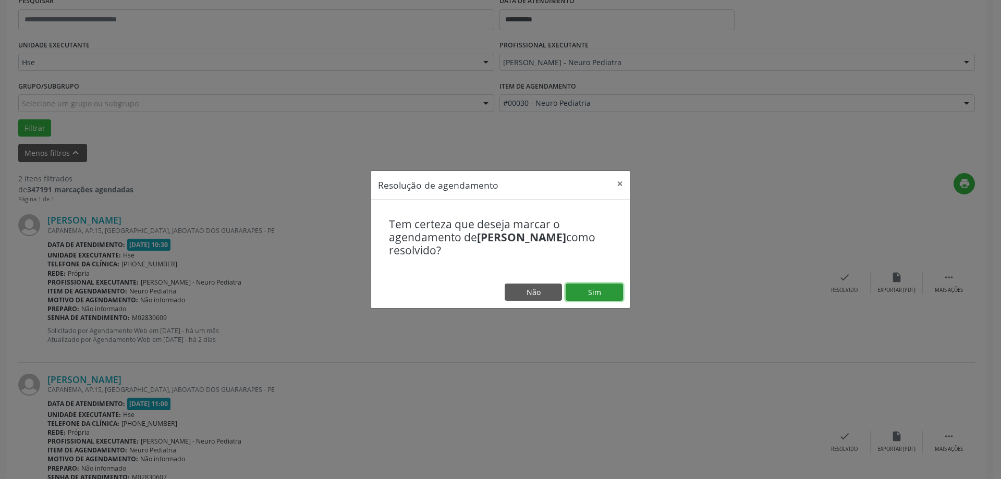
click at [597, 290] on button "Sim" at bounding box center [594, 293] width 57 height 18
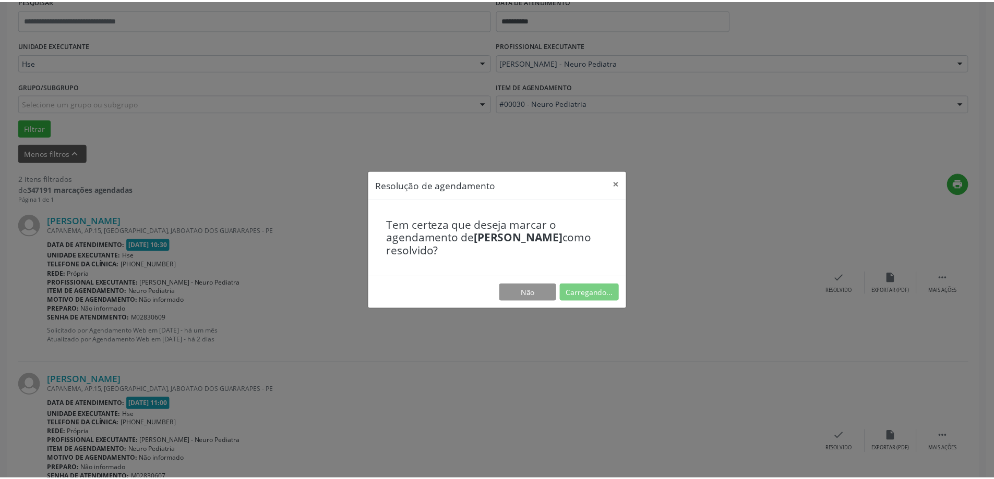
scroll to position [0, 0]
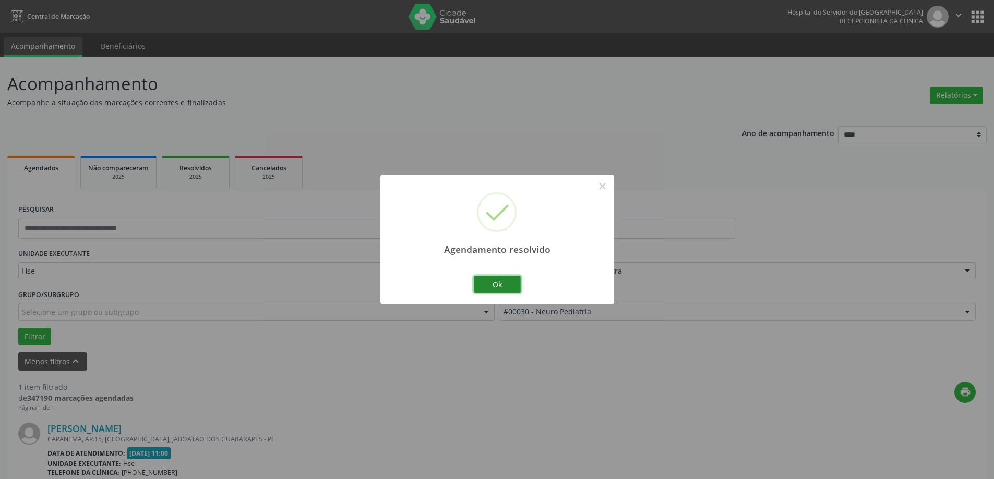
click at [507, 283] on button "Ok" at bounding box center [497, 285] width 47 height 18
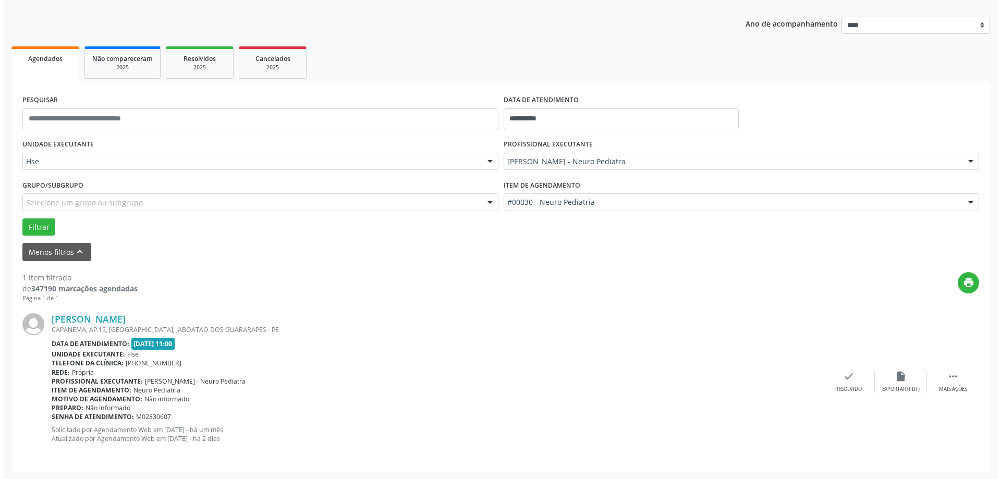
scroll to position [110, 0]
click at [830, 379] on div "check Resolvido" at bounding box center [845, 381] width 52 height 22
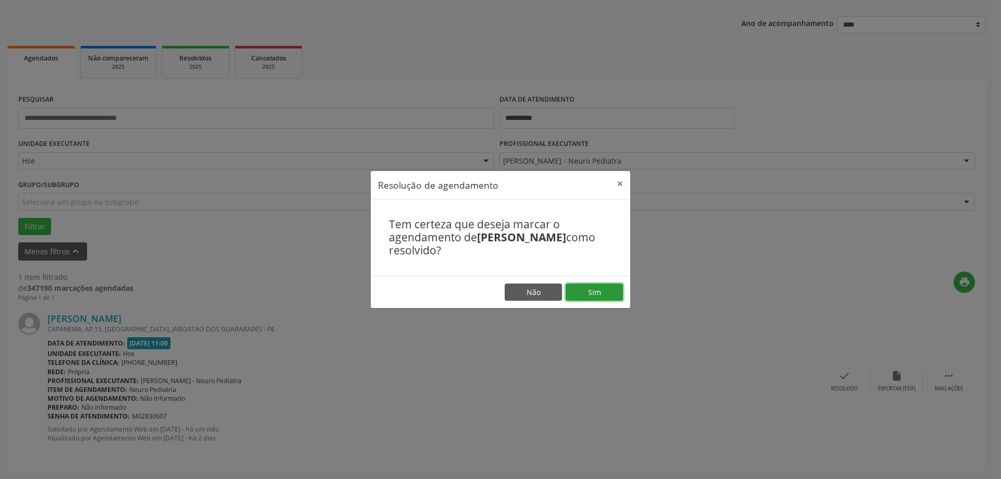
click at [599, 292] on button "Sim" at bounding box center [594, 293] width 57 height 18
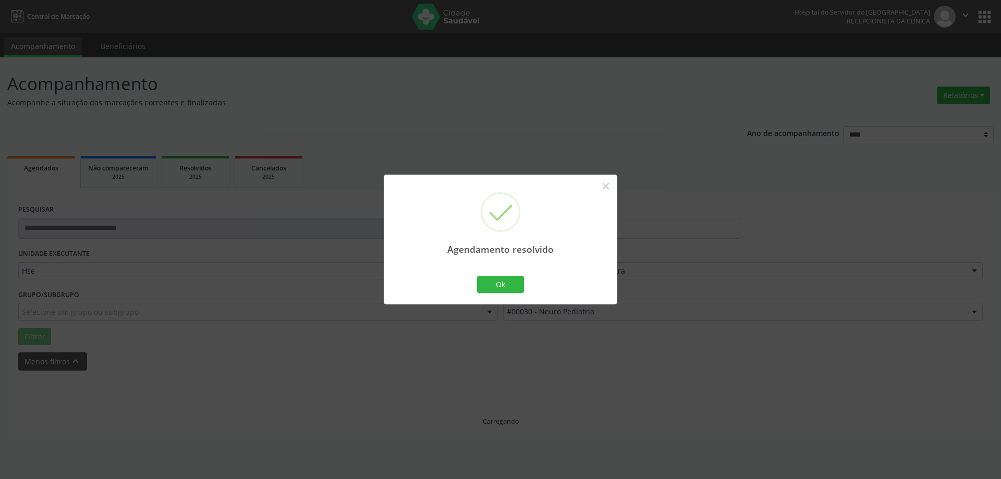
scroll to position [0, 0]
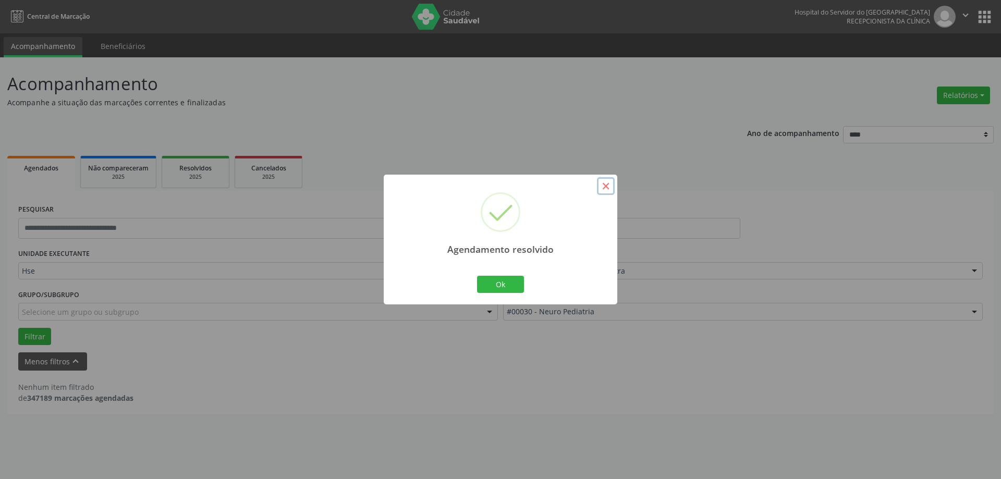
click at [604, 182] on button "×" at bounding box center [606, 186] width 18 height 18
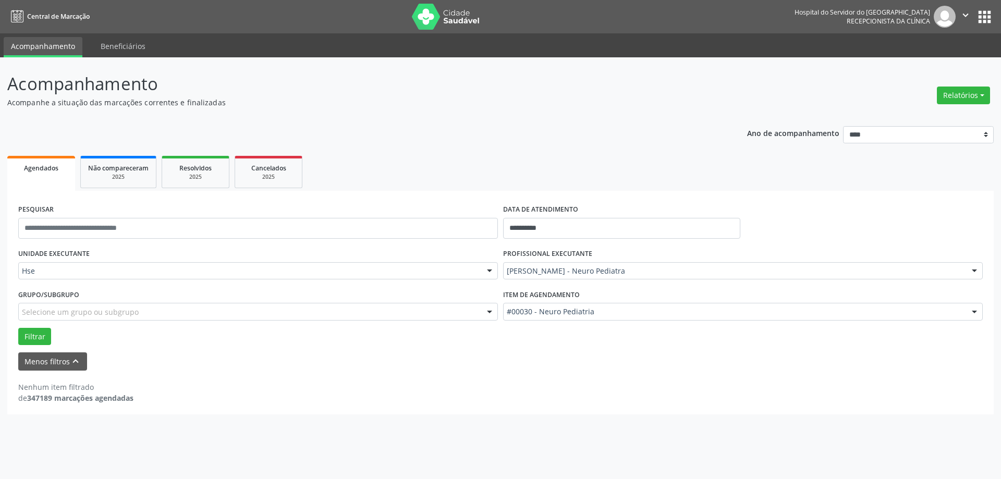
click at [629, 386] on div "Nenhum item filtrado de 347189 marcações agendadas" at bounding box center [500, 393] width 965 height 22
click at [28, 333] on button "Filtrar" at bounding box center [34, 337] width 33 height 18
click at [33, 332] on button "Filtrar" at bounding box center [34, 337] width 33 height 18
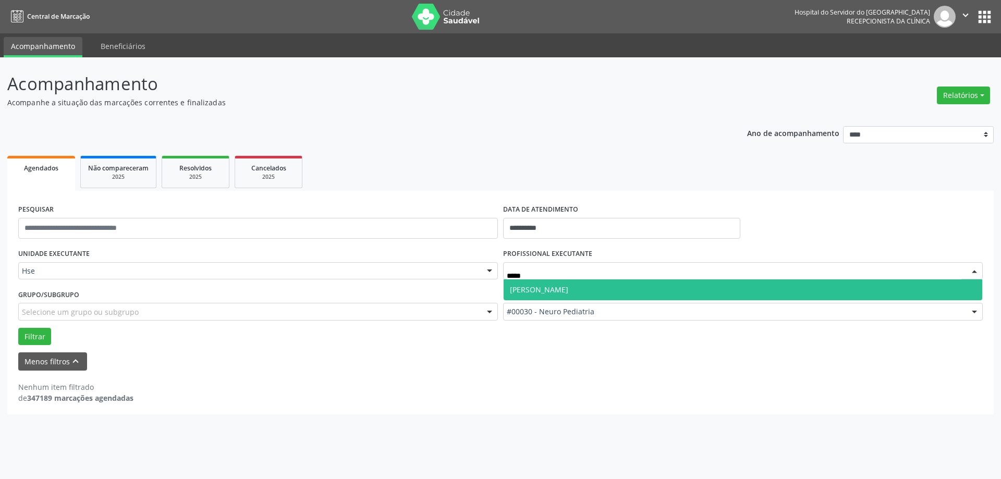
type input "******"
click at [544, 292] on span "[PERSON_NAME]" at bounding box center [539, 290] width 58 height 10
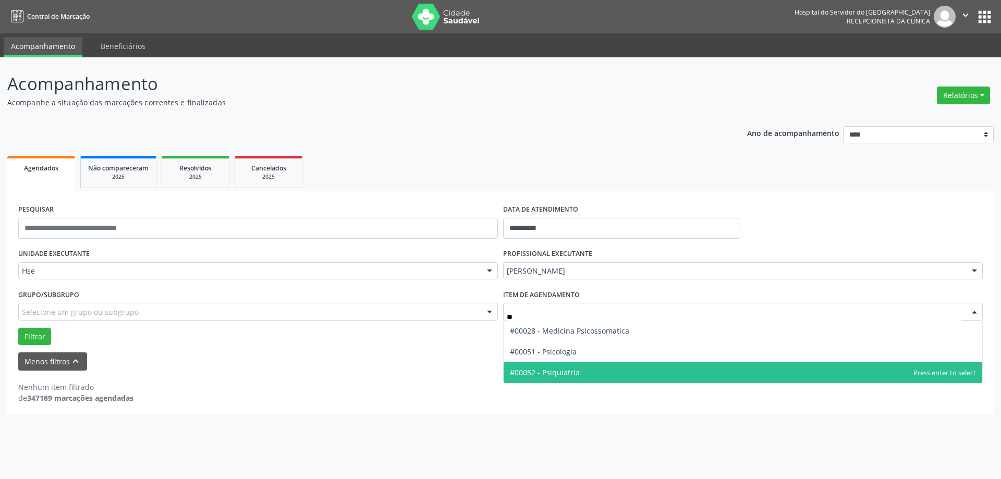
type input "***"
click at [553, 379] on span "#00052 - Psiquiatria" at bounding box center [743, 372] width 479 height 21
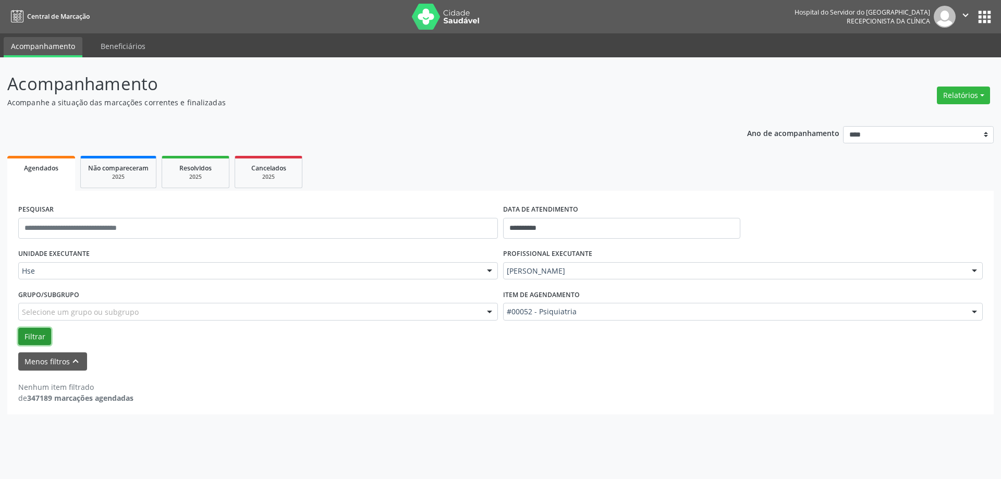
click at [43, 338] on button "Filtrar" at bounding box center [34, 337] width 33 height 18
click at [27, 322] on div "Grupo/Subgrupo Selecione um grupo ou subgrupo Todos os grupos e subgrupos Nenhu…" at bounding box center [258, 307] width 485 height 41
click at [31, 335] on button "Filtrar" at bounding box center [34, 337] width 33 height 18
click at [41, 335] on button "Filtrar" at bounding box center [34, 337] width 33 height 18
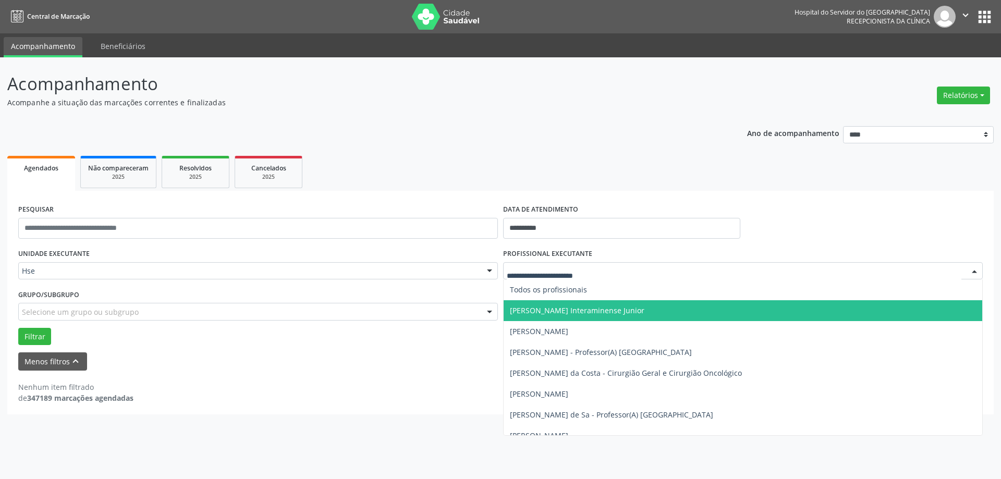
drag, startPoint x: 604, startPoint y: 274, endPoint x: 439, endPoint y: 285, distance: 165.7
click at [497, 241] on div "PESQUISAR" at bounding box center [258, 224] width 485 height 44
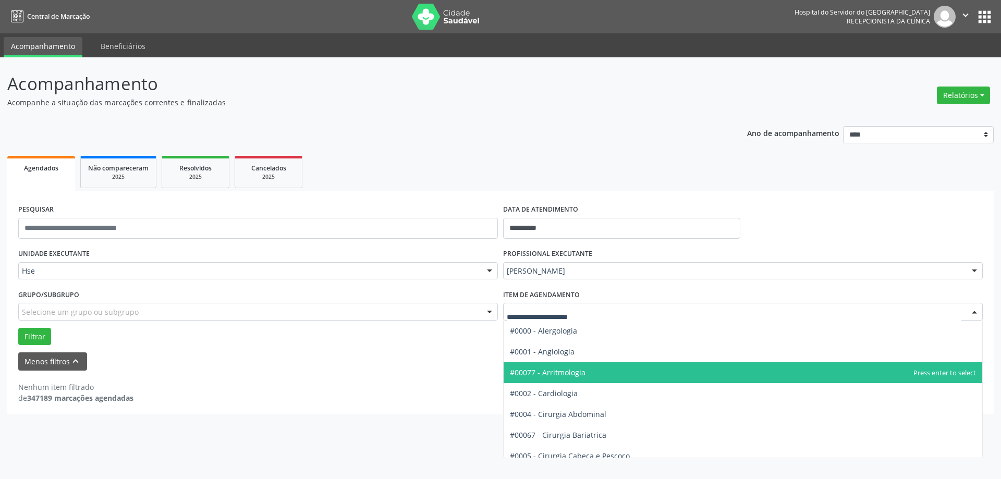
drag, startPoint x: 522, startPoint y: 305, endPoint x: 459, endPoint y: 304, distance: 62.1
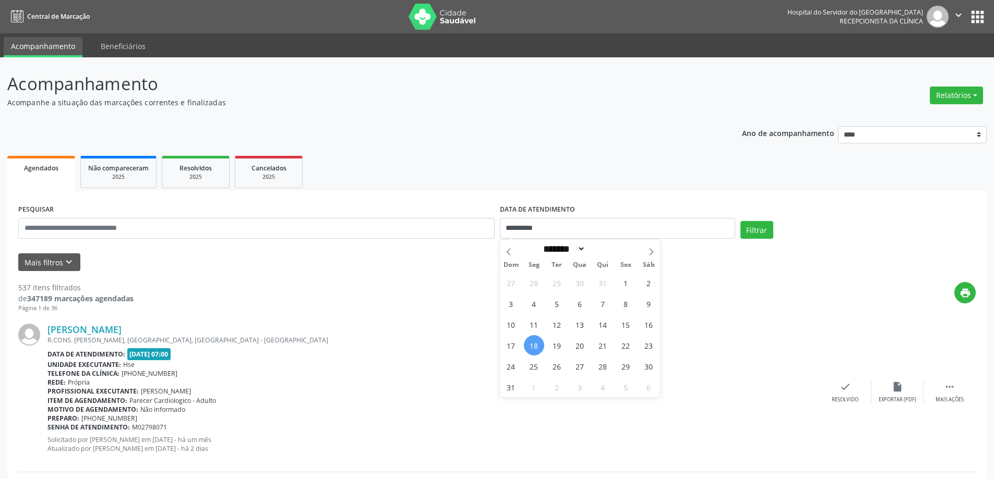
select select "*"
click at [71, 265] on icon "keyboard_arrow_down" at bounding box center [68, 262] width 11 height 11
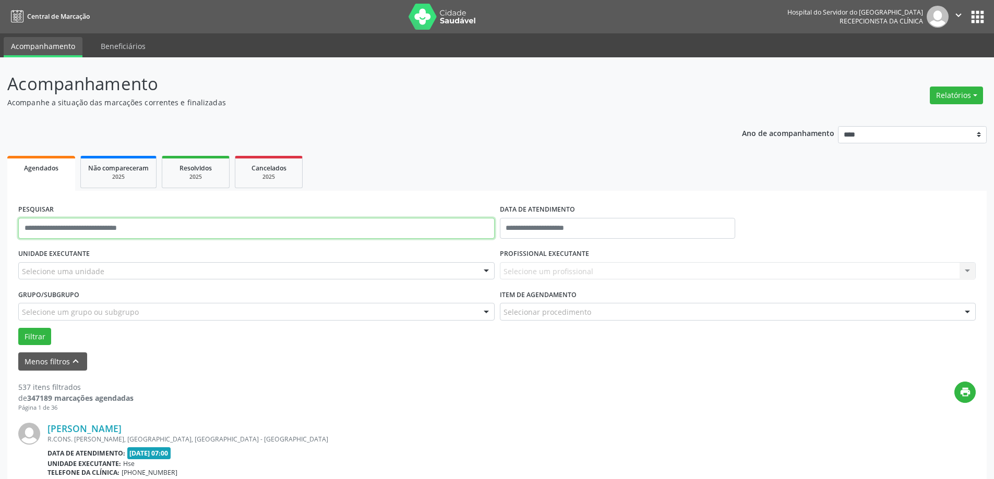
click at [132, 223] on input "text" at bounding box center [256, 228] width 476 height 21
click at [29, 330] on button "Filtrar" at bounding box center [34, 337] width 33 height 18
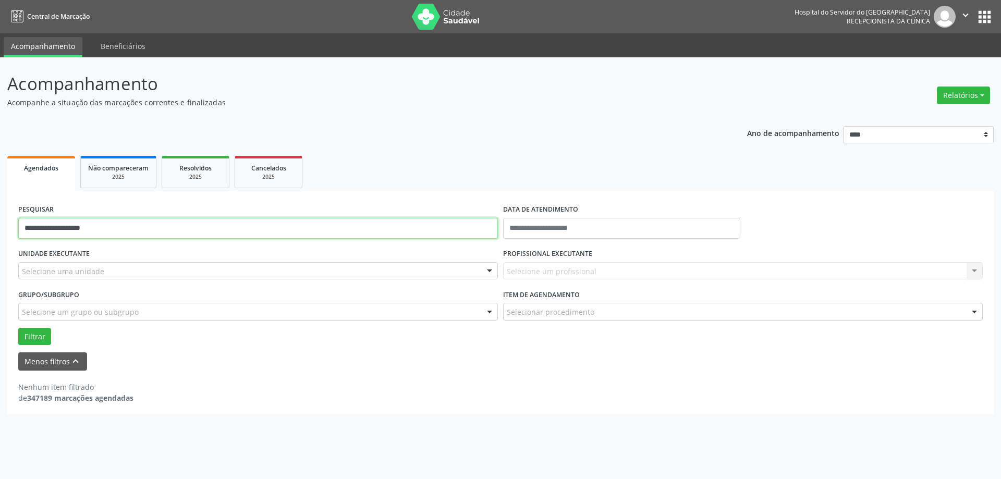
click at [63, 228] on input "**********" at bounding box center [258, 228] width 480 height 21
click at [30, 339] on button "Filtrar" at bounding box center [34, 337] width 33 height 18
click at [52, 360] on button "Menos filtros keyboard_arrow_up" at bounding box center [52, 362] width 69 height 18
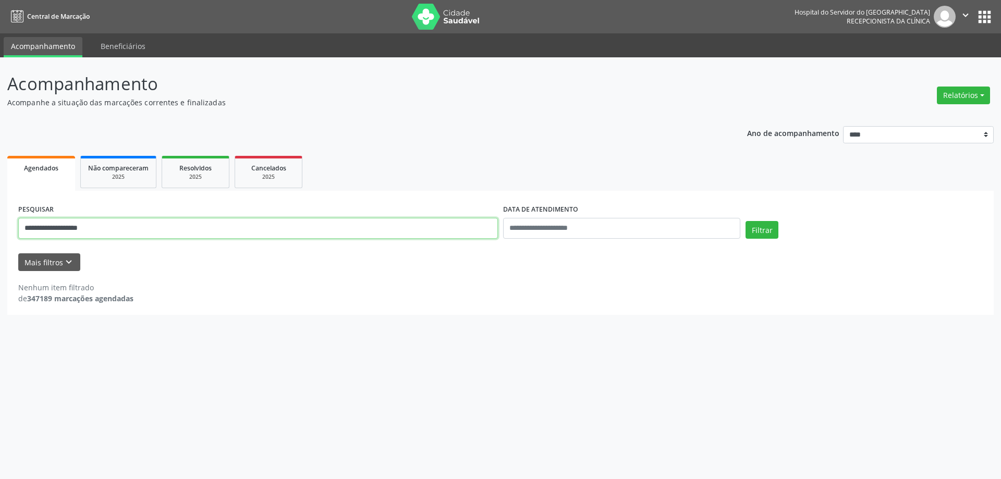
drag, startPoint x: 124, startPoint y: 232, endPoint x: 0, endPoint y: 229, distance: 123.6
click at [0, 229] on div "**********" at bounding box center [500, 268] width 1001 height 422
type input "**********"
click at [746, 221] on button "Filtrar" at bounding box center [762, 230] width 33 height 18
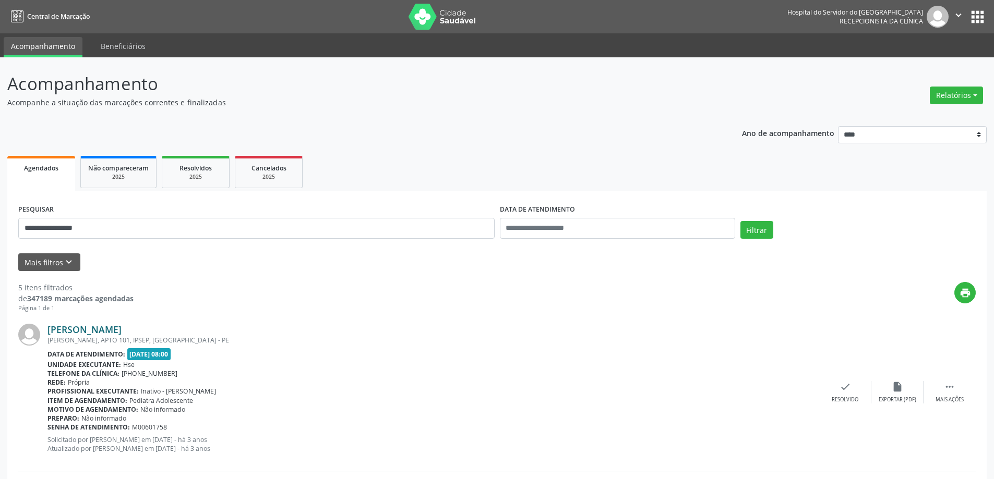
click at [122, 330] on link "Elizabeth Monteiro da Costa Silva" at bounding box center [84, 329] width 74 height 11
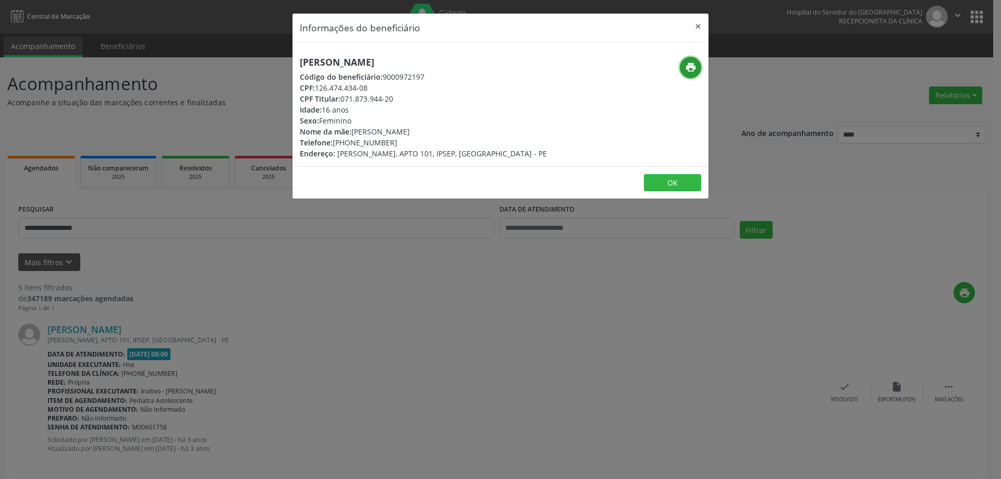
click at [685, 68] on icon "print" at bounding box center [690, 67] width 11 height 11
